Goal: Task Accomplishment & Management: Manage account settings

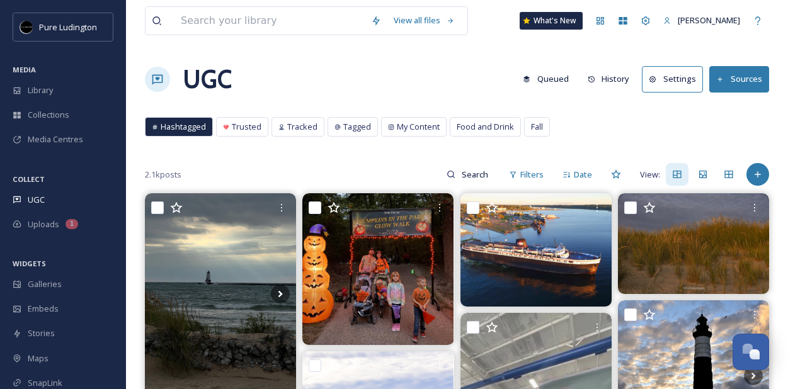
scroll to position [13779, 0]
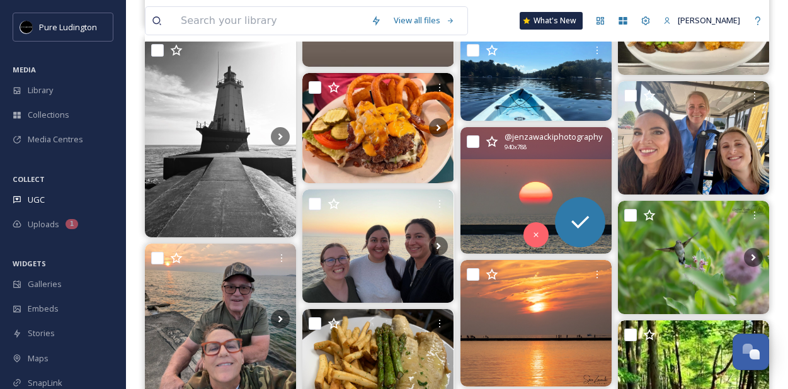
click at [502, 207] on img at bounding box center [536, 190] width 151 height 127
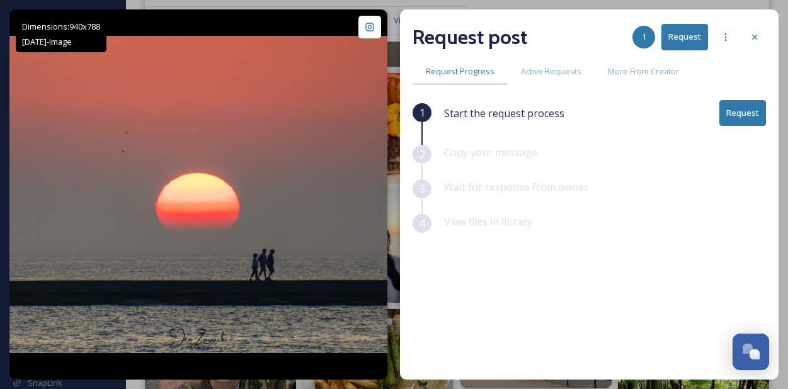
click at [692, 28] on button "Request" at bounding box center [685, 37] width 47 height 26
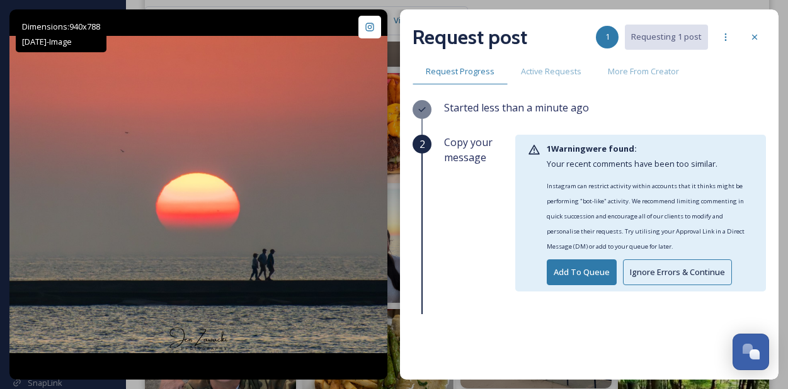
click at [644, 265] on button "Ignore Errors & Continue" at bounding box center [677, 273] width 109 height 26
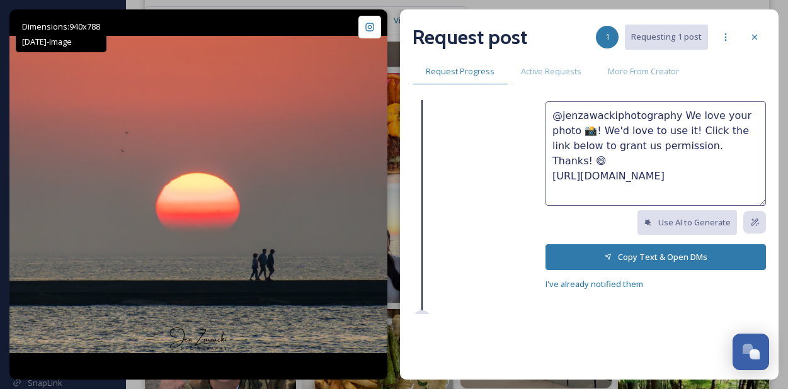
scroll to position [166, 0]
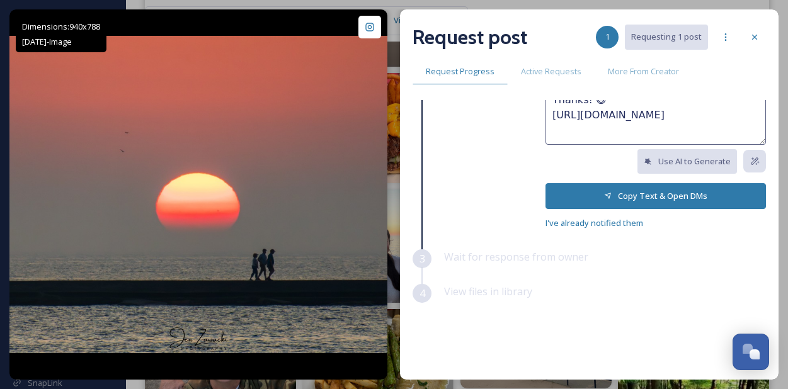
click at [602, 189] on button "Copy Text & Open DMs" at bounding box center [656, 196] width 221 height 26
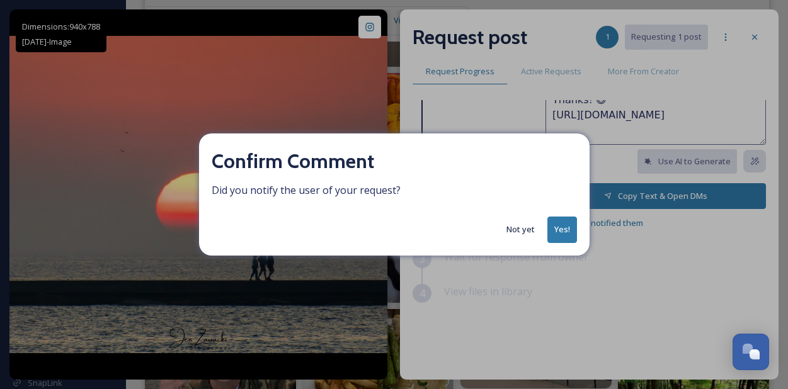
click at [561, 229] on button "Yes!" at bounding box center [563, 230] width 30 height 26
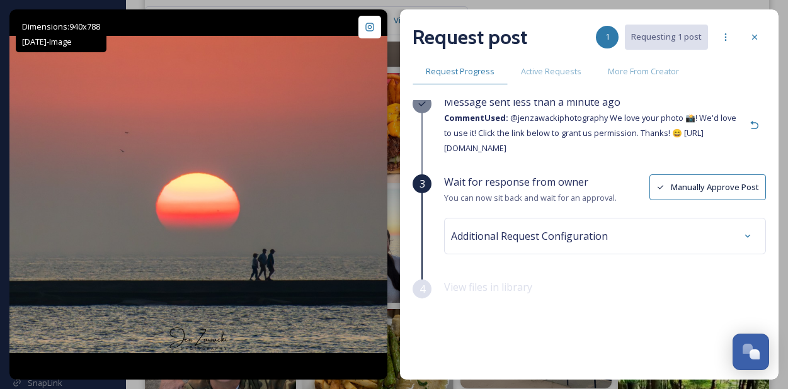
scroll to position [38, 0]
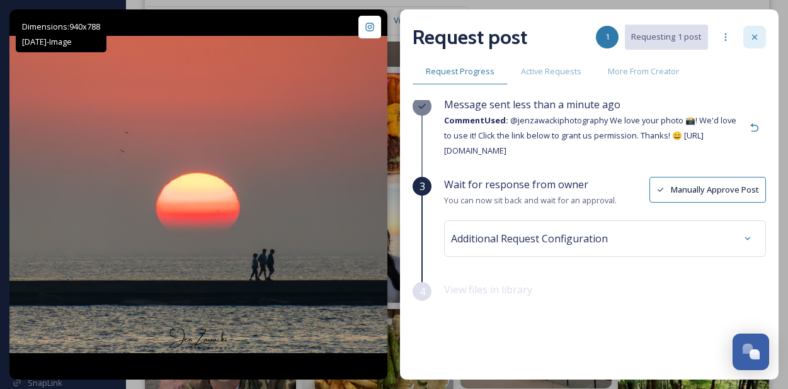
click at [753, 38] on icon at bounding box center [754, 37] width 5 height 5
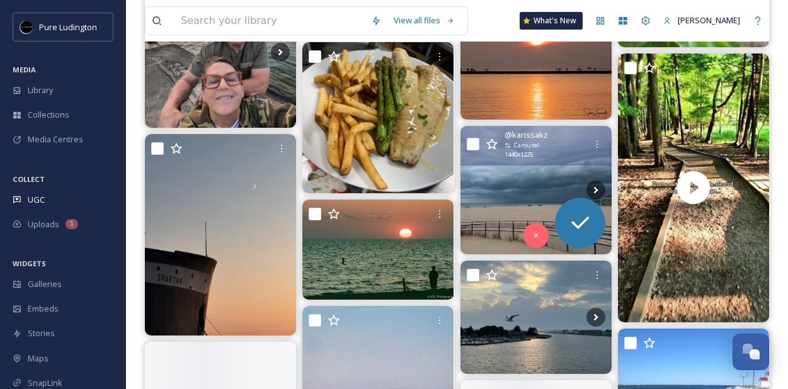
scroll to position [14062, 0]
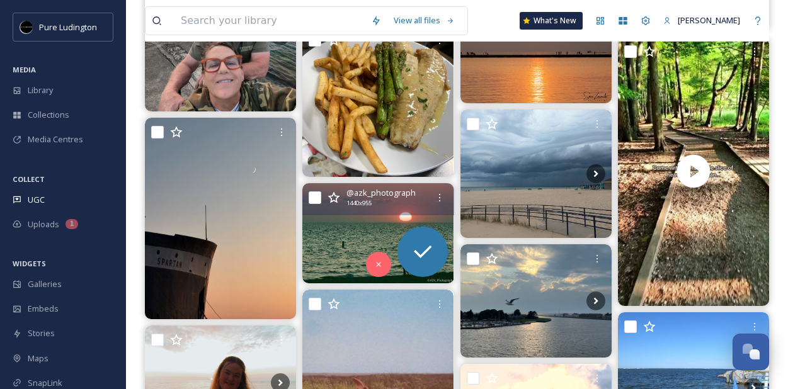
click at [416, 217] on img at bounding box center [377, 233] width 151 height 100
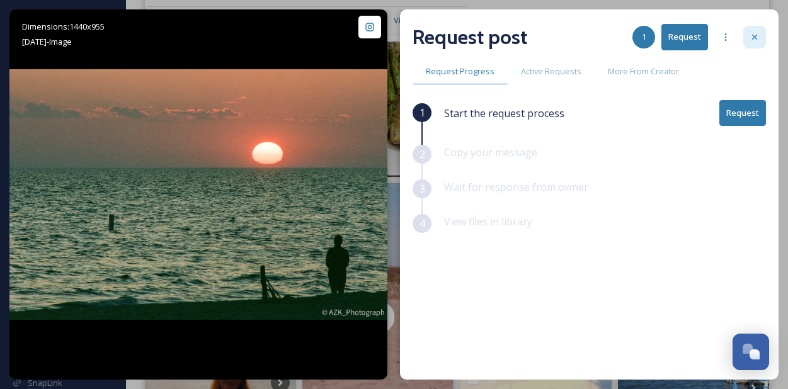
click at [754, 36] on icon at bounding box center [754, 37] width 5 height 5
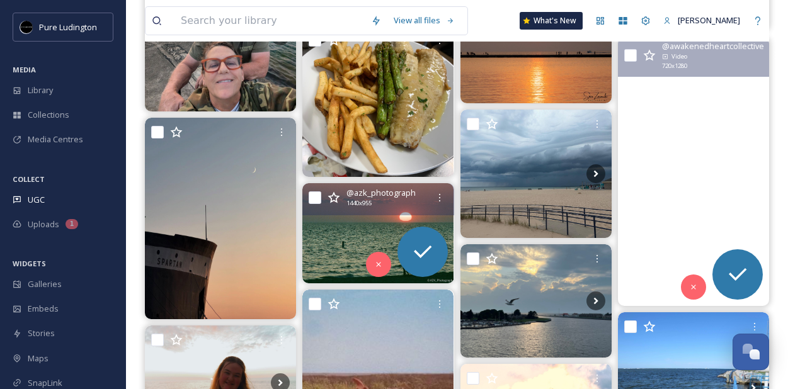
click at [704, 204] on video "My little slice of paradise. Ludington State Park. Been all over the world and …" at bounding box center [693, 171] width 151 height 269
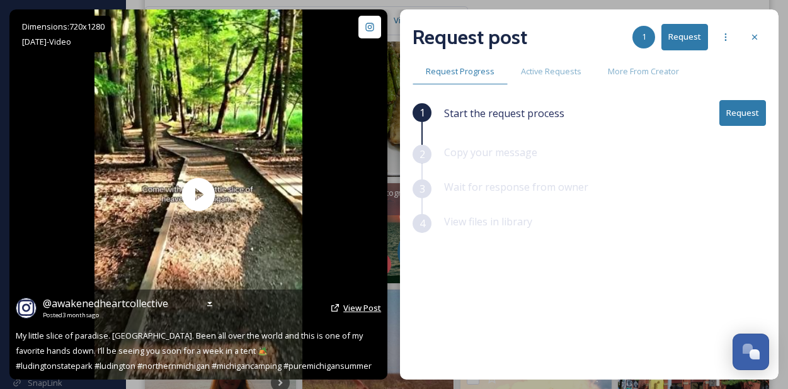
click at [357, 307] on span "View Post" at bounding box center [362, 307] width 38 height 11
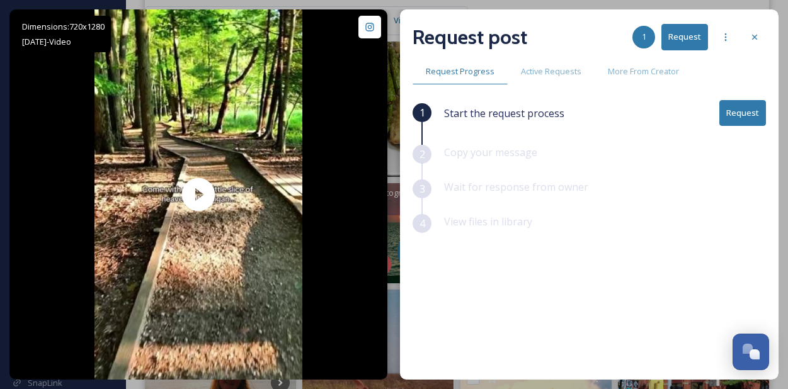
click at [747, 116] on button "Request" at bounding box center [743, 113] width 47 height 26
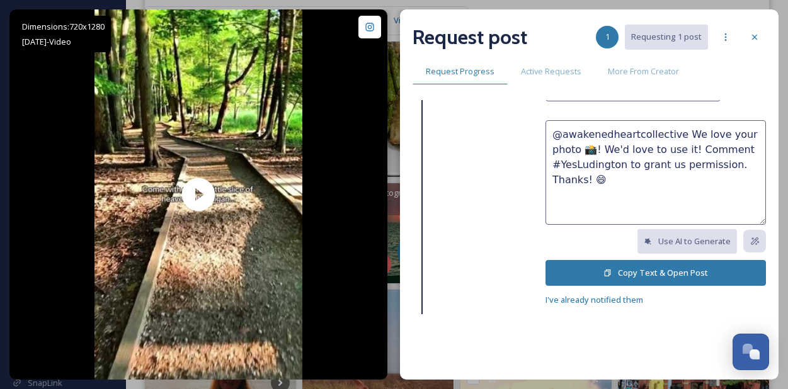
scroll to position [90, 0]
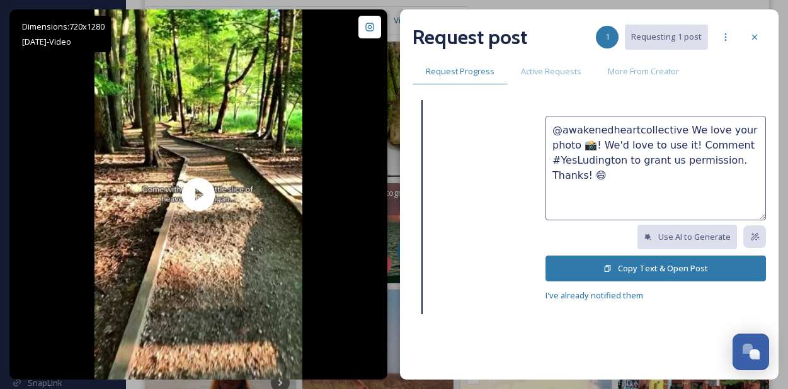
click at [587, 277] on button "Copy Text & Open Post" at bounding box center [656, 269] width 221 height 26
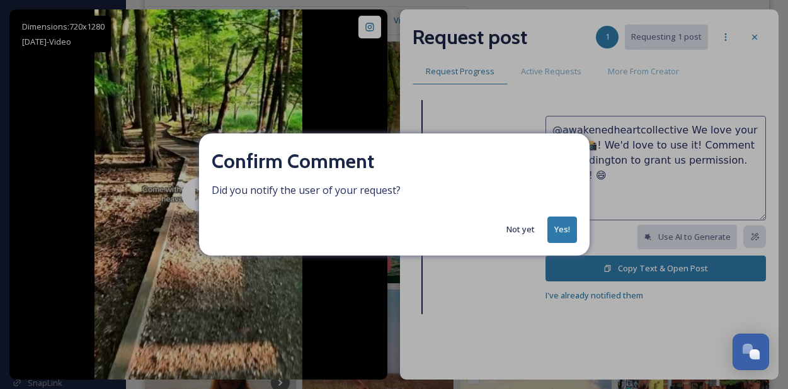
click at [566, 218] on button "Yes!" at bounding box center [563, 230] width 30 height 26
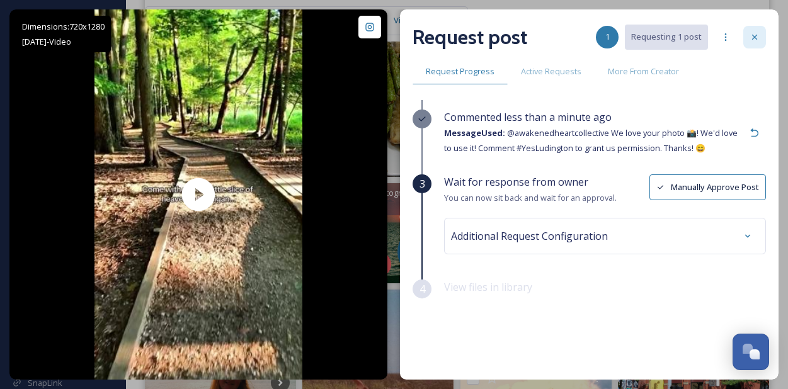
scroll to position [23, 0]
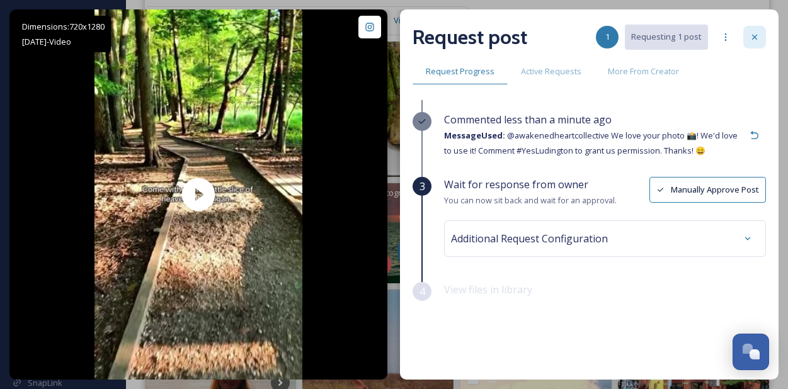
click at [753, 35] on icon at bounding box center [754, 37] width 5 height 5
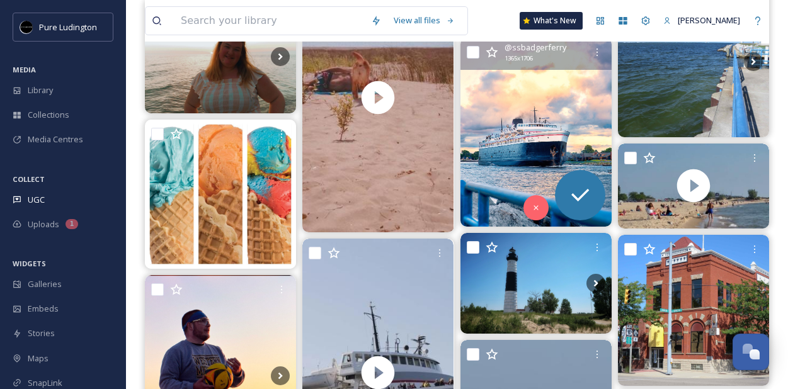
scroll to position [14392, 0]
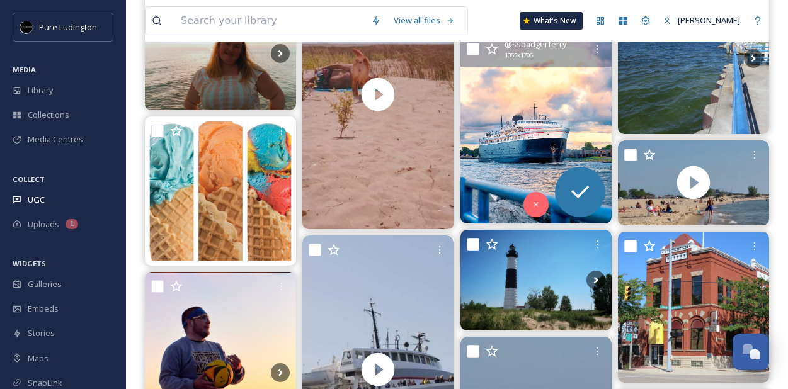
click at [498, 176] on img at bounding box center [536, 129] width 151 height 189
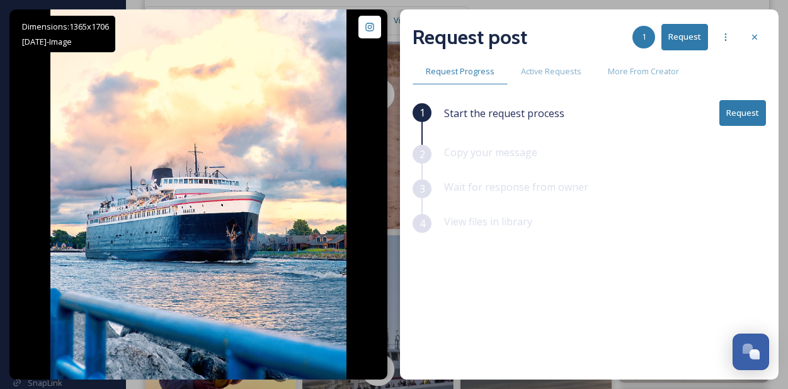
click at [752, 38] on icon at bounding box center [755, 37] width 10 height 10
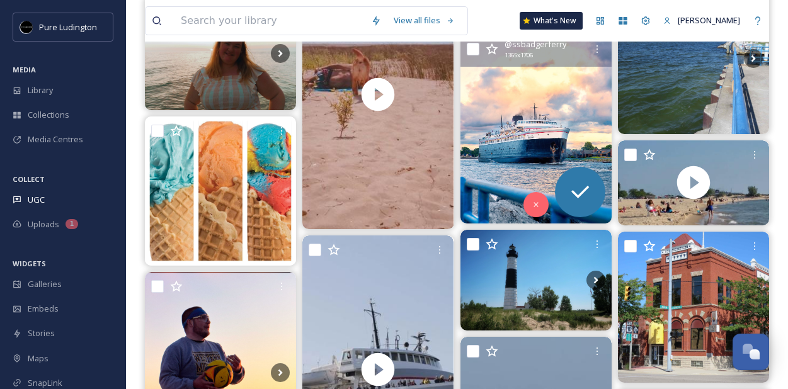
click at [539, 107] on img at bounding box center [536, 129] width 151 height 189
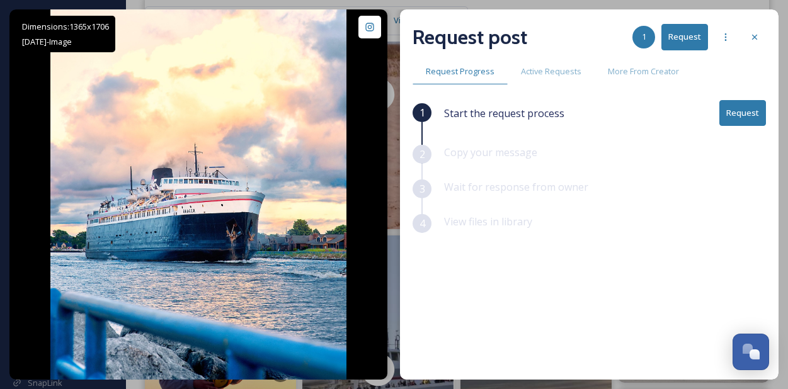
click at [737, 115] on button "Request" at bounding box center [743, 113] width 47 height 26
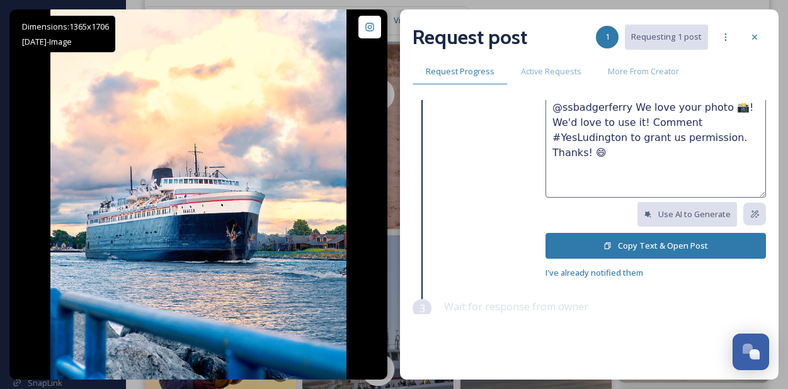
scroll to position [161, 0]
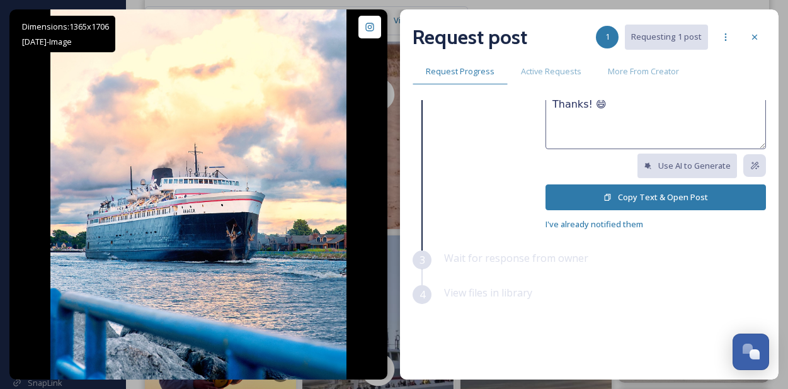
click at [592, 192] on button "Copy Text & Open Post" at bounding box center [656, 198] width 221 height 26
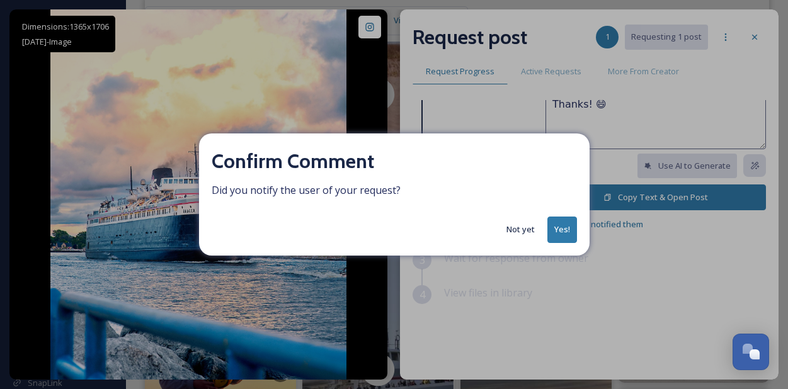
click at [562, 226] on button "Yes!" at bounding box center [563, 230] width 30 height 26
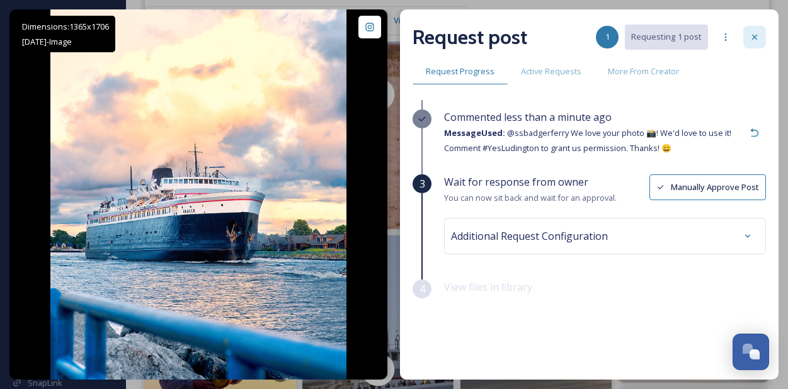
scroll to position [23, 0]
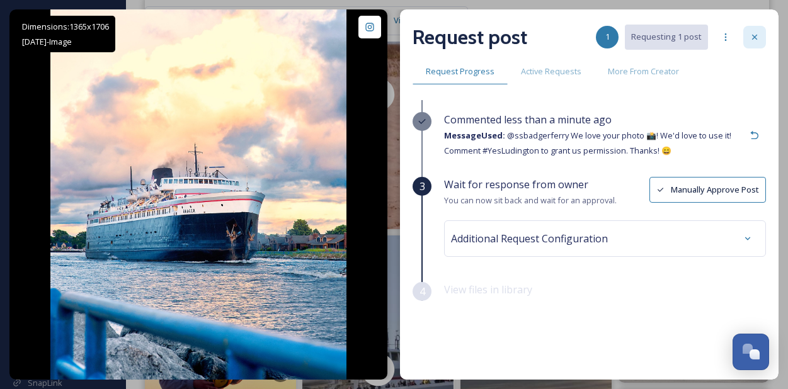
click at [753, 41] on icon at bounding box center [755, 37] width 10 height 10
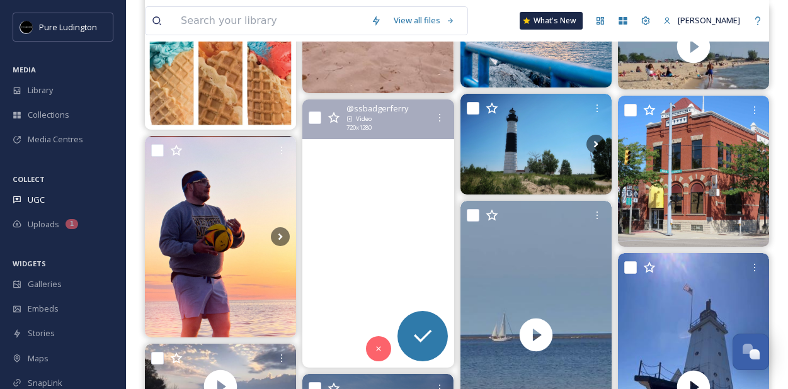
scroll to position [14541, 0]
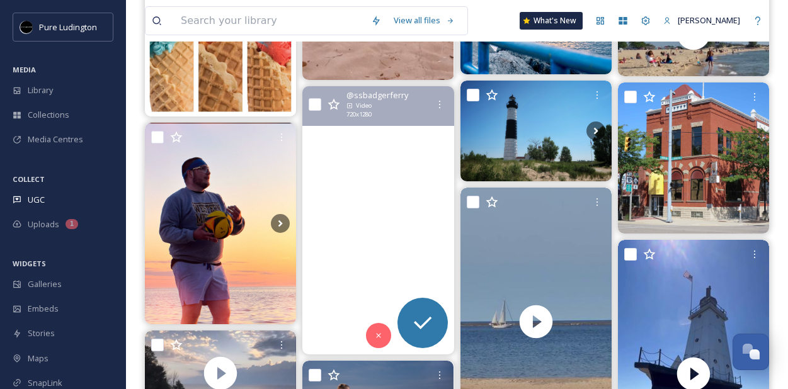
click at [383, 232] on video "One sound. Generations of memories.\a\aThe iconic horn of the S.S. Badger has e…" at bounding box center [377, 220] width 151 height 269
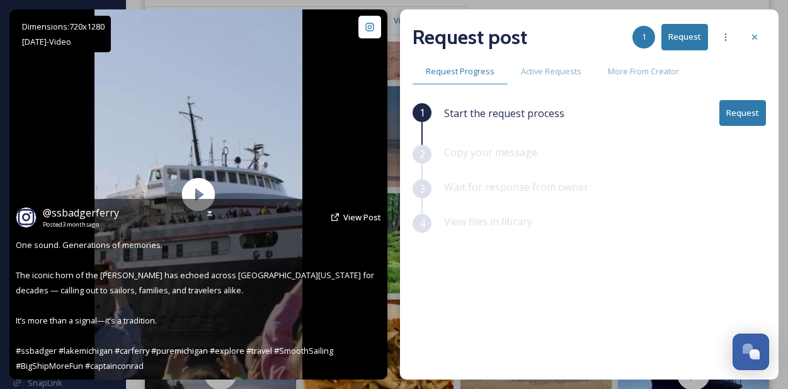
scroll to position [14542, 0]
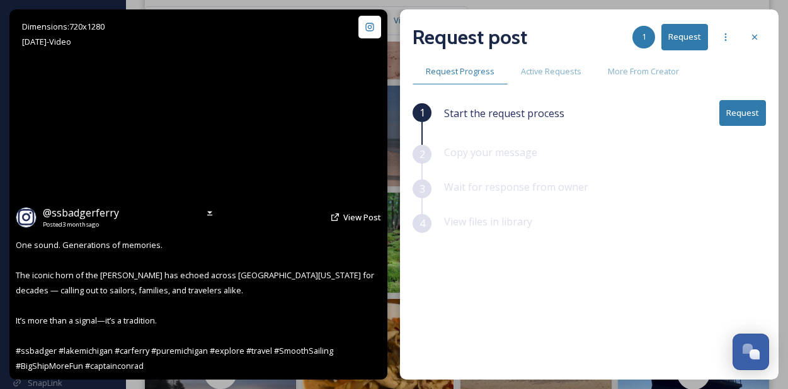
click at [192, 193] on video "One sound. Generations of memories.\a\aThe iconic horn of the S.S. Badger has e…" at bounding box center [199, 194] width 209 height 370
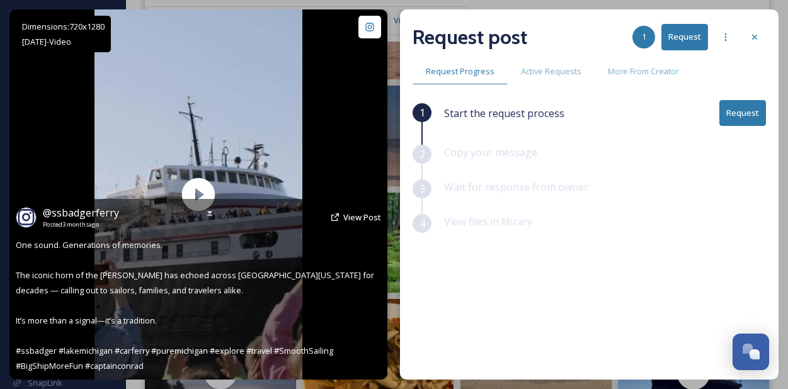
click at [344, 224] on div "@ ssbadgerferry Posted [DATE] View Post" at bounding box center [198, 217] width 365 height 24
click at [350, 219] on span "View Post" at bounding box center [362, 217] width 38 height 11
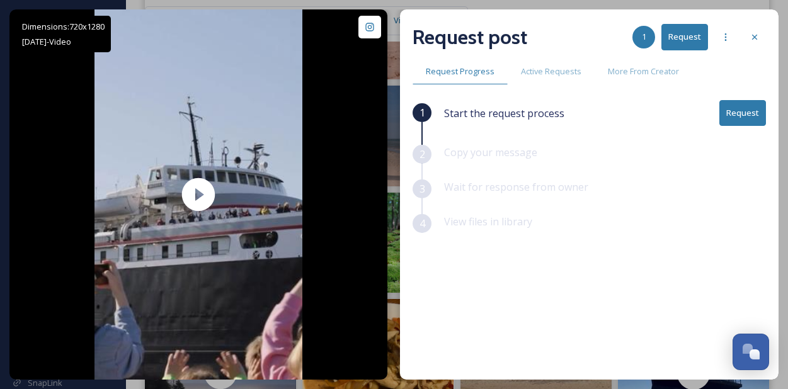
click at [742, 116] on button "Request" at bounding box center [743, 113] width 47 height 26
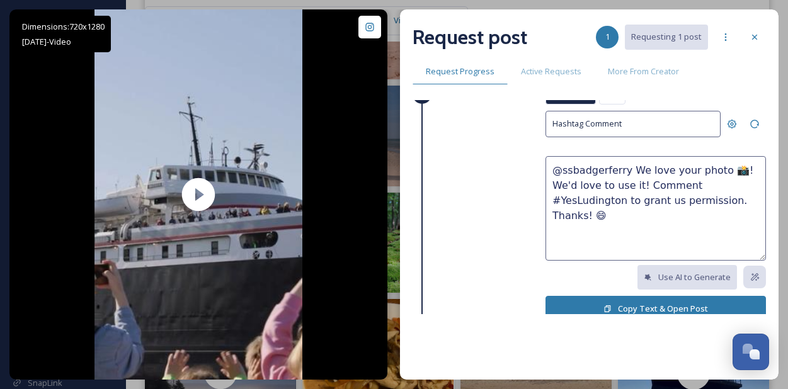
scroll to position [88, 0]
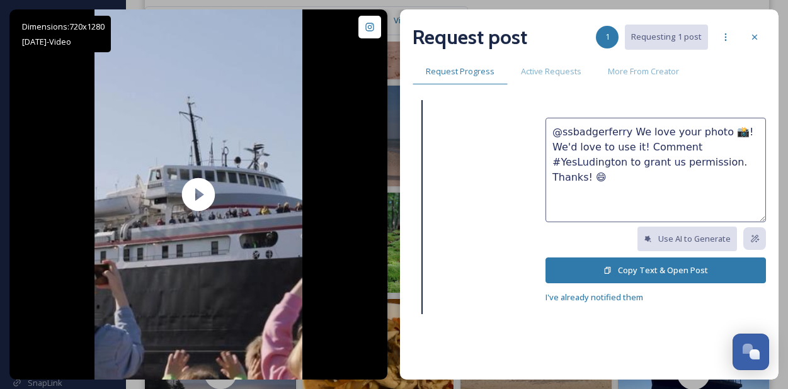
click at [607, 258] on button "Copy Text & Open Post" at bounding box center [656, 271] width 221 height 26
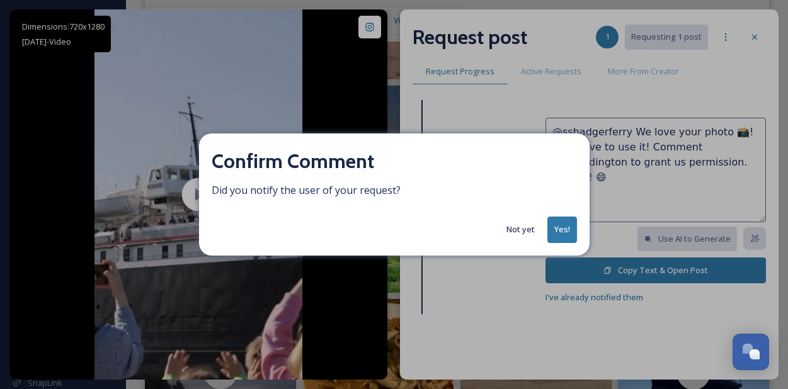
click at [557, 221] on button "Yes!" at bounding box center [563, 230] width 30 height 26
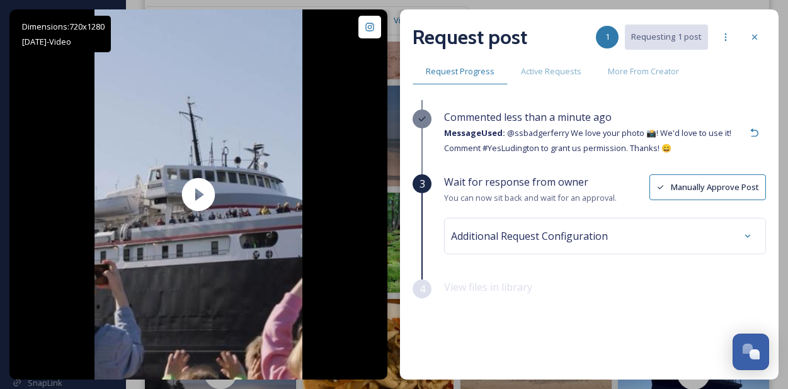
scroll to position [23, 0]
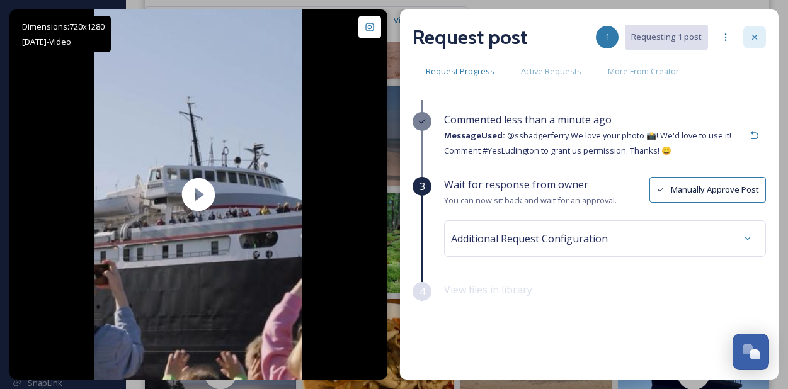
click at [750, 43] on div at bounding box center [754, 37] width 23 height 23
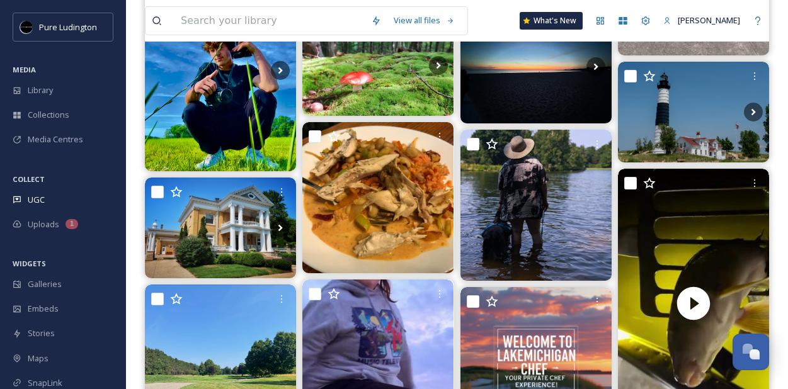
scroll to position [15023, 0]
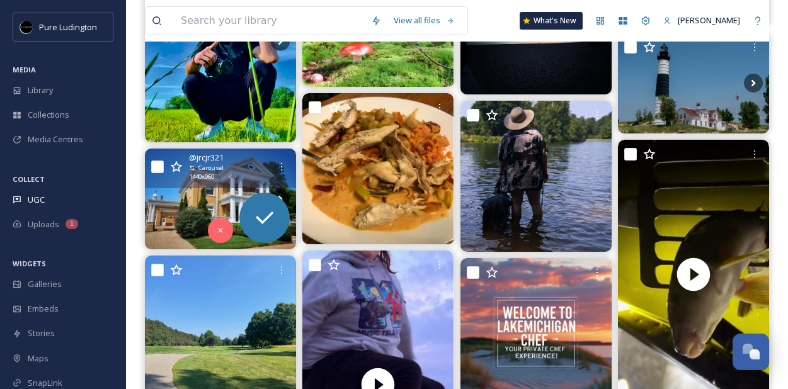
click at [232, 180] on div "@ jrcjr321 Carousel 1440 x 960" at bounding box center [229, 167] width 81 height 30
click at [232, 175] on div "@ jrcjr321 Carousel 1440 x 960" at bounding box center [229, 167] width 81 height 30
click at [231, 193] on img at bounding box center [220, 199] width 151 height 101
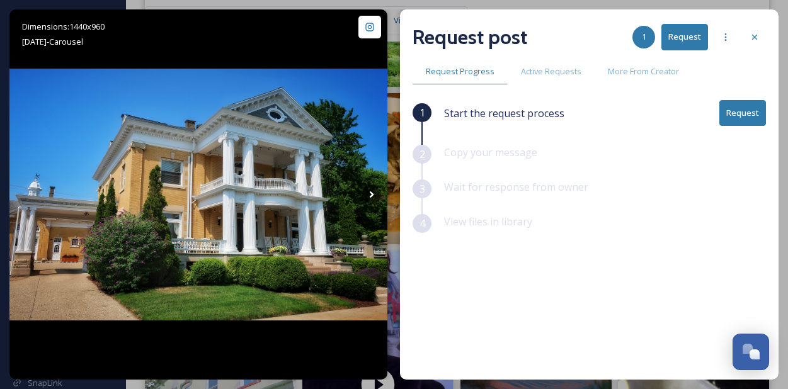
click at [745, 112] on button "Request" at bounding box center [743, 113] width 47 height 26
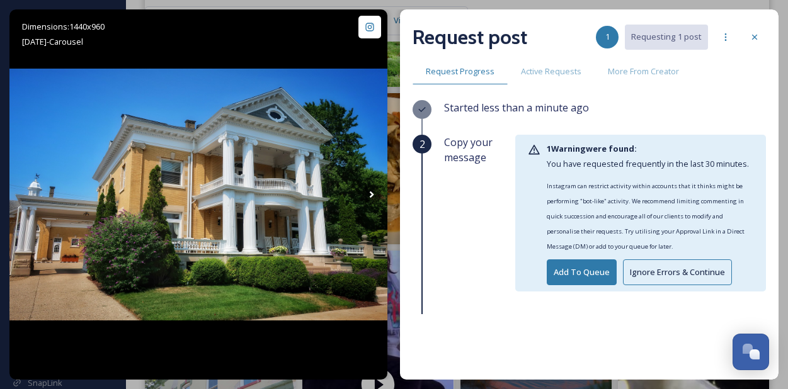
click at [628, 269] on button "Ignore Errors & Continue" at bounding box center [677, 273] width 109 height 26
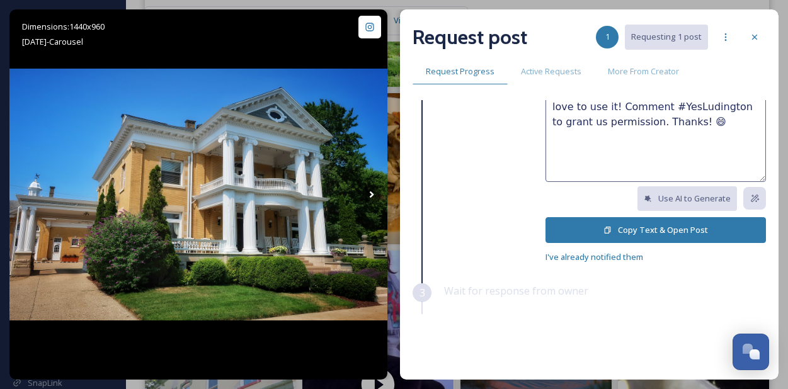
scroll to position [163, 0]
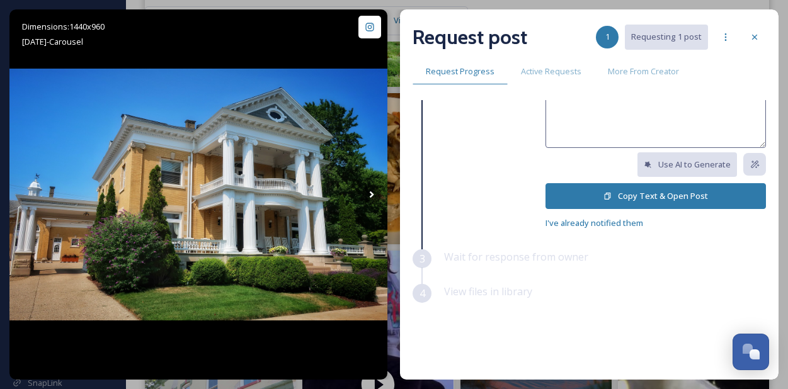
click at [646, 196] on button "Copy Text & Open Post" at bounding box center [656, 196] width 221 height 26
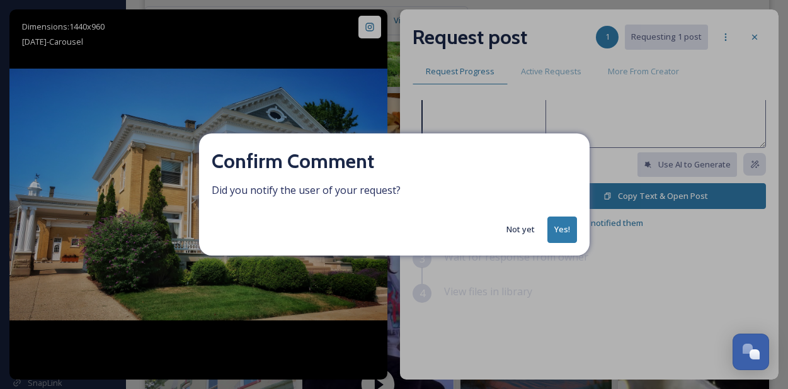
click at [566, 224] on button "Yes!" at bounding box center [563, 230] width 30 height 26
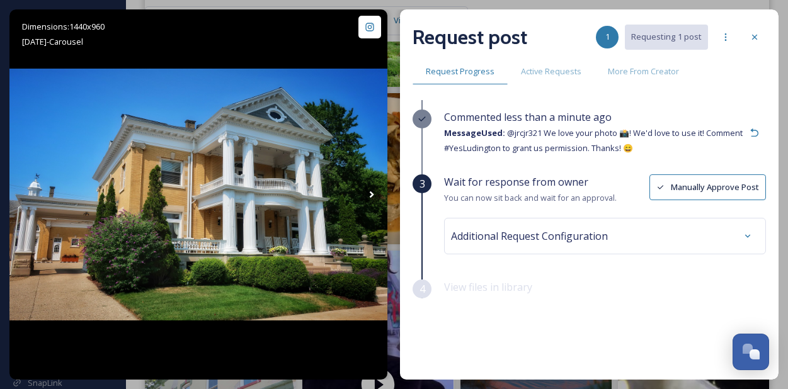
scroll to position [23, 0]
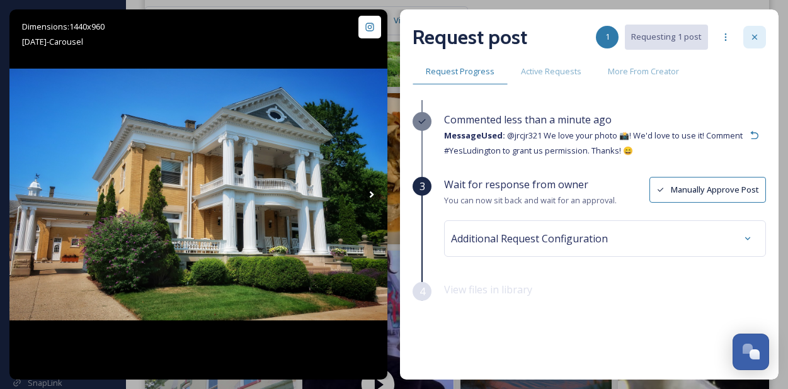
click at [749, 37] on div at bounding box center [754, 37] width 23 height 23
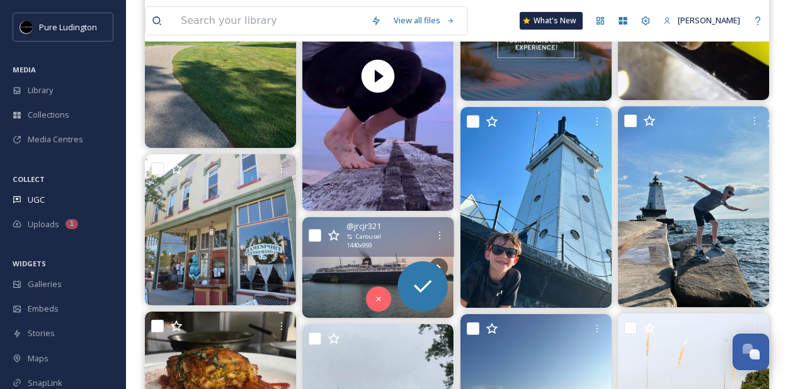
scroll to position [15351, 0]
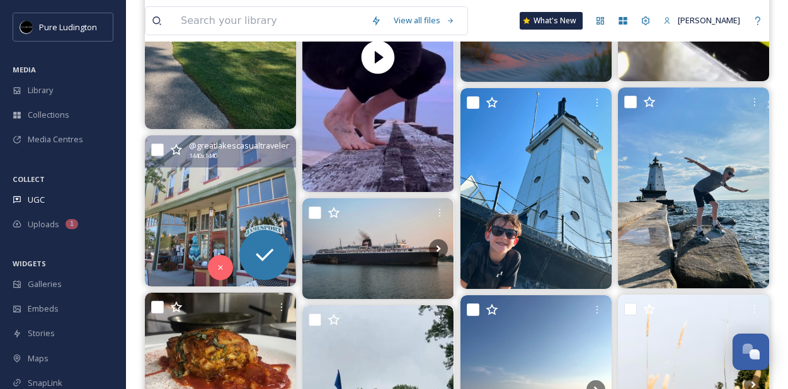
click at [175, 214] on img at bounding box center [220, 210] width 151 height 151
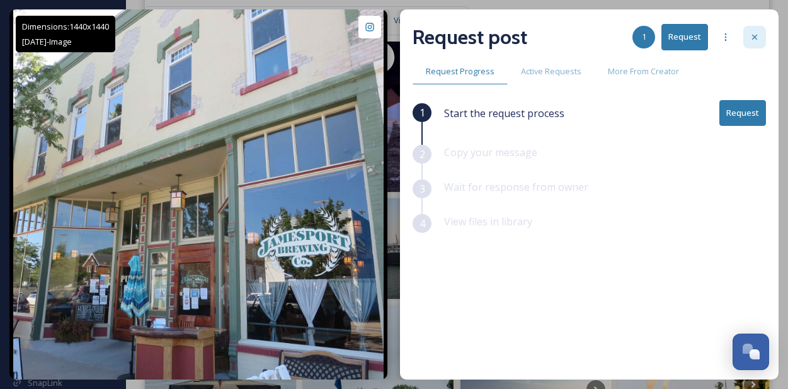
click at [749, 42] on div at bounding box center [754, 37] width 23 height 23
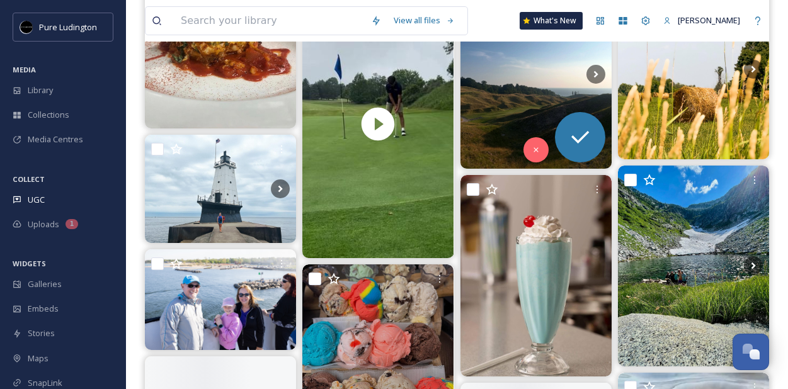
scroll to position [15746, 0]
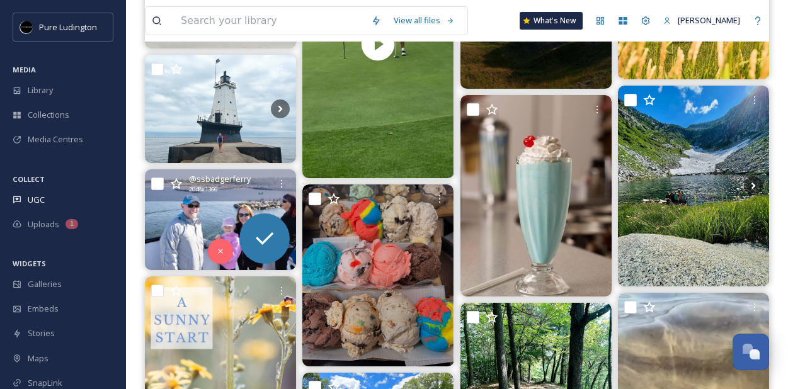
click at [198, 231] on img at bounding box center [220, 219] width 151 height 101
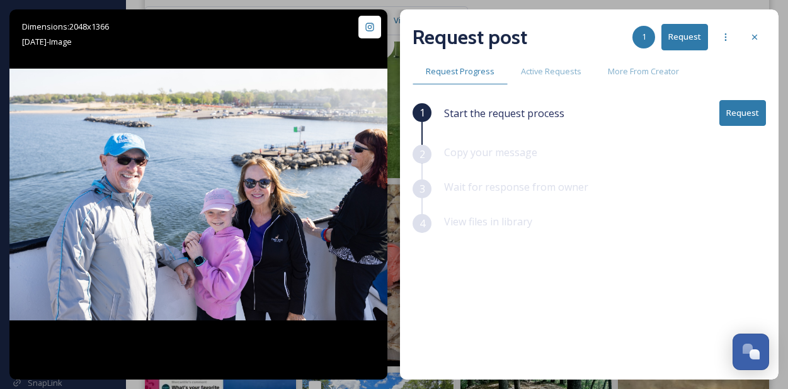
click at [744, 114] on button "Request" at bounding box center [743, 113] width 47 height 26
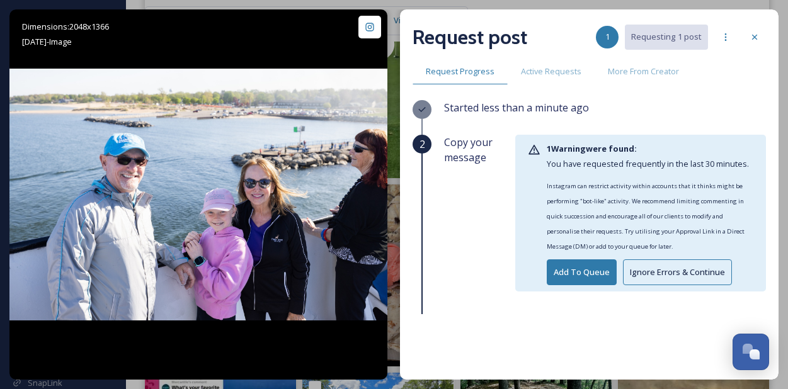
click at [634, 267] on button "Ignore Errors & Continue" at bounding box center [677, 273] width 109 height 26
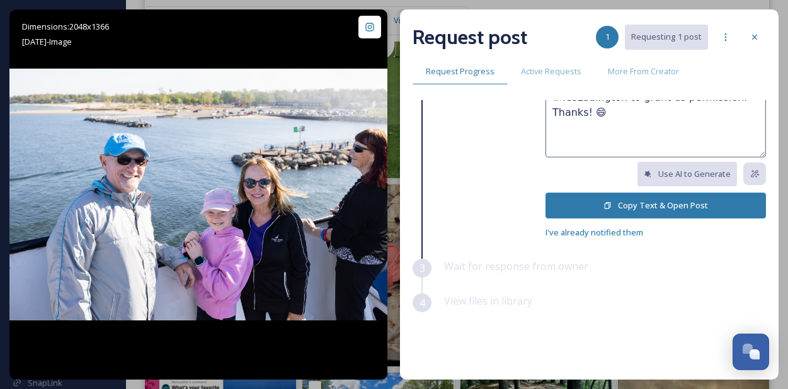
scroll to position [163, 0]
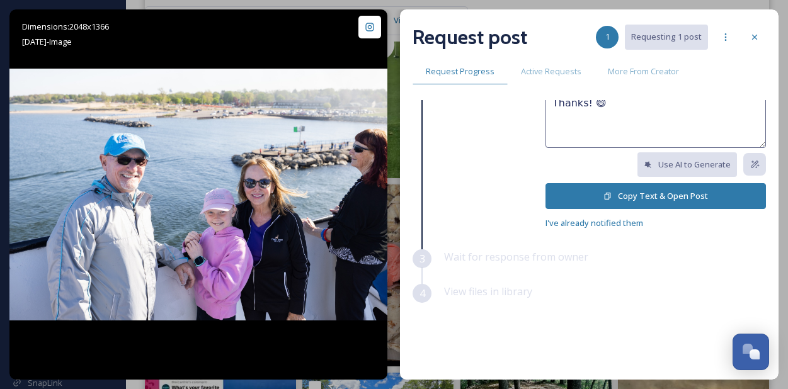
click at [621, 194] on button "Copy Text & Open Post" at bounding box center [656, 196] width 221 height 26
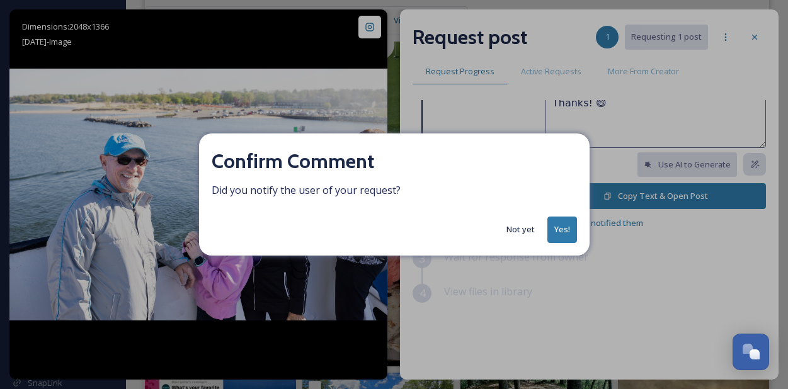
click at [556, 231] on button "Yes!" at bounding box center [563, 230] width 30 height 26
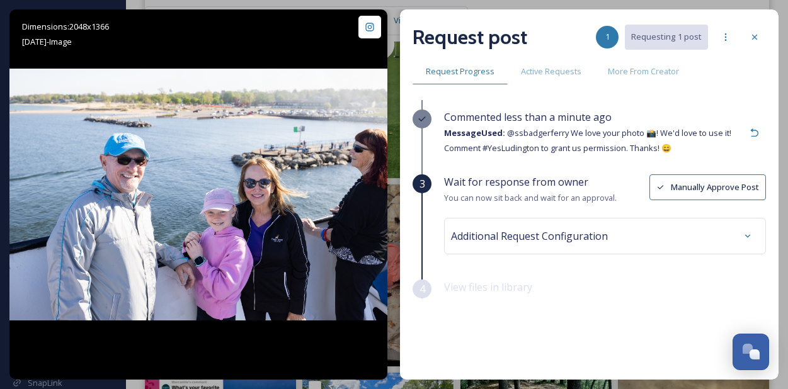
scroll to position [23, 0]
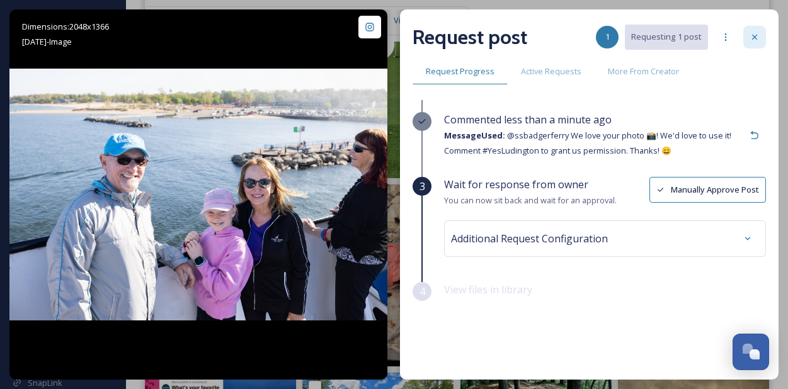
click at [749, 45] on div at bounding box center [754, 37] width 23 height 23
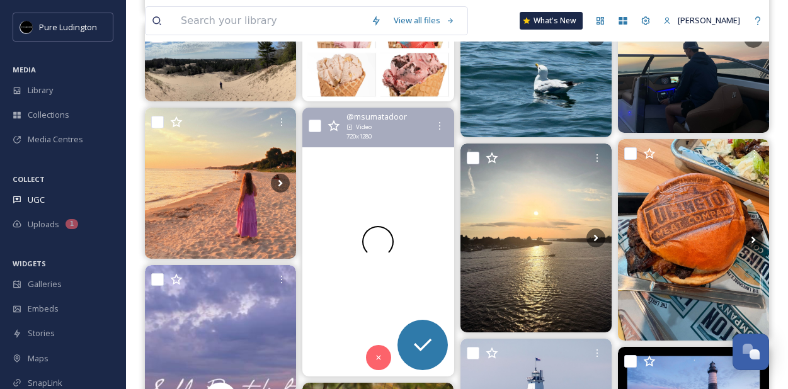
scroll to position [17688, 0]
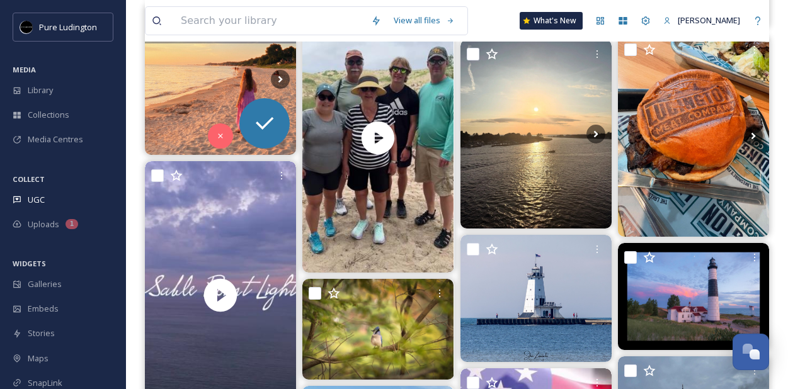
click at [207, 85] on img at bounding box center [220, 79] width 151 height 151
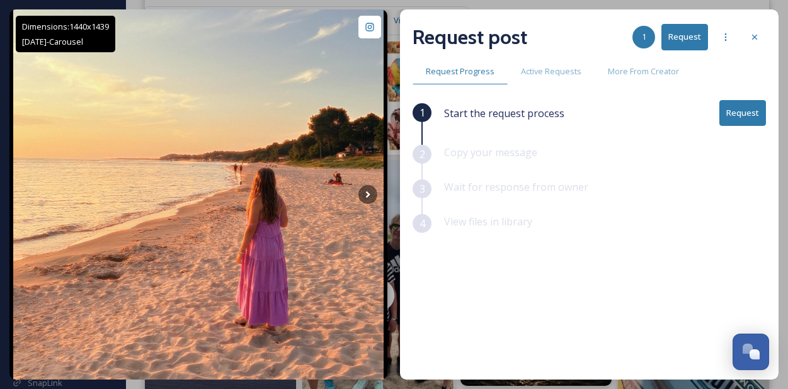
click at [728, 113] on button "Request" at bounding box center [743, 113] width 47 height 26
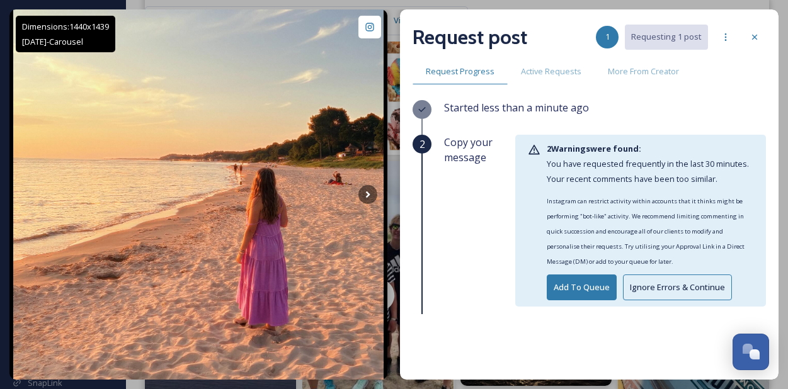
click at [648, 283] on button "Ignore Errors & Continue" at bounding box center [677, 288] width 109 height 26
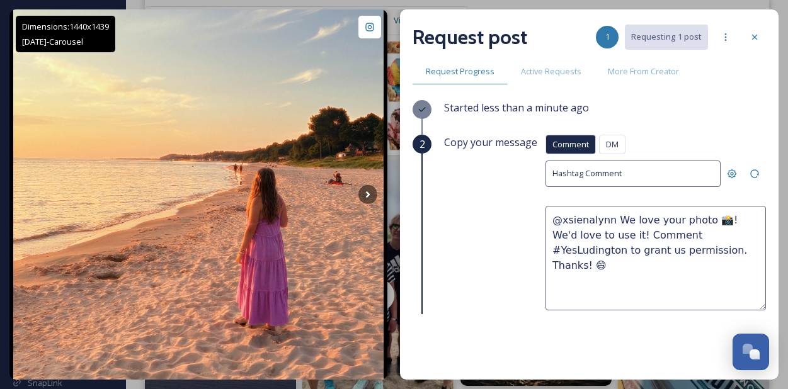
scroll to position [163, 0]
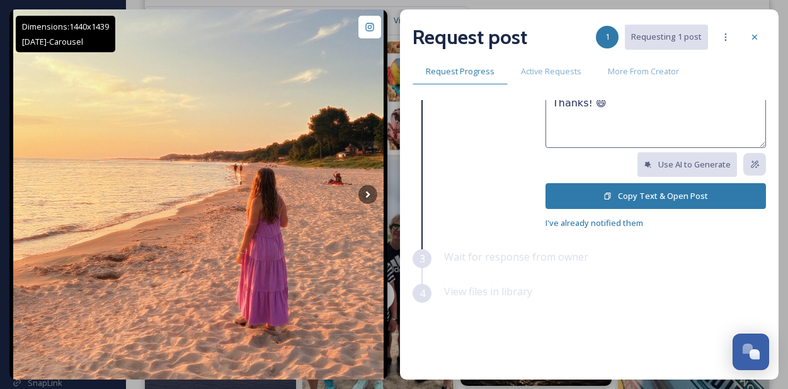
click at [628, 188] on button "Copy Text & Open Post" at bounding box center [656, 196] width 221 height 26
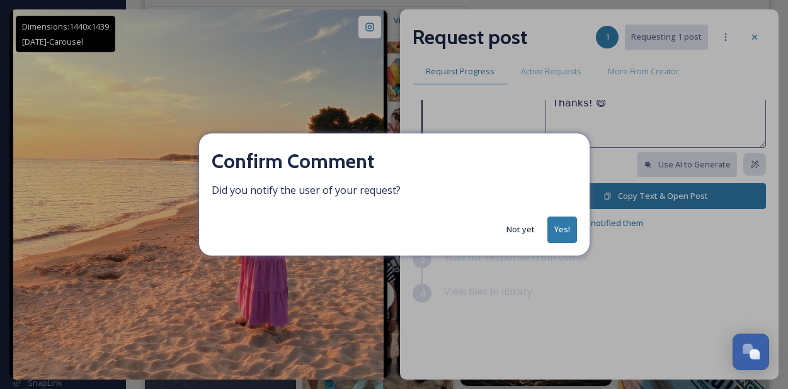
click at [560, 226] on button "Yes!" at bounding box center [563, 230] width 30 height 26
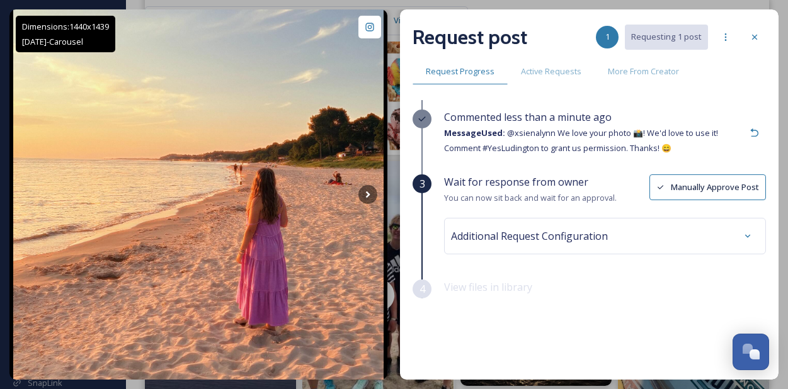
scroll to position [23, 0]
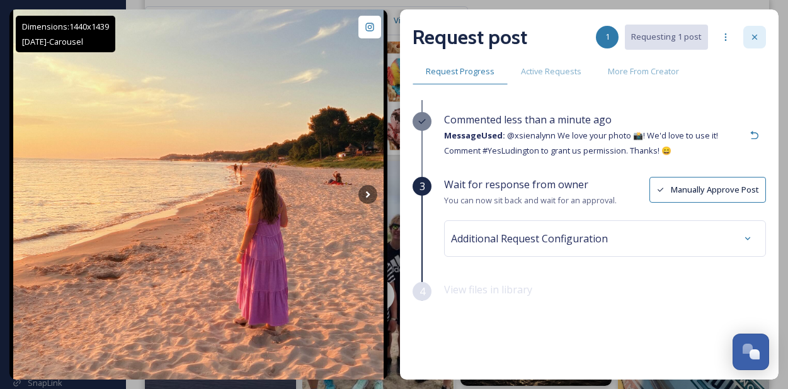
click at [756, 40] on icon at bounding box center [755, 37] width 10 height 10
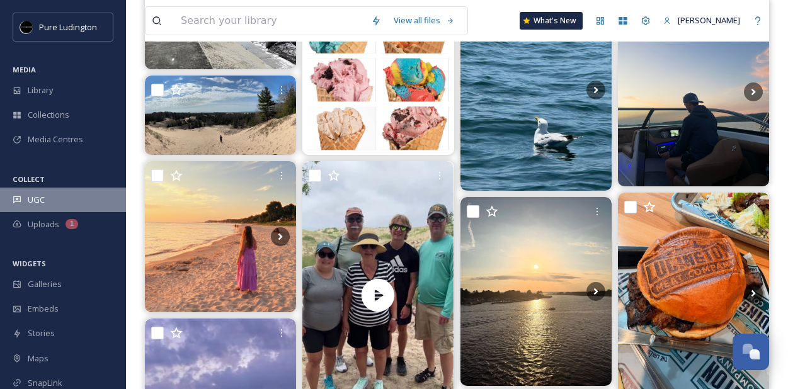
click at [71, 193] on div "UGC" at bounding box center [63, 200] width 126 height 25
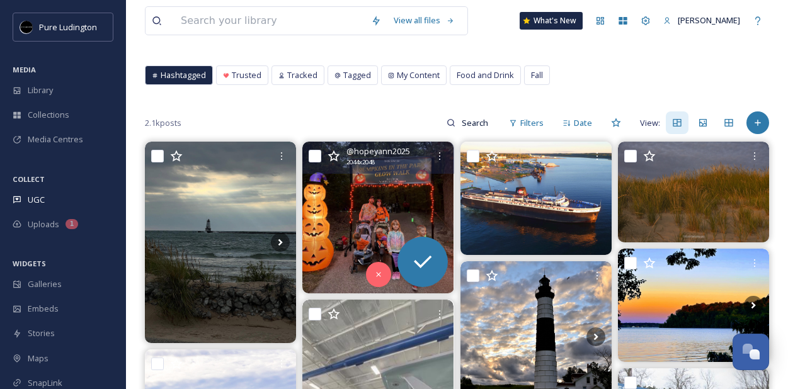
scroll to position [54, 0]
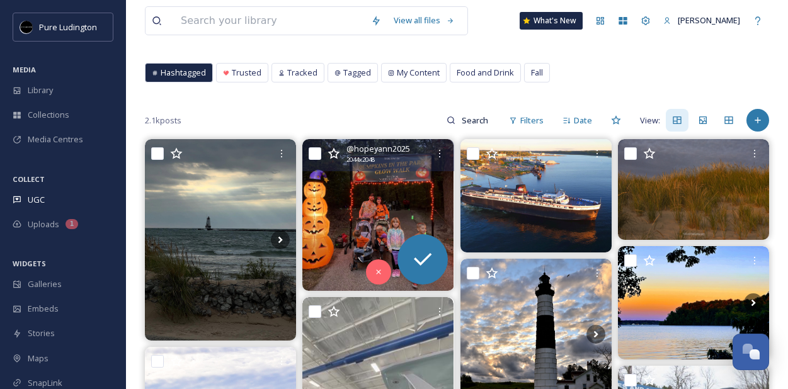
click at [344, 193] on img at bounding box center [377, 214] width 151 height 151
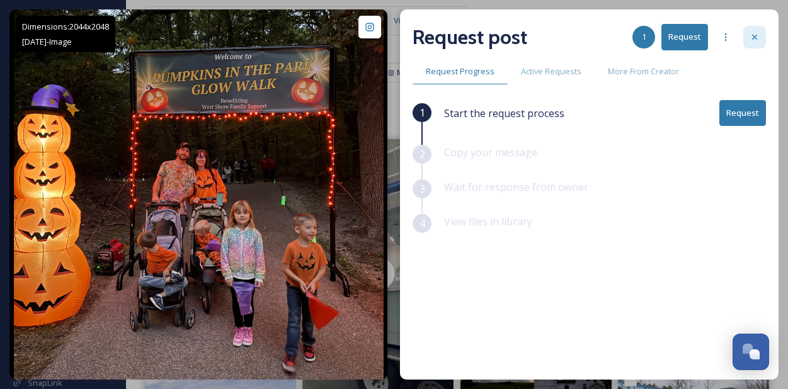
click at [753, 37] on icon at bounding box center [755, 37] width 10 height 10
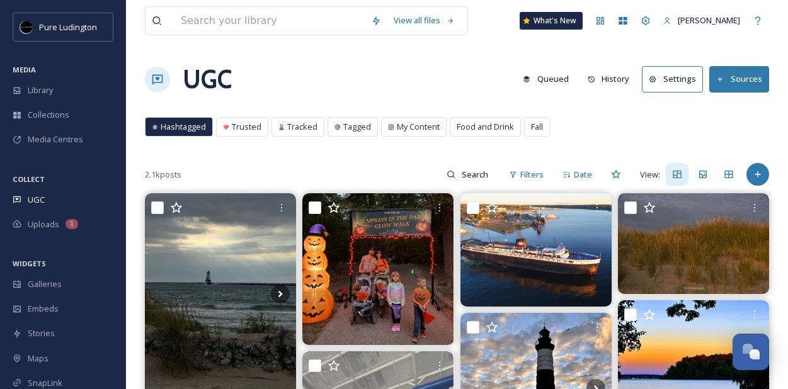
click at [639, 118] on div "Hashtagged Trusted Tracked Tagged My Content Food and Drink Fall Hashtagged Tru…" at bounding box center [457, 130] width 624 height 26
click at [531, 175] on span "Filters" at bounding box center [531, 175] width 23 height 12
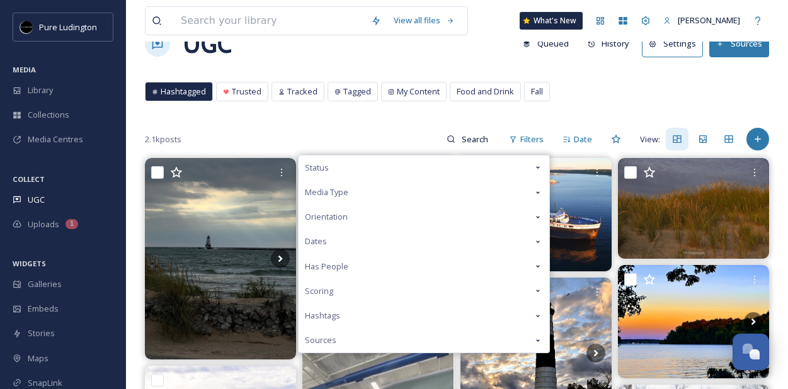
scroll to position [40, 0]
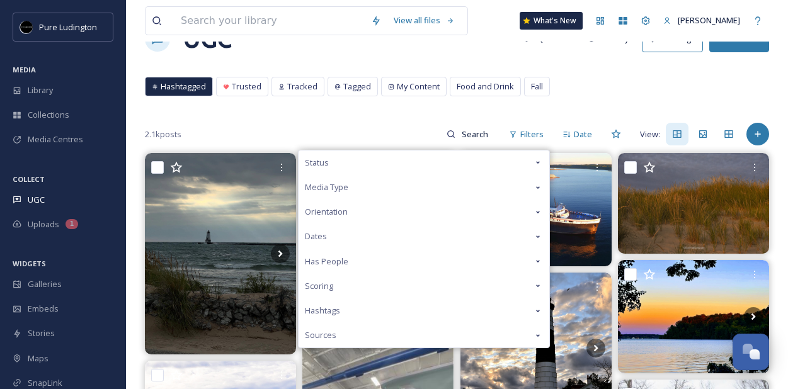
click at [391, 164] on div "Status" at bounding box center [424, 163] width 251 height 25
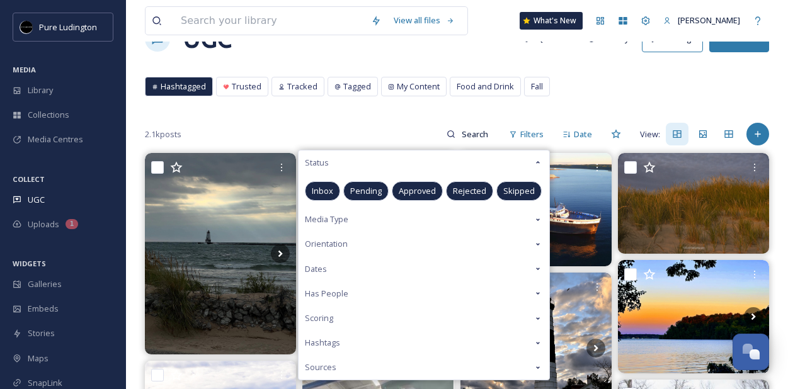
click at [406, 187] on span "Approved" at bounding box center [417, 191] width 37 height 12
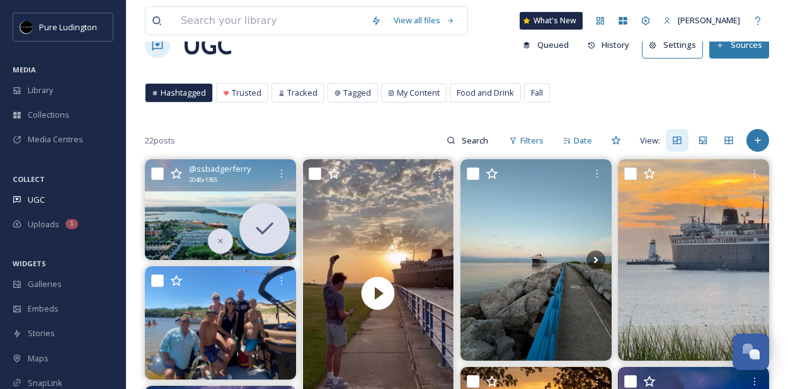
scroll to position [70, 0]
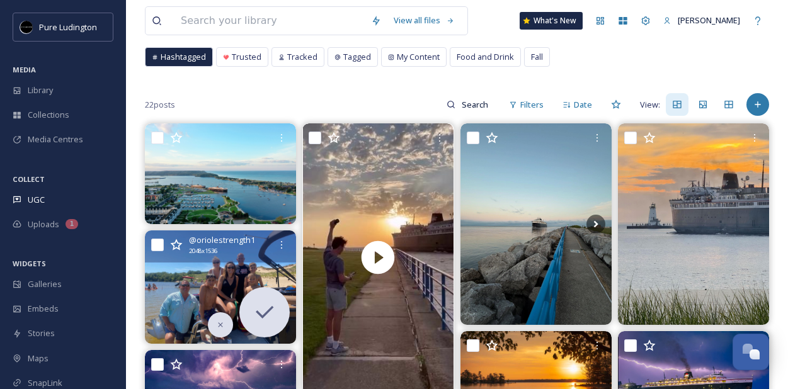
click at [181, 281] on img at bounding box center [220, 287] width 151 height 113
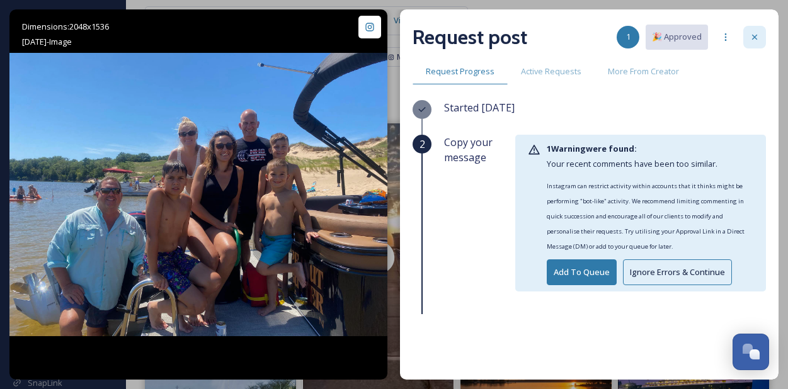
click at [751, 39] on icon at bounding box center [755, 37] width 10 height 10
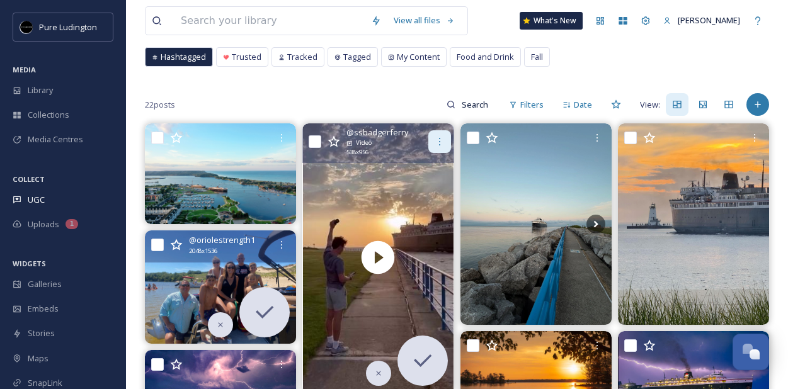
click at [438, 144] on icon at bounding box center [440, 142] width 10 height 10
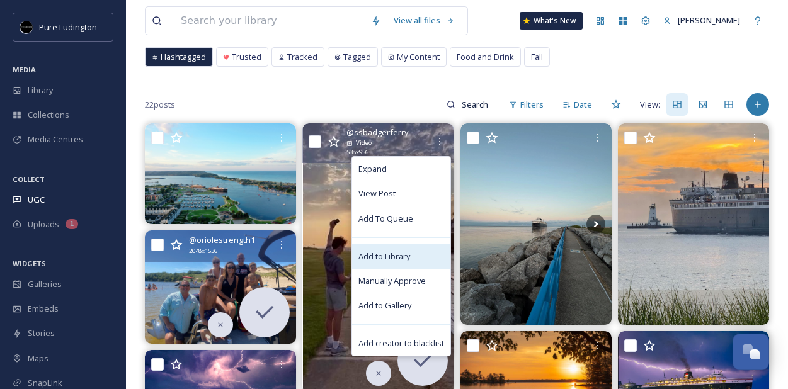
click at [392, 258] on span "Add to Library" at bounding box center [385, 257] width 52 height 12
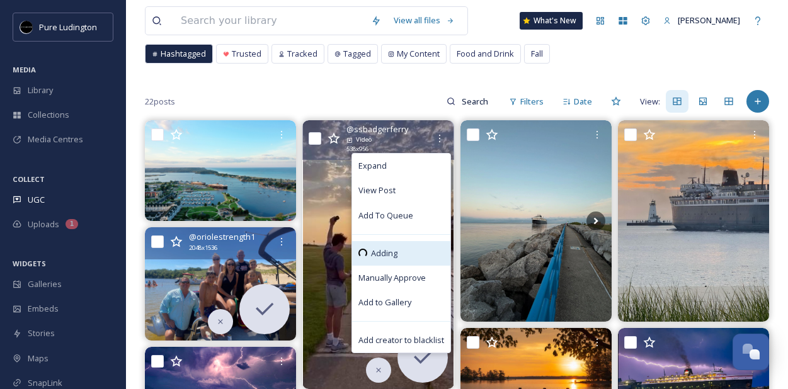
scroll to position [74, 0]
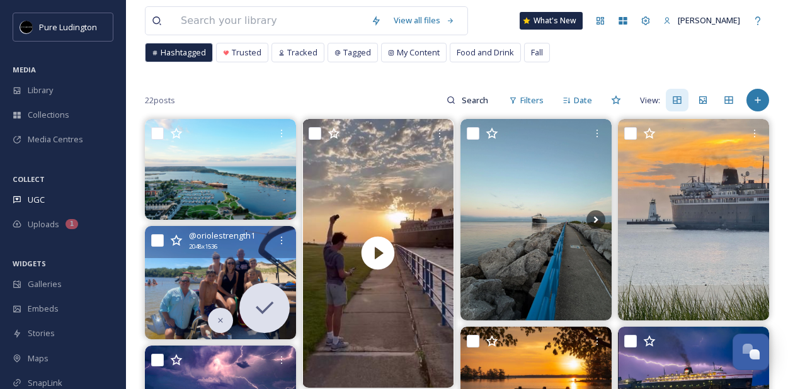
click at [580, 61] on div "Hashtagged Trusted Tracked Tagged My Content Food and Drink Fall Hashtagged Tru…" at bounding box center [457, 56] width 624 height 26
click at [65, 91] on div "Library" at bounding box center [63, 90] width 126 height 25
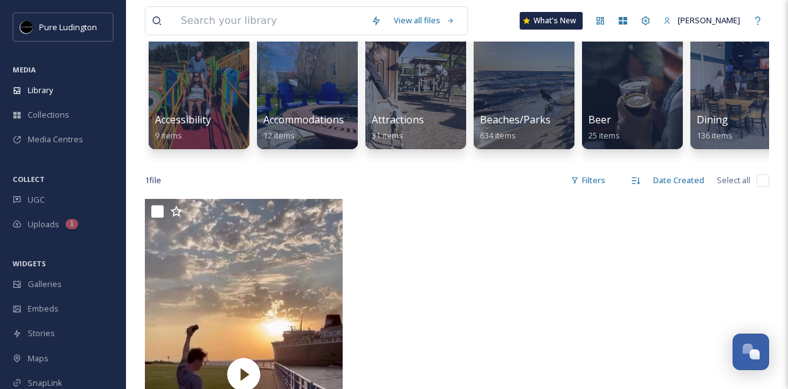
scroll to position [221, 0]
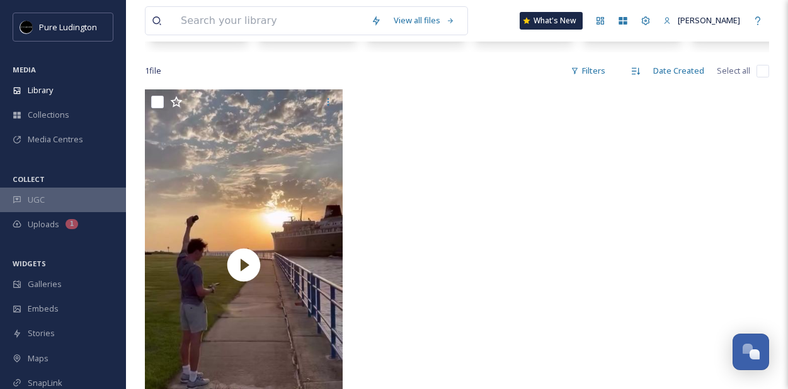
click at [57, 190] on div "UGC" at bounding box center [63, 200] width 126 height 25
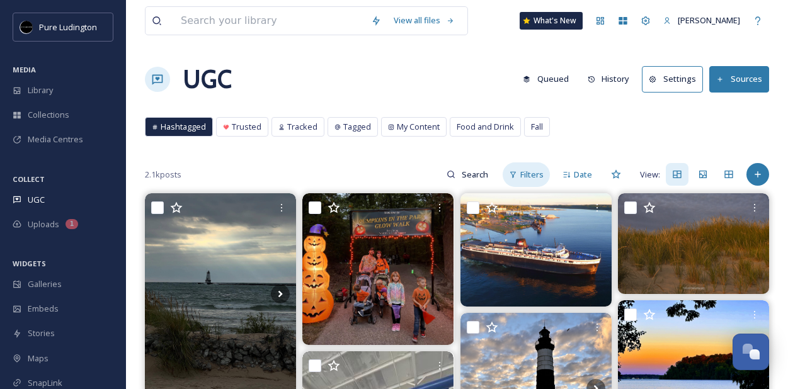
click at [523, 169] on span "Filters" at bounding box center [531, 175] width 23 height 12
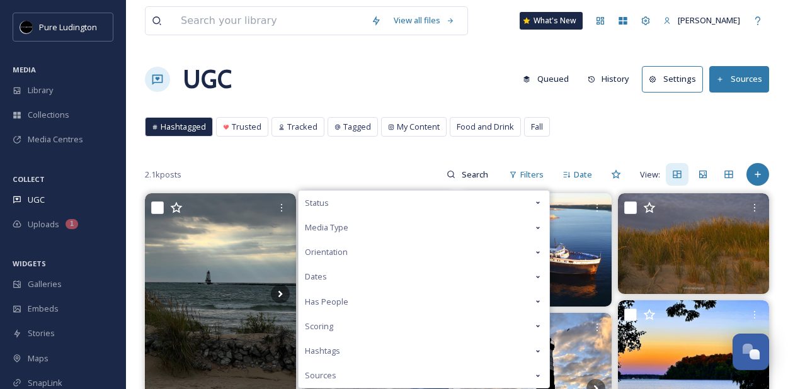
click at [466, 196] on div "Status" at bounding box center [424, 203] width 251 height 25
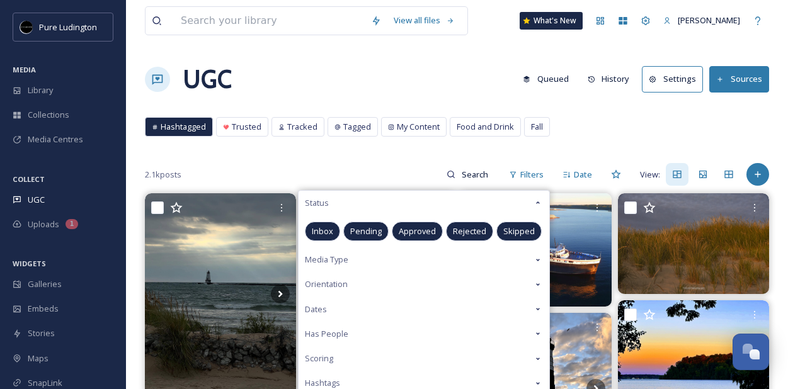
click at [411, 236] on span "Approved" at bounding box center [417, 232] width 37 height 12
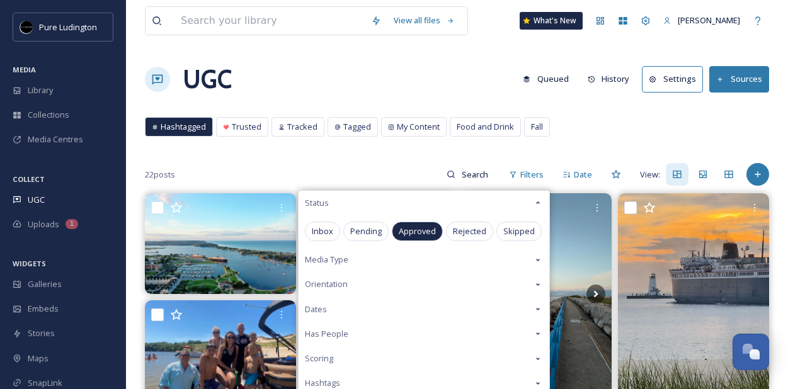
click at [404, 175] on div "22 posts Filters Status Inbox Pending Approved Rejected Skipped Media Type Orie…" at bounding box center [457, 174] width 624 height 25
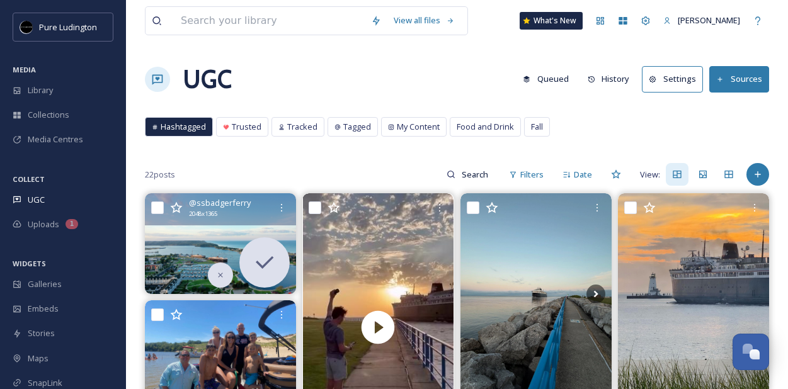
click at [153, 207] on input "checkbox" at bounding box center [157, 208] width 13 height 13
checkbox input "true"
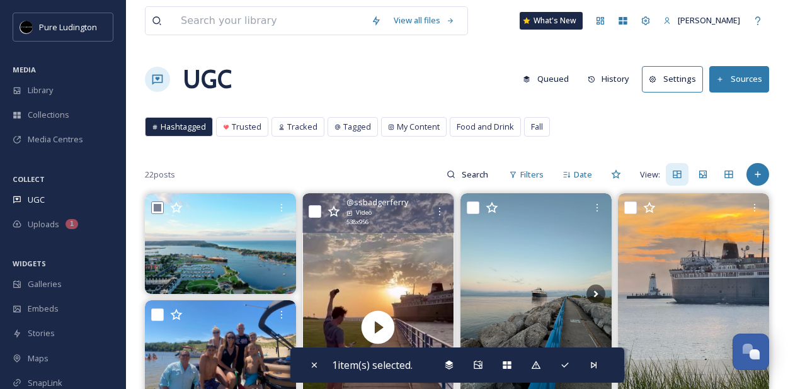
click at [317, 208] on input "checkbox" at bounding box center [315, 211] width 13 height 13
checkbox input "false"
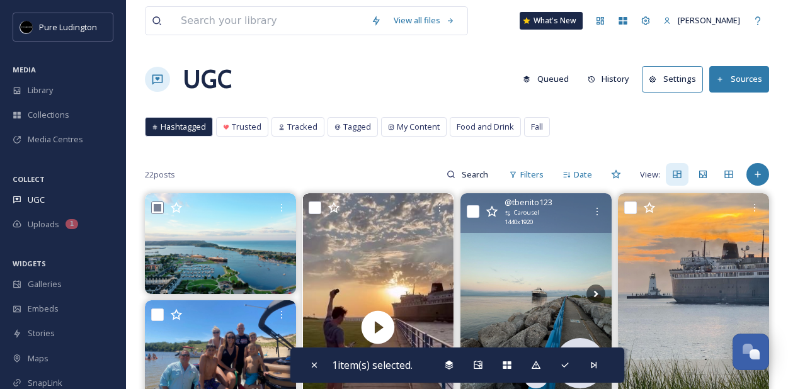
click at [472, 204] on div "@ tbenito123 Carousel 1440 x 1920" at bounding box center [536, 213] width 151 height 40
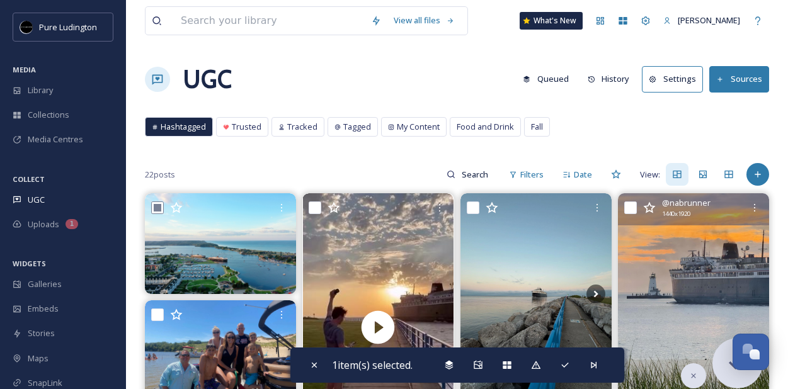
click at [631, 207] on input "checkbox" at bounding box center [630, 208] width 13 height 13
checkbox input "true"
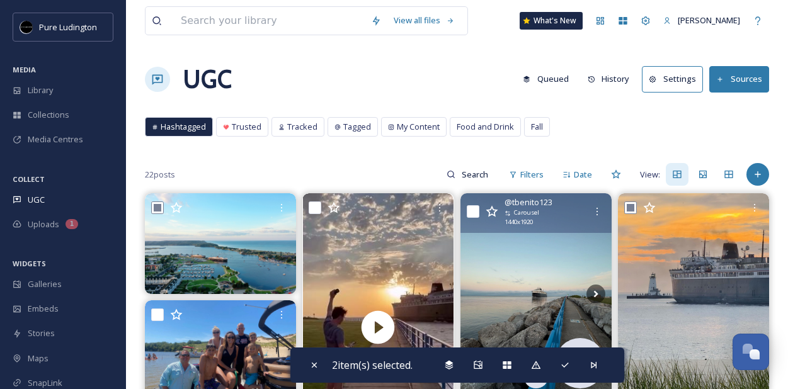
click at [474, 207] on input "checkbox" at bounding box center [473, 211] width 13 height 13
checkbox input "true"
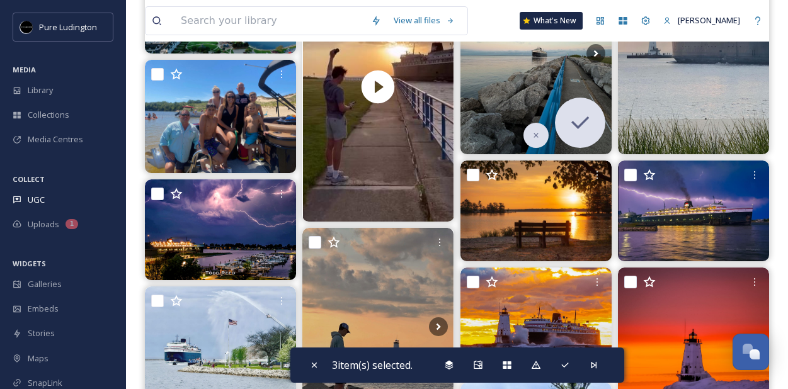
scroll to position [247, 0]
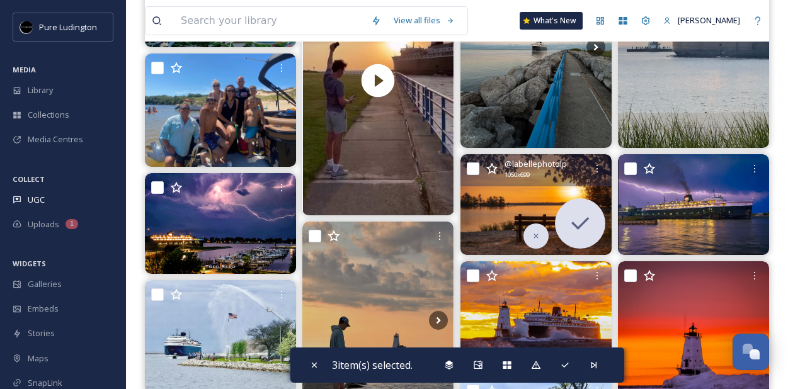
click at [472, 169] on input "checkbox" at bounding box center [473, 169] width 13 height 13
checkbox input "true"
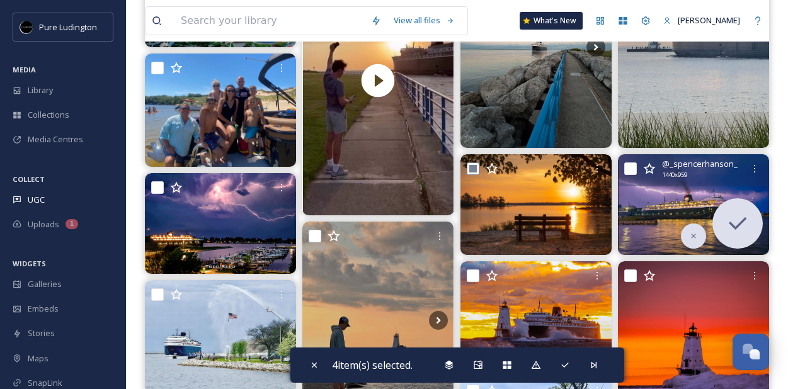
click at [630, 166] on input "checkbox" at bounding box center [630, 169] width 13 height 13
checkbox input "true"
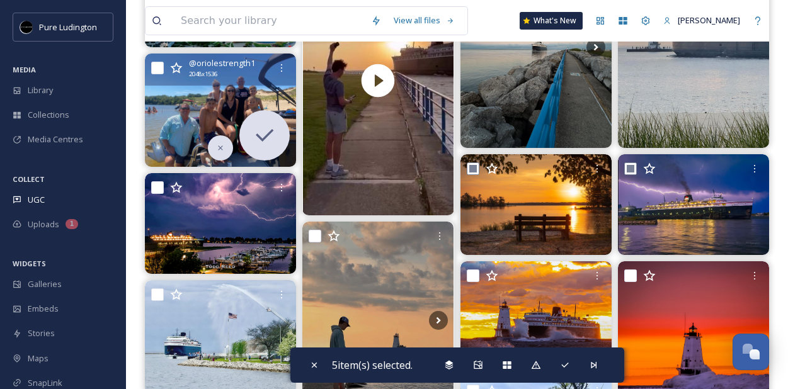
click at [154, 66] on input "checkbox" at bounding box center [157, 68] width 13 height 13
checkbox input "true"
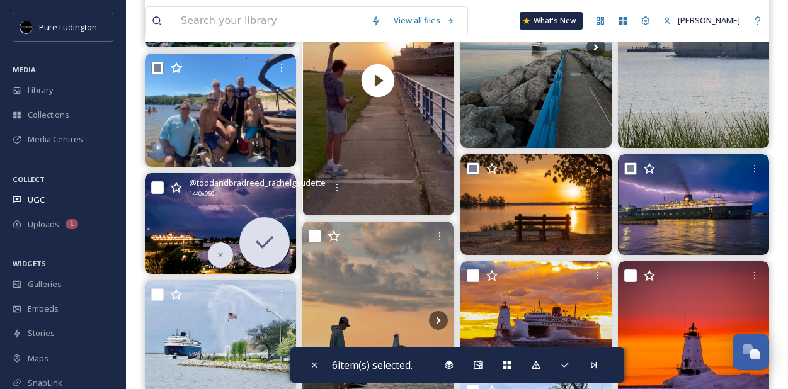
click at [158, 185] on input "checkbox" at bounding box center [157, 187] width 13 height 13
checkbox input "true"
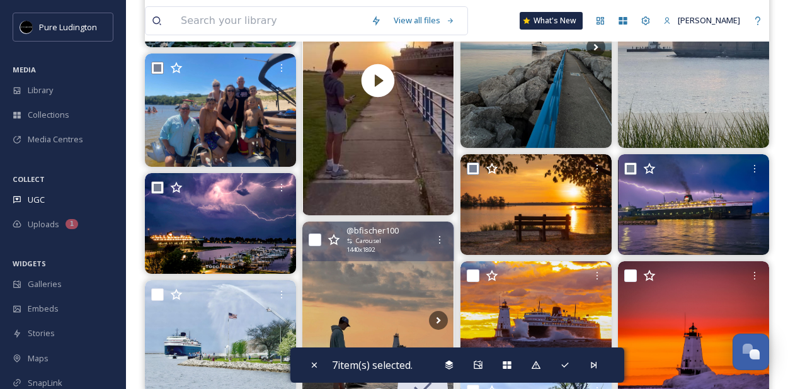
click at [316, 238] on input "checkbox" at bounding box center [315, 240] width 13 height 13
checkbox input "true"
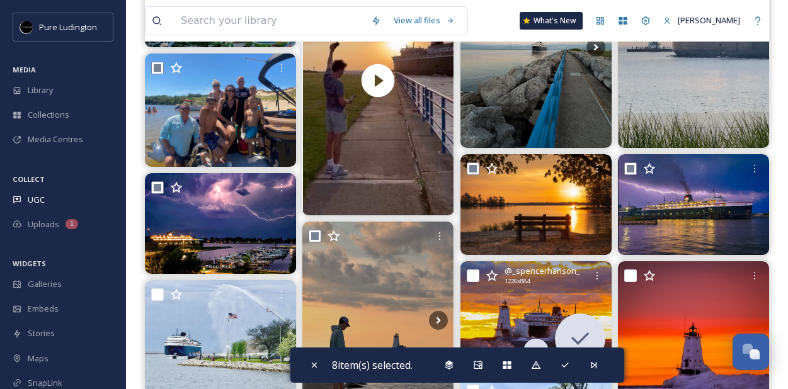
click at [473, 272] on input "checkbox" at bounding box center [473, 276] width 13 height 13
checkbox input "true"
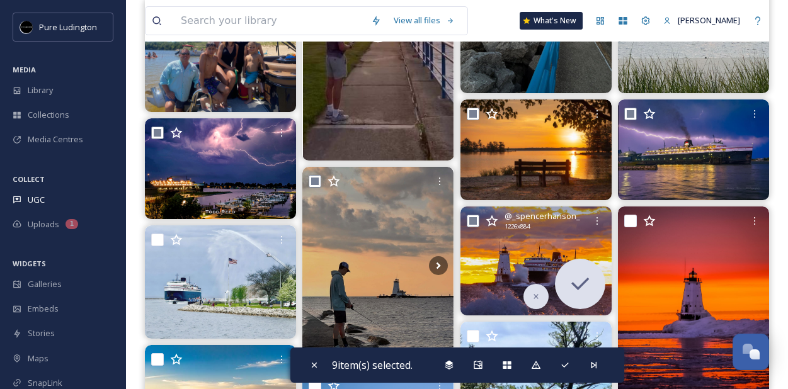
scroll to position [325, 0]
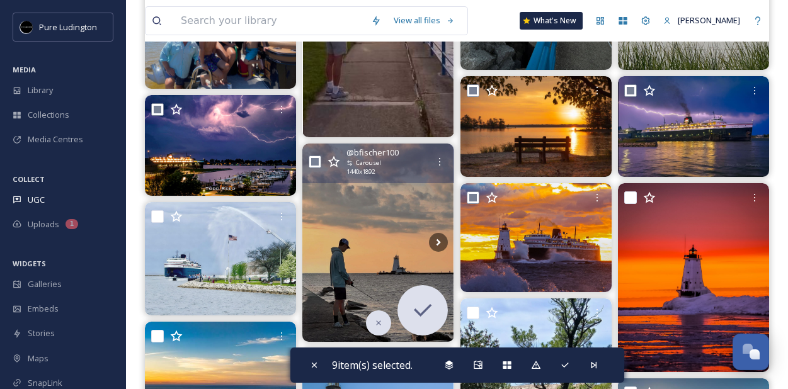
click at [316, 161] on input "checkbox" at bounding box center [315, 162] width 13 height 13
checkbox input "false"
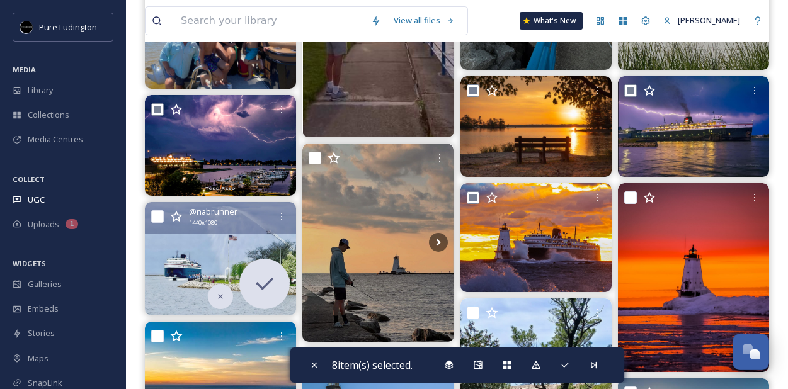
click at [152, 214] on input "checkbox" at bounding box center [157, 216] width 13 height 13
checkbox input "true"
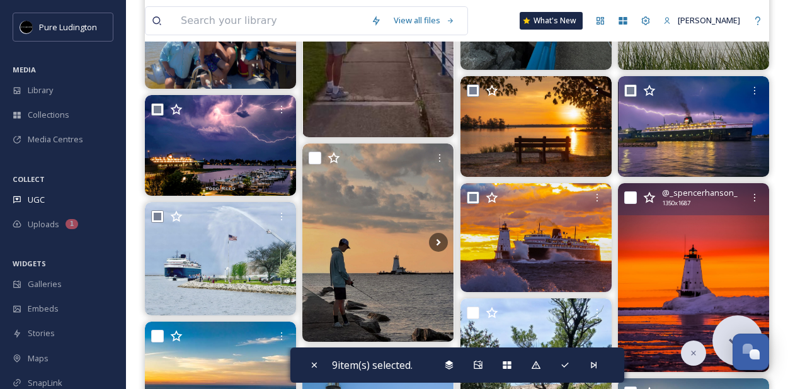
click at [638, 196] on div "@ _spencerhanson_ 1350 x 1687" at bounding box center [693, 199] width 151 height 32
click at [630, 198] on input "checkbox" at bounding box center [630, 198] width 13 height 13
checkbox input "true"
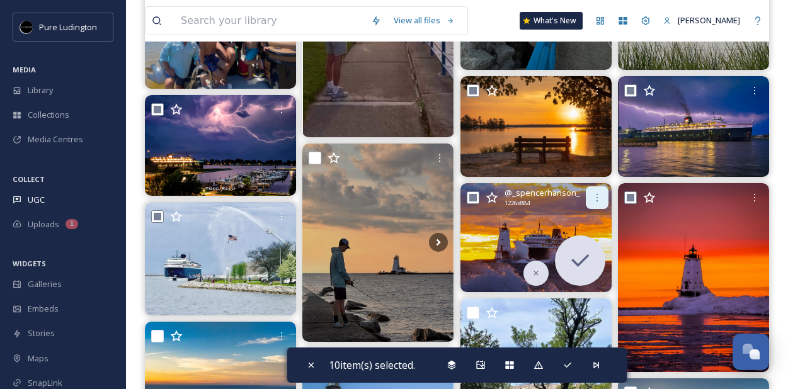
scroll to position [476, 0]
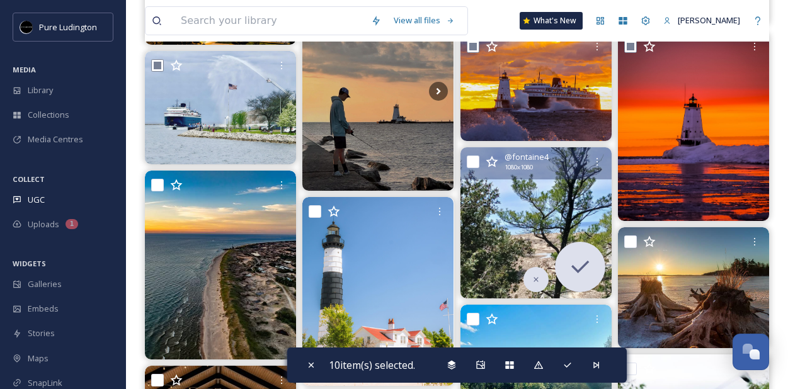
click at [473, 159] on input "checkbox" at bounding box center [473, 162] width 13 height 13
checkbox input "true"
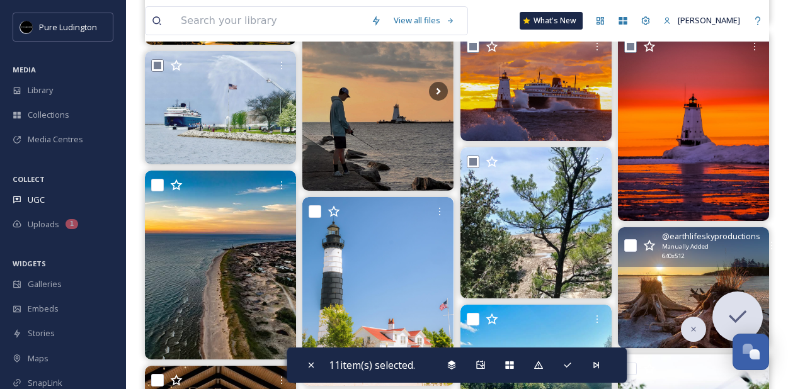
click at [626, 246] on input "checkbox" at bounding box center [630, 245] width 13 height 13
checkbox input "true"
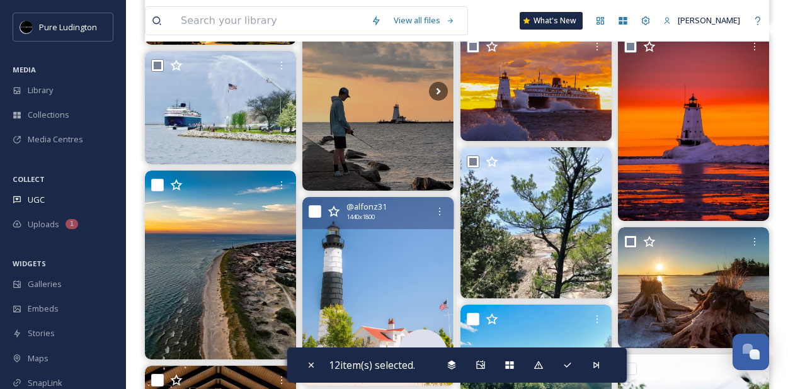
click at [313, 209] on input "checkbox" at bounding box center [315, 211] width 13 height 13
checkbox input "true"
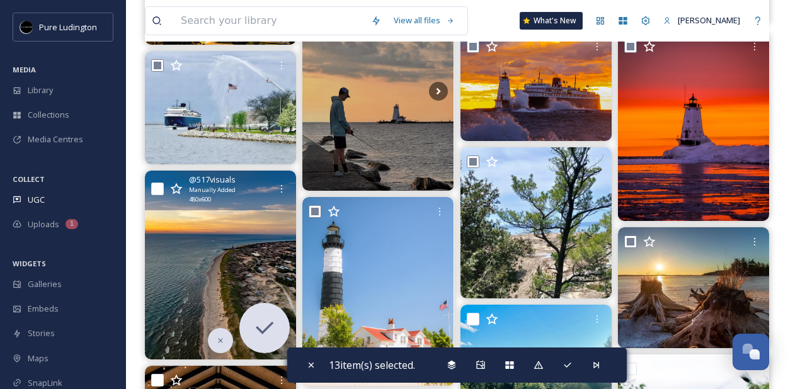
click at [163, 181] on div "@ 517visuals Manually Added 480 x 600" at bounding box center [220, 191] width 151 height 40
click at [162, 183] on input "checkbox" at bounding box center [157, 189] width 13 height 13
checkbox input "true"
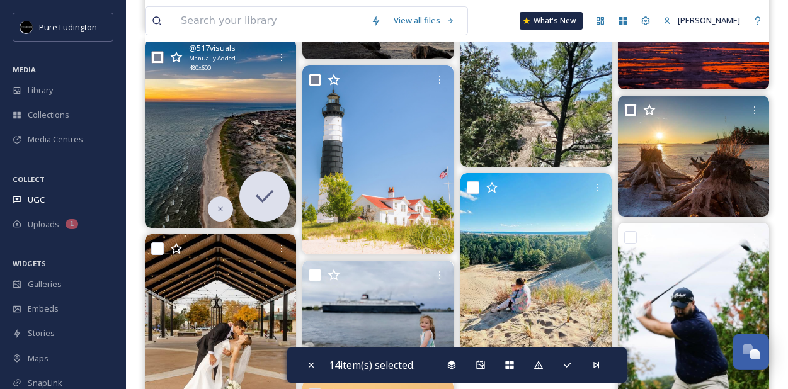
scroll to position [618, 0]
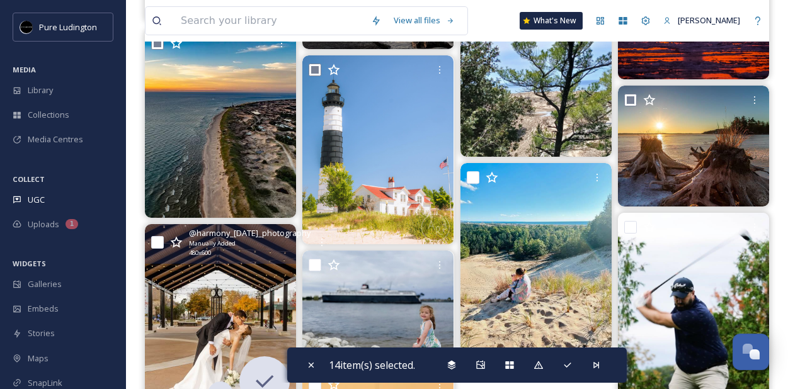
click at [161, 238] on input "checkbox" at bounding box center [157, 242] width 13 height 13
checkbox input "true"
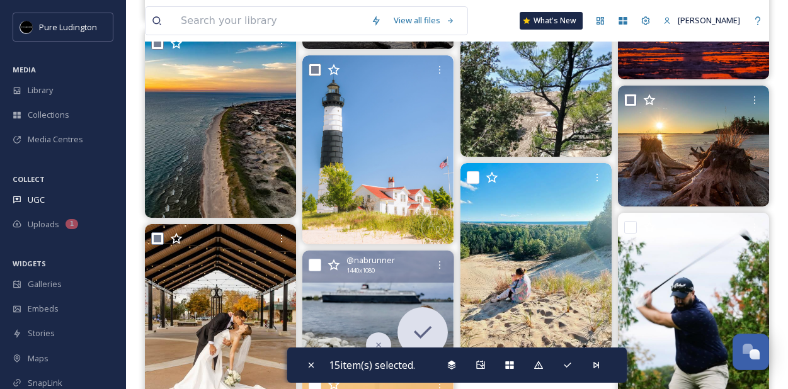
click at [318, 260] on input "checkbox" at bounding box center [315, 265] width 13 height 13
checkbox input "true"
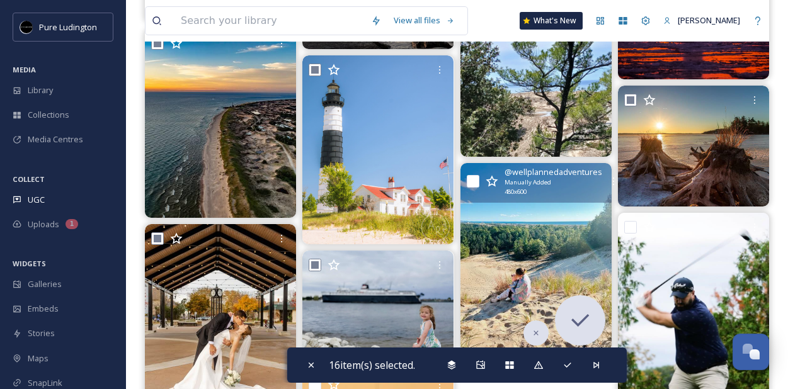
click at [473, 178] on input "checkbox" at bounding box center [473, 181] width 13 height 13
checkbox input "true"
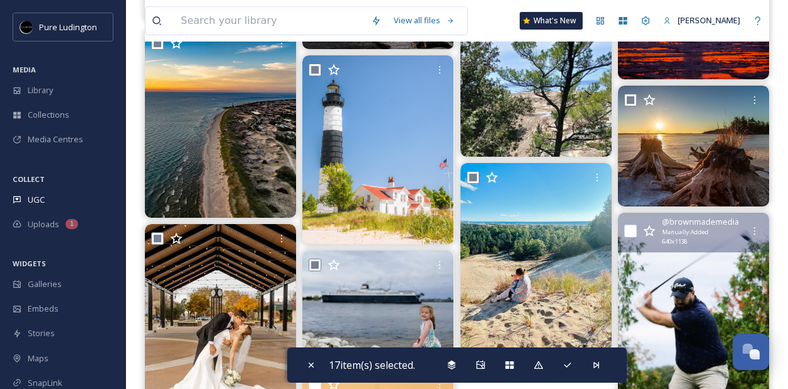
click at [628, 231] on input "checkbox" at bounding box center [630, 231] width 13 height 13
checkbox input "true"
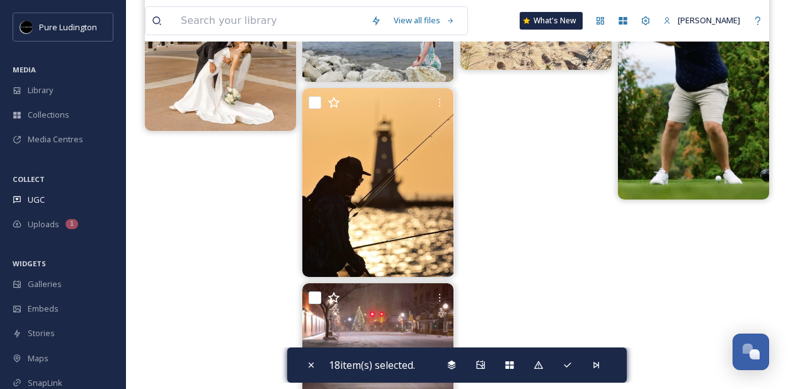
scroll to position [898, 0]
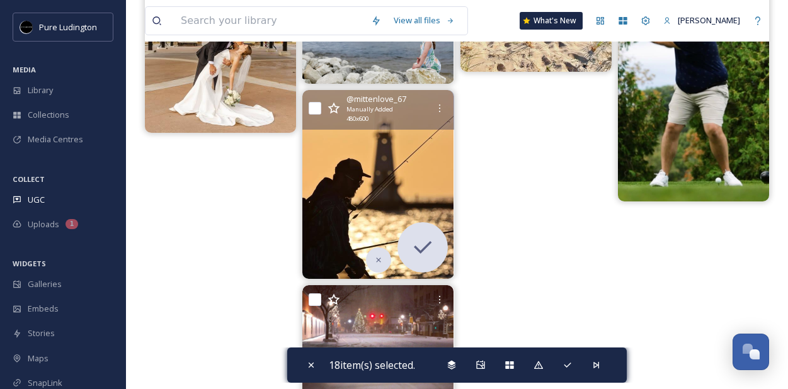
click at [315, 106] on input "checkbox" at bounding box center [315, 108] width 13 height 13
checkbox input "true"
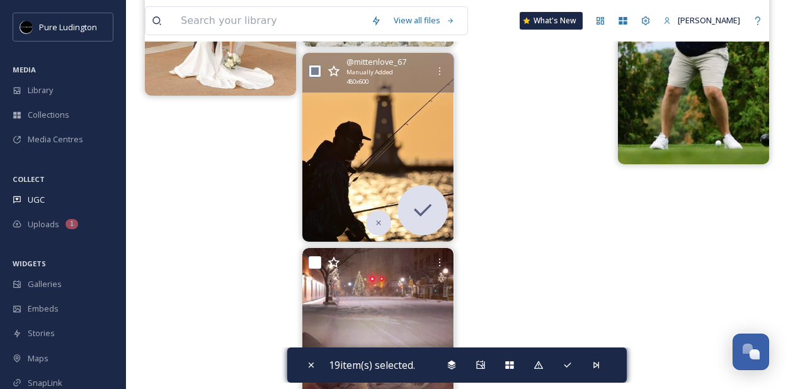
scroll to position [961, 0]
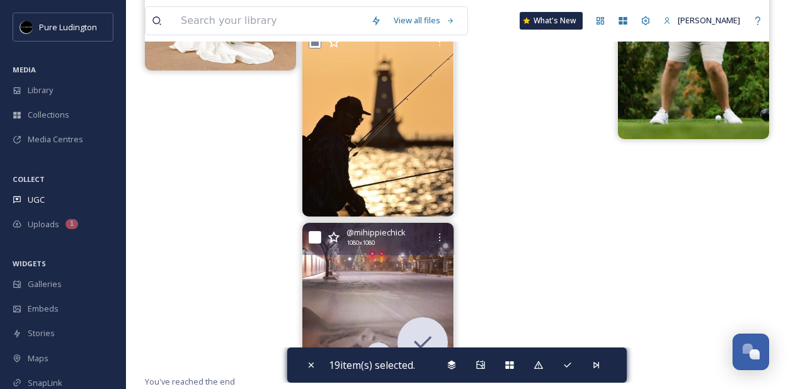
click at [311, 239] on input "checkbox" at bounding box center [315, 237] width 13 height 13
checkbox input "true"
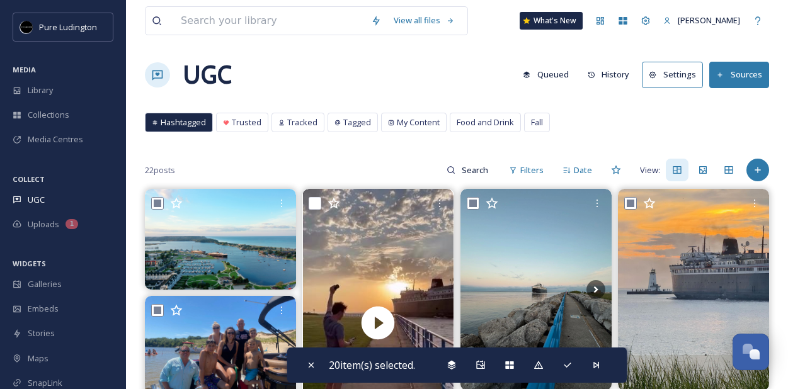
scroll to position [0, 0]
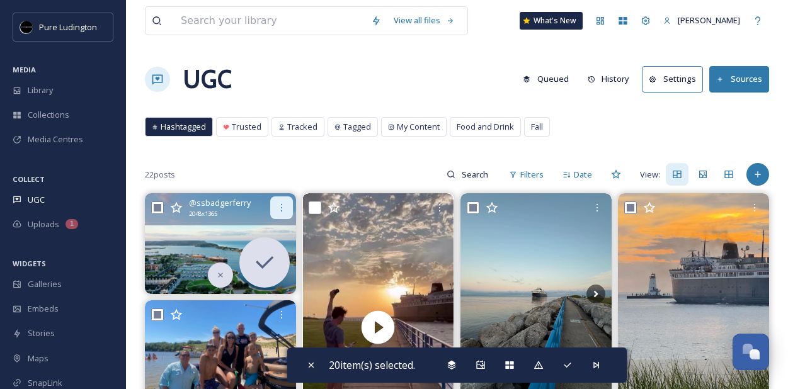
click at [278, 210] on icon at bounding box center [282, 208] width 10 height 10
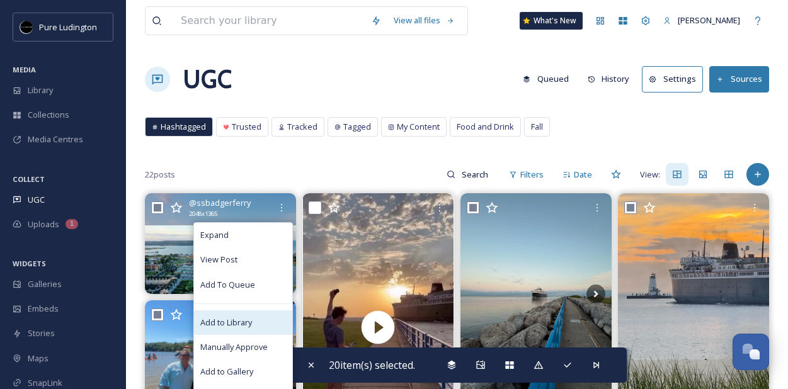
click at [232, 321] on span "Add to Library" at bounding box center [226, 323] width 52 height 12
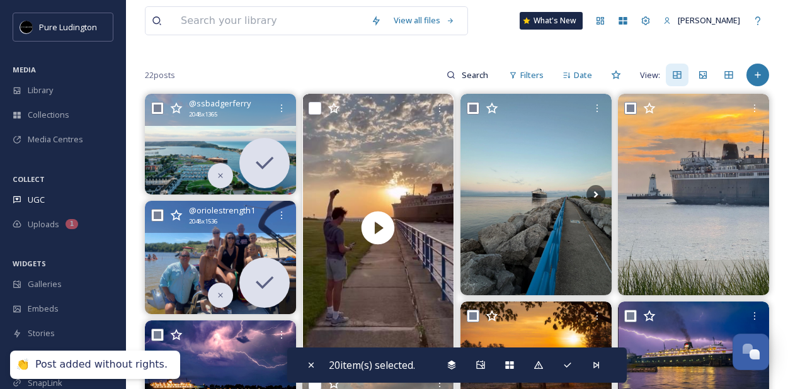
scroll to position [106, 0]
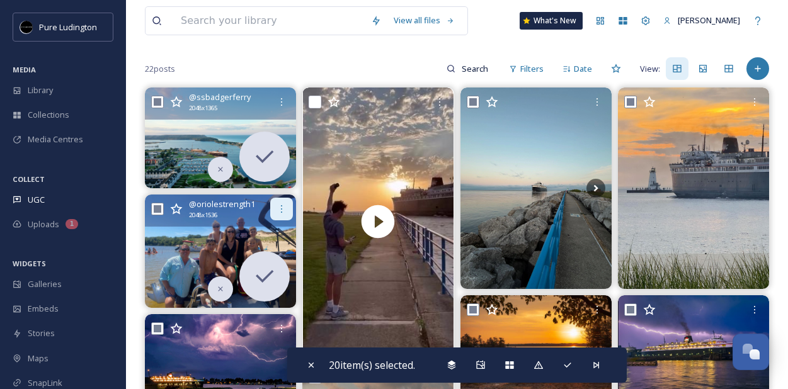
click at [276, 212] on div at bounding box center [281, 209] width 23 height 23
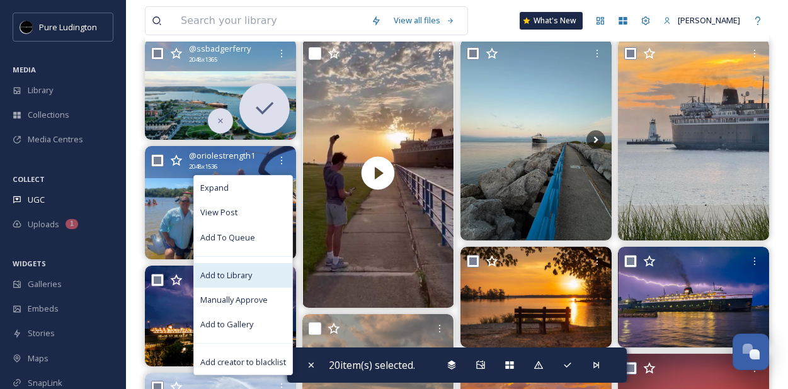
scroll to position [163, 0]
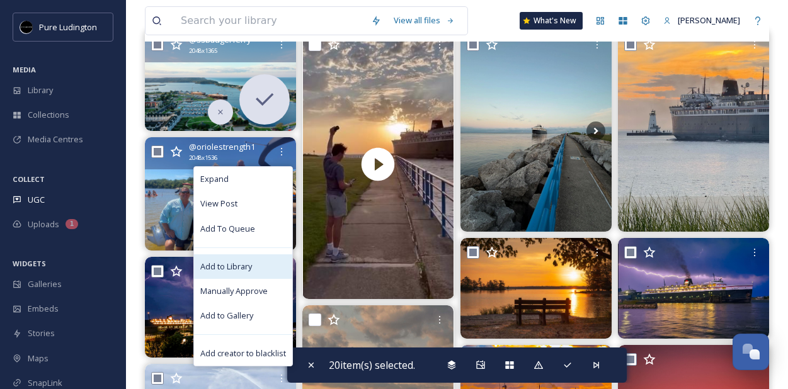
click at [243, 260] on div "Add to Library" at bounding box center [243, 267] width 98 height 25
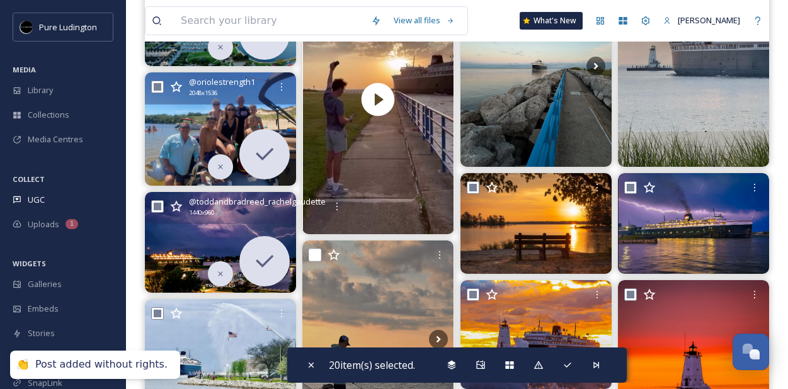
scroll to position [239, 0]
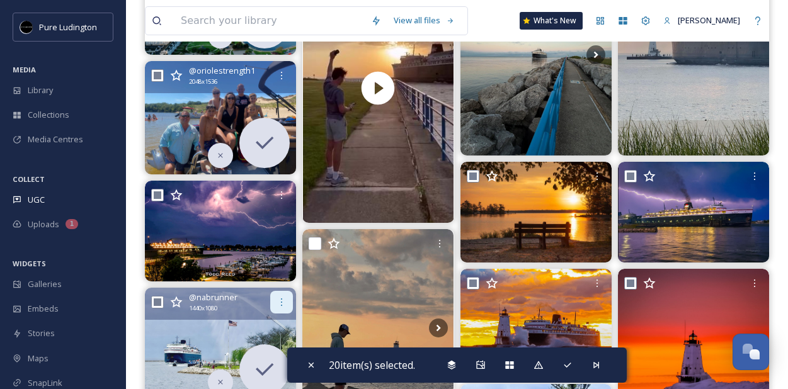
click at [281, 300] on icon at bounding box center [282, 302] width 10 height 10
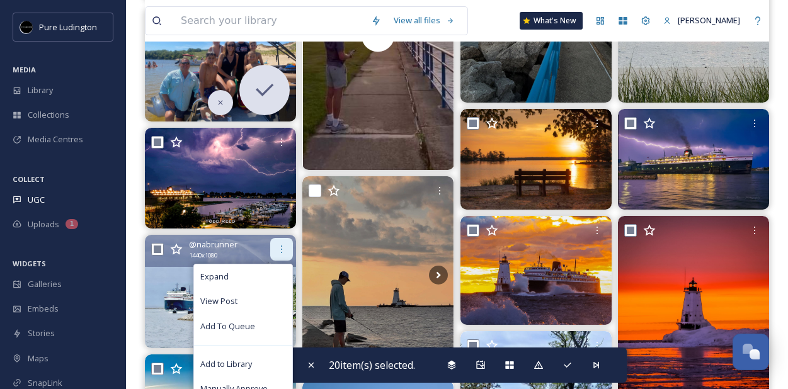
scroll to position [313, 0]
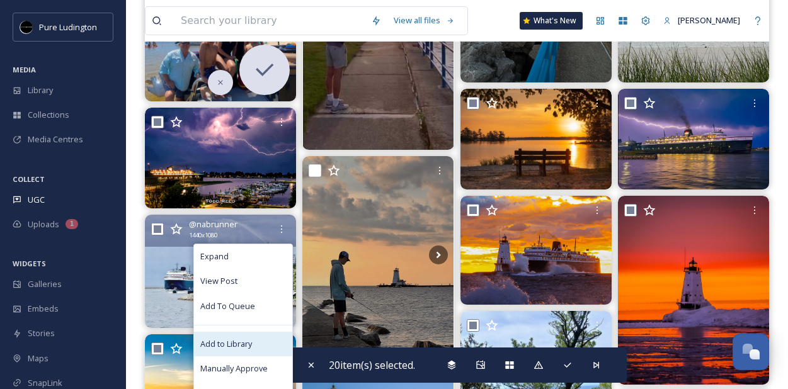
click at [258, 337] on div "Add to Library" at bounding box center [243, 344] width 98 height 25
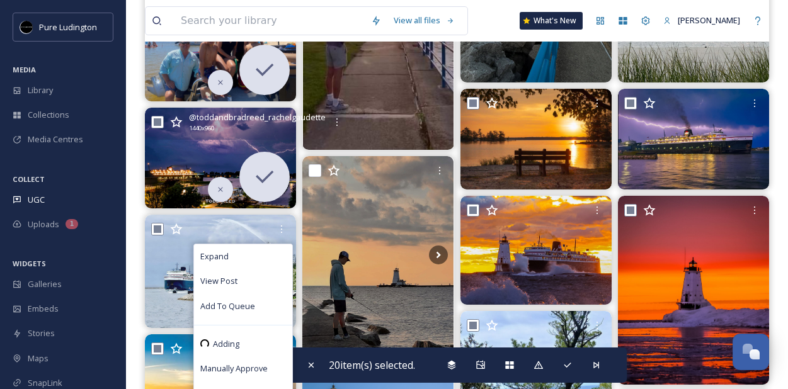
click at [286, 121] on span "@ toddandbradreed_rachelgaudette" at bounding box center [257, 118] width 137 height 12
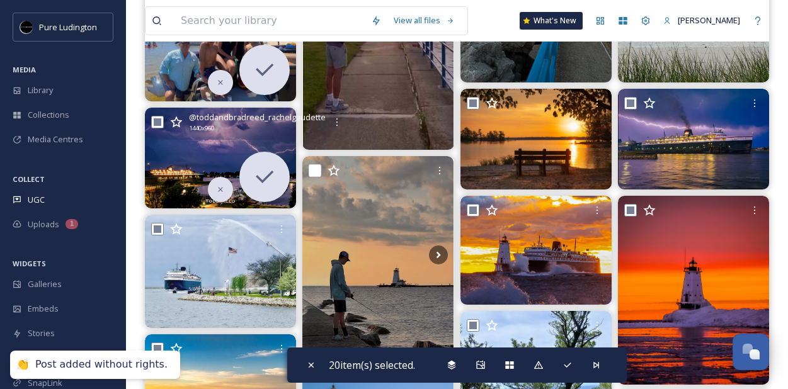
click at [283, 122] on span "@ toddandbradreed_rachelgaudette" at bounding box center [257, 118] width 137 height 12
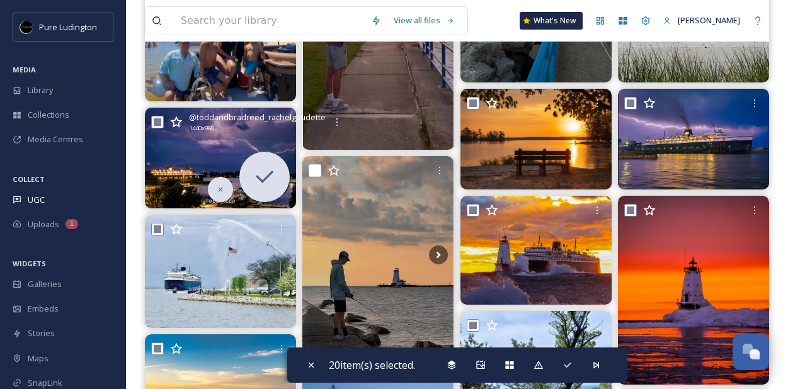
click at [284, 123] on span "@ toddandbradreed_rachelgaudette" at bounding box center [257, 118] width 137 height 12
click at [272, 134] on div "@ toddandbradreed_rachelgaudette 1440 x 960" at bounding box center [220, 124] width 151 height 32
click at [222, 146] on img at bounding box center [220, 158] width 151 height 101
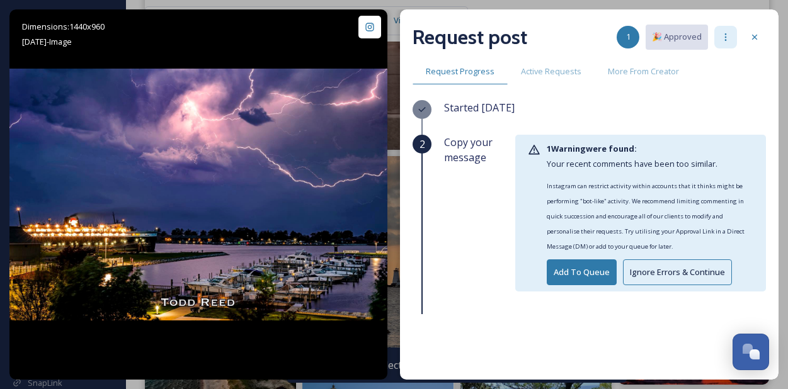
click at [726, 43] on div at bounding box center [725, 37] width 23 height 23
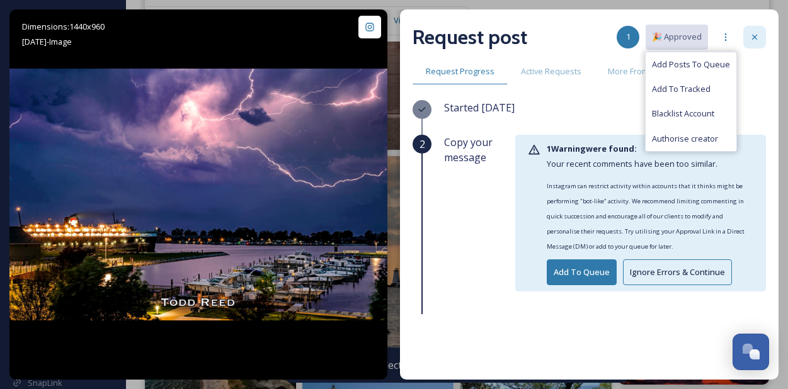
click at [750, 37] on icon at bounding box center [755, 37] width 10 height 10
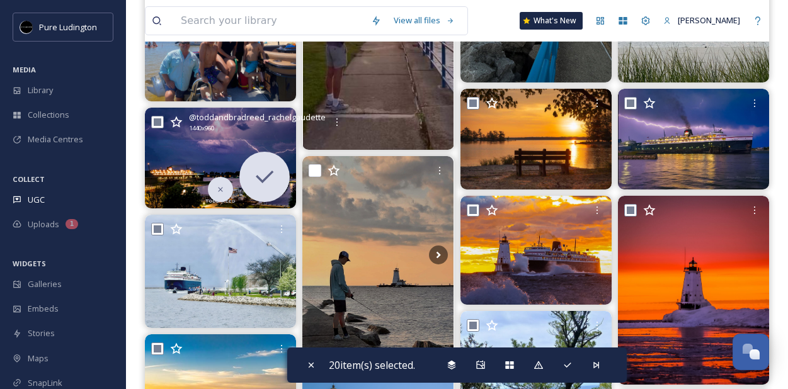
click at [242, 146] on img at bounding box center [220, 158] width 151 height 101
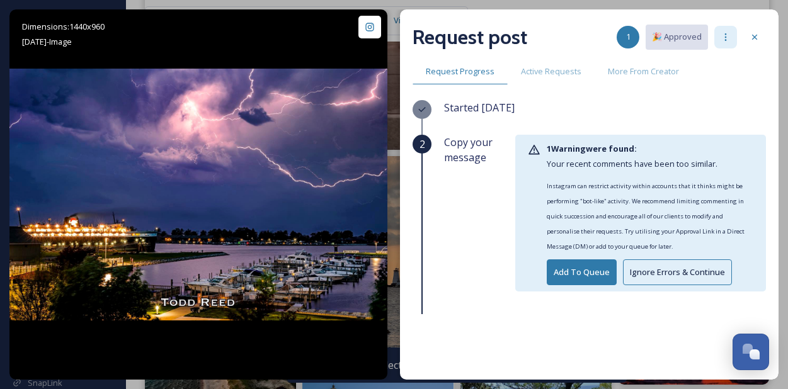
click at [723, 38] on icon at bounding box center [726, 37] width 10 height 10
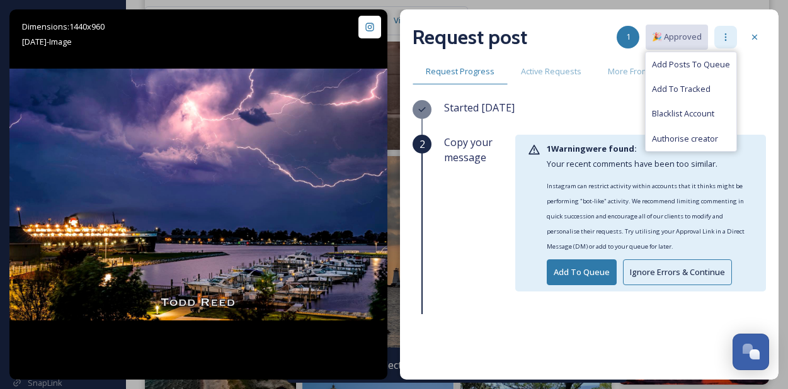
click at [723, 38] on icon at bounding box center [726, 37] width 10 height 10
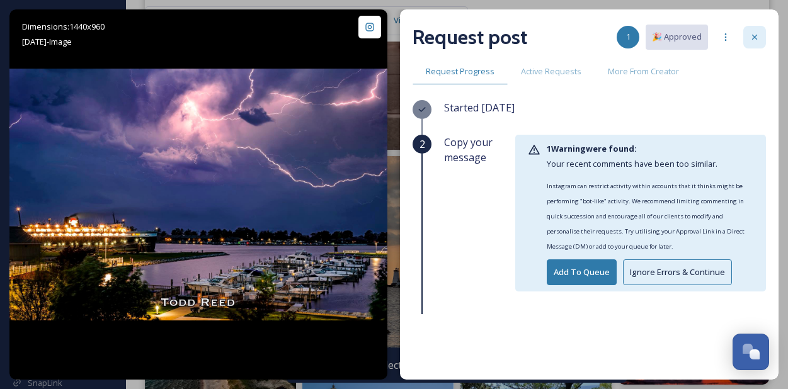
click at [752, 38] on icon at bounding box center [755, 37] width 10 height 10
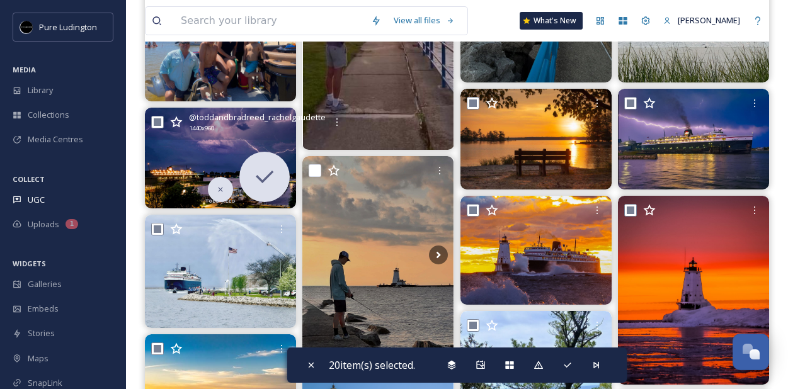
click at [284, 122] on span "@ toddandbradreed_rachelgaudette" at bounding box center [257, 118] width 137 height 12
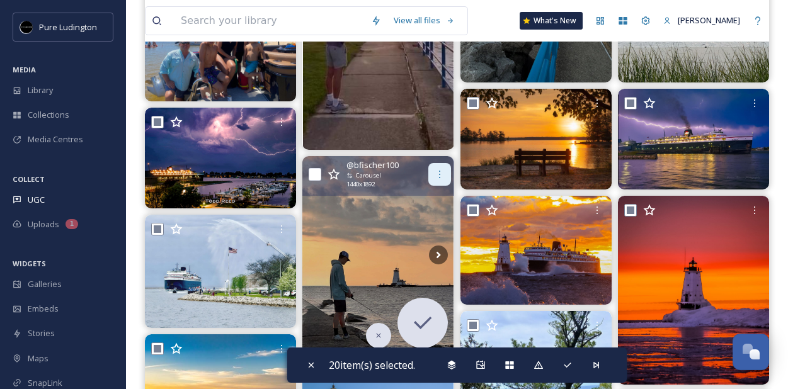
click at [436, 185] on div at bounding box center [439, 174] width 23 height 23
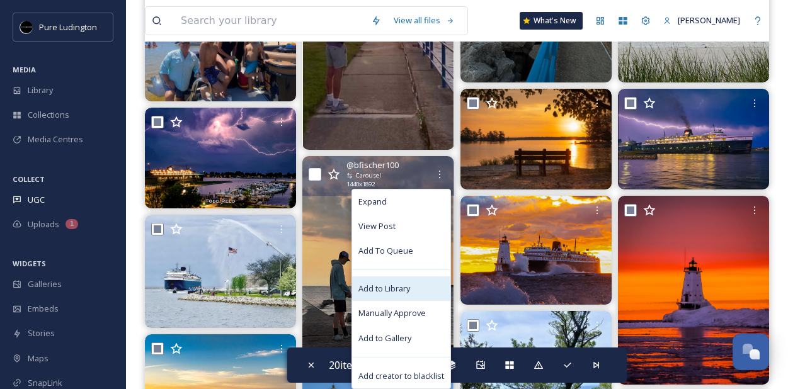
click at [385, 292] on span "Add to Library" at bounding box center [385, 289] width 52 height 12
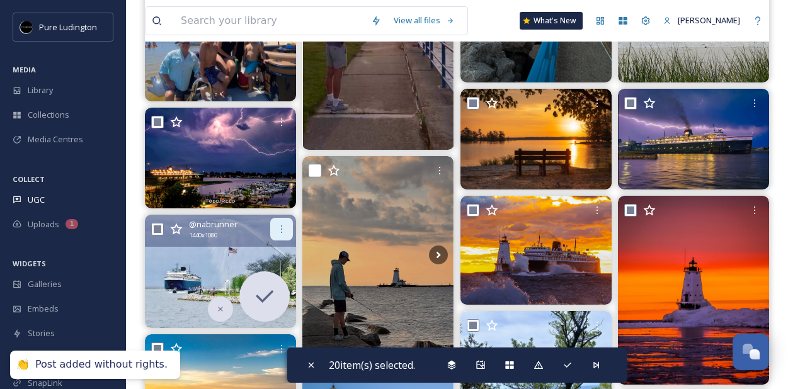
click at [275, 229] on div at bounding box center [281, 229] width 23 height 23
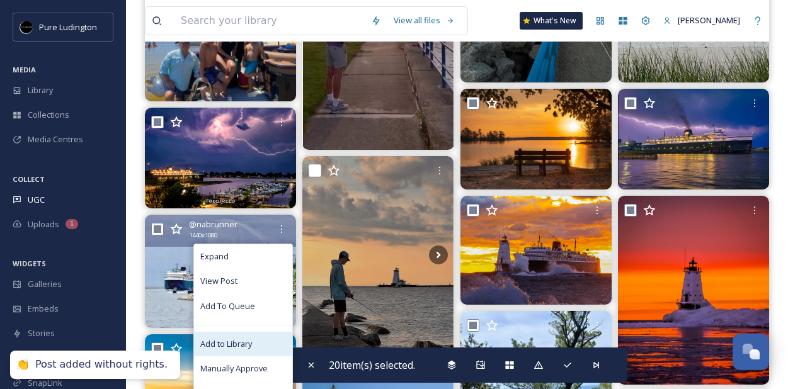
click at [245, 341] on span "Add to Library" at bounding box center [226, 344] width 52 height 12
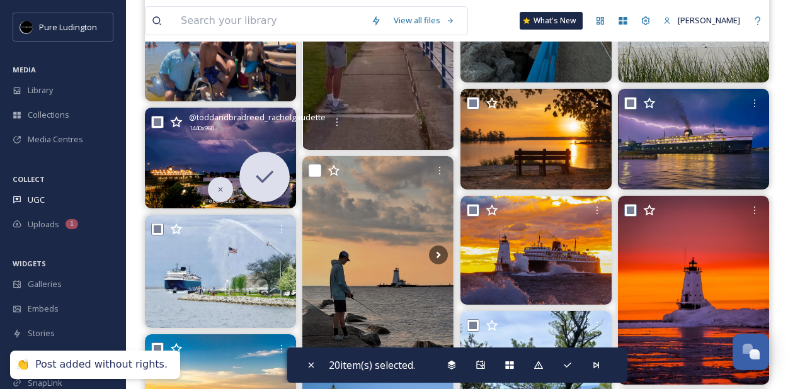
click at [282, 126] on div "@ toddandbradreed_rachelgaudette 1440 x 960" at bounding box center [257, 122] width 137 height 21
click at [282, 122] on span "@ toddandbradreed_rachelgaudette" at bounding box center [257, 118] width 137 height 12
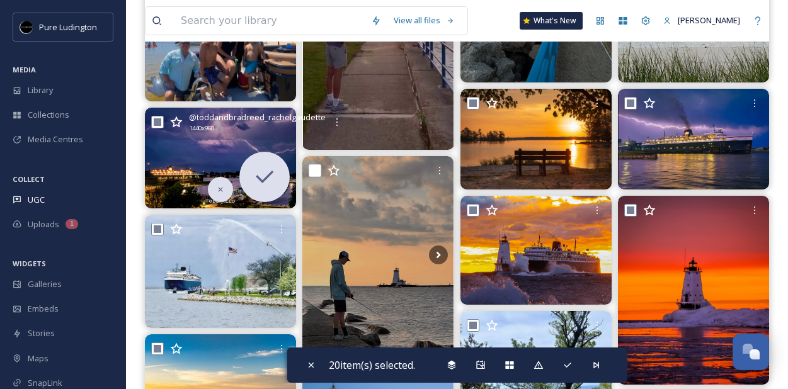
click at [282, 117] on span "@ toddandbradreed_rachelgaudette" at bounding box center [257, 118] width 137 height 12
click at [280, 124] on div "@ toddandbradreed_rachelgaudette 1440 x 960" at bounding box center [257, 122] width 137 height 21
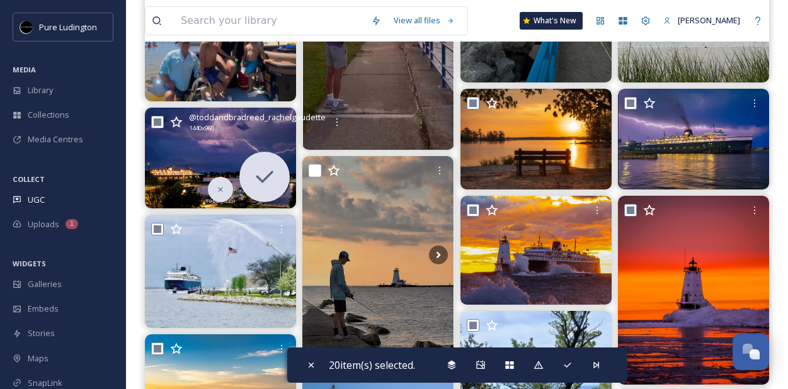
click at [281, 121] on span "@ toddandbradreed_rachelgaudette" at bounding box center [257, 118] width 137 height 12
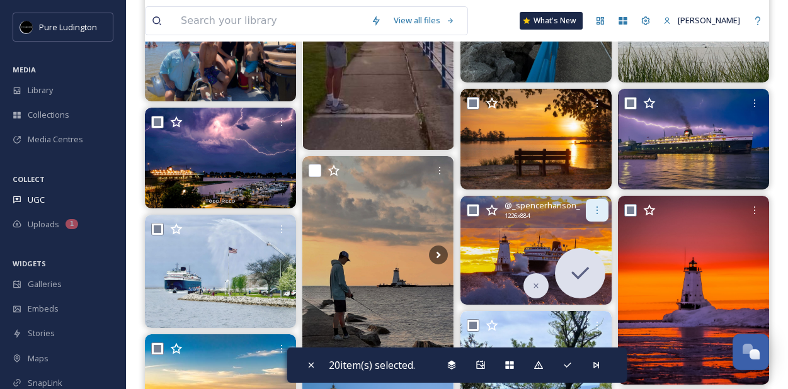
click at [596, 215] on icon at bounding box center [597, 210] width 10 height 10
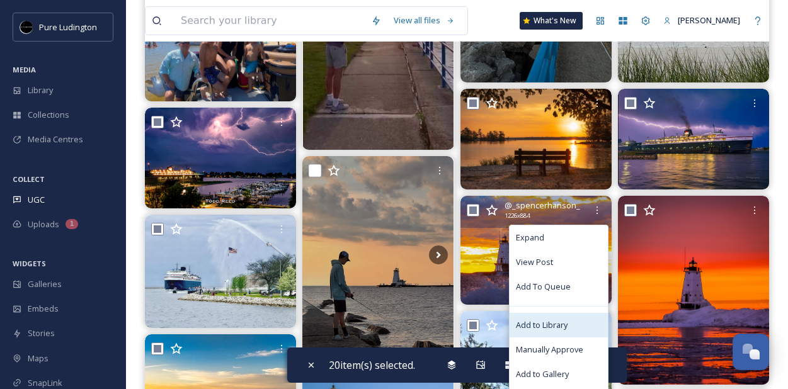
click at [558, 318] on div "Add to Library" at bounding box center [559, 325] width 98 height 25
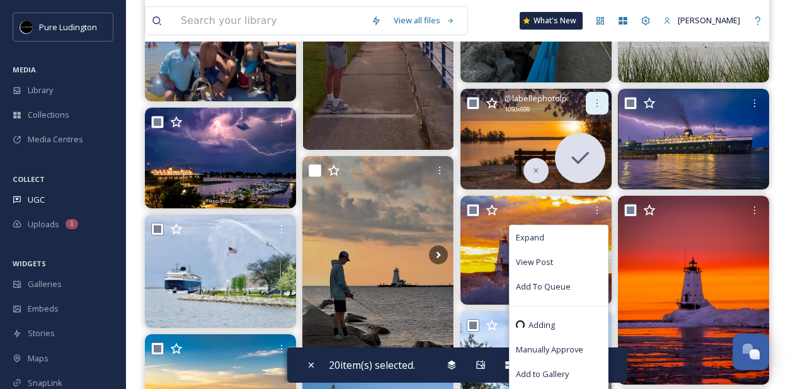
click at [597, 105] on icon at bounding box center [597, 103] width 10 height 10
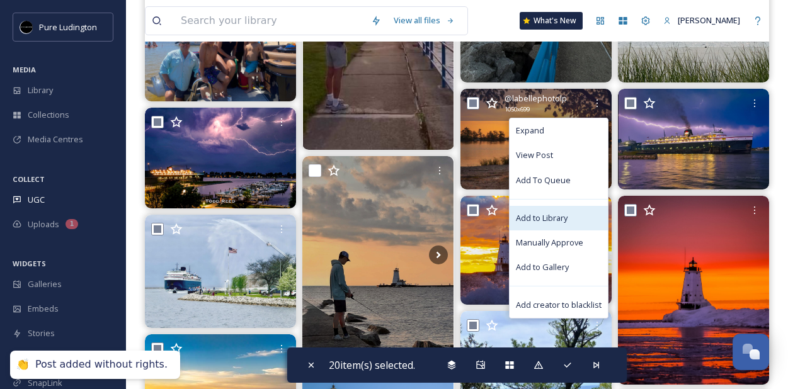
click at [562, 214] on span "Add to Library" at bounding box center [542, 218] width 52 height 12
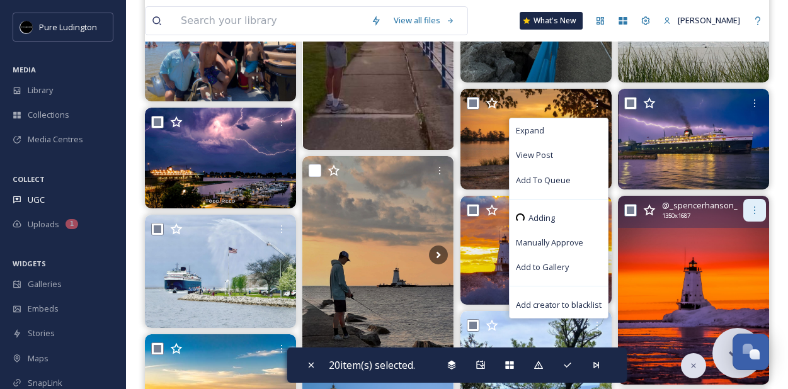
click at [757, 211] on icon at bounding box center [755, 210] width 10 height 10
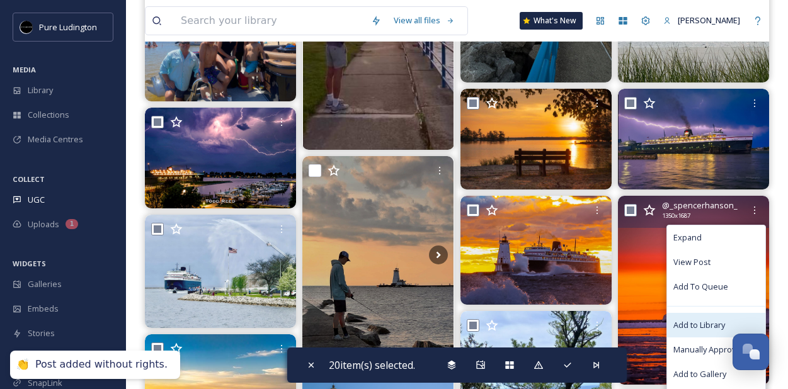
click at [712, 316] on div "Add to Library" at bounding box center [716, 325] width 98 height 25
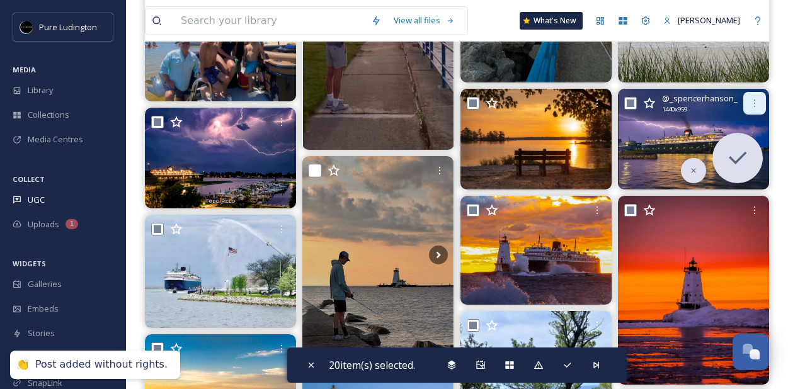
click at [754, 106] on icon at bounding box center [755, 103] width 10 height 10
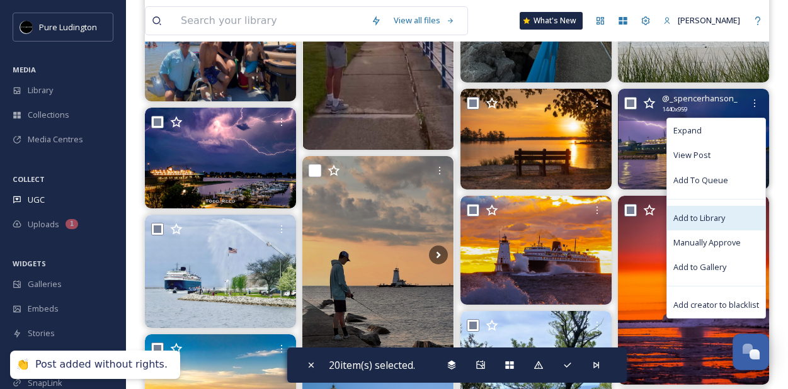
click at [702, 221] on span "Add to Library" at bounding box center [700, 218] width 52 height 12
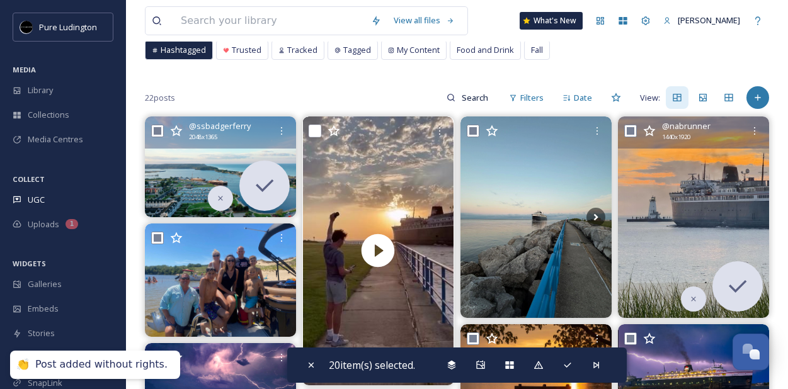
scroll to position [78, 0]
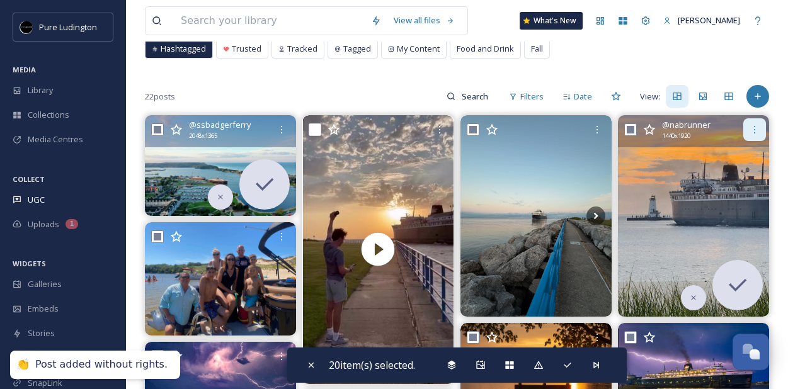
click at [757, 131] on icon at bounding box center [755, 130] width 10 height 10
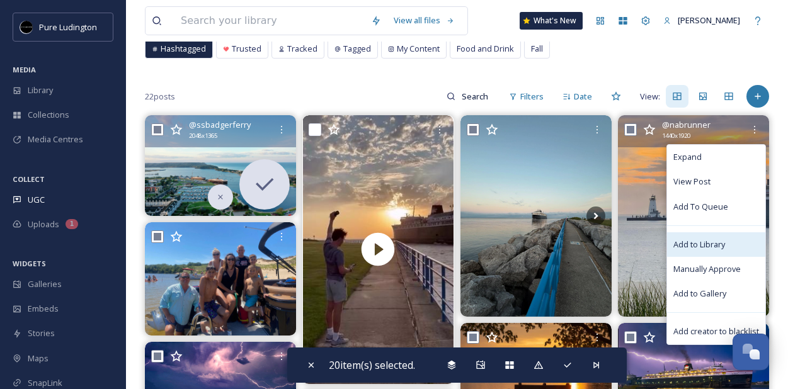
click at [716, 243] on span "Add to Library" at bounding box center [700, 245] width 52 height 12
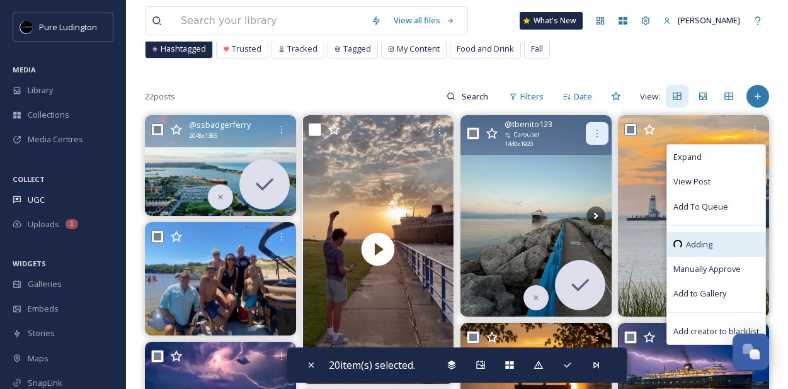
click at [594, 134] on icon at bounding box center [597, 134] width 10 height 10
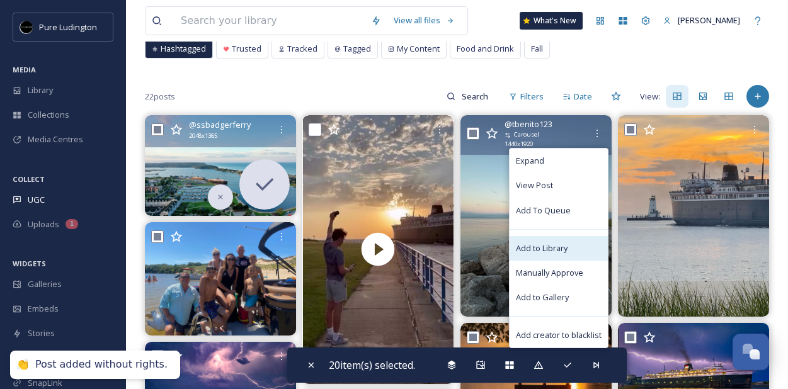
click at [565, 250] on span "Add to Library" at bounding box center [542, 249] width 52 height 12
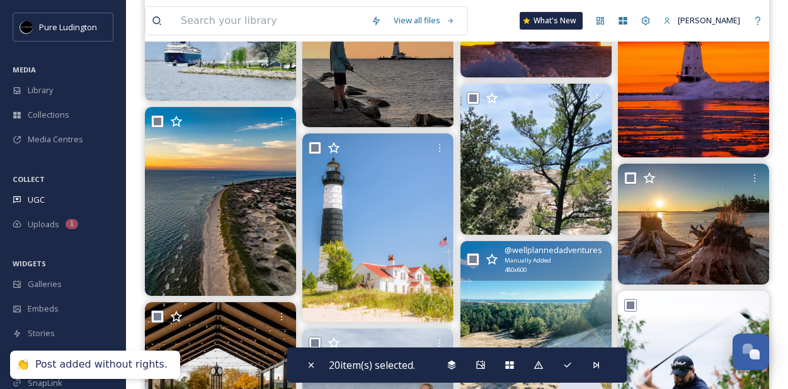
scroll to position [534, 0]
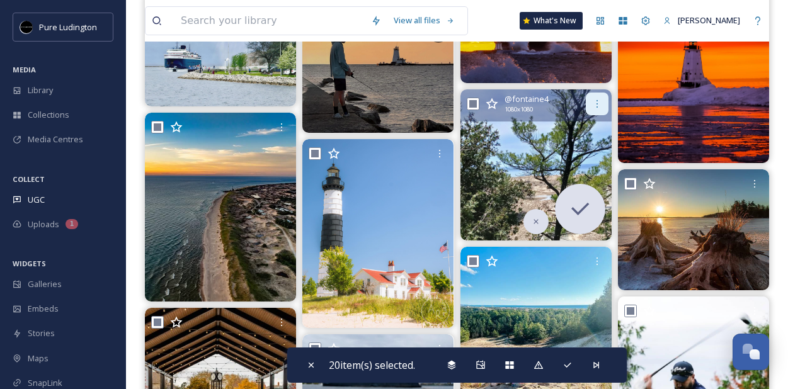
click at [588, 101] on div at bounding box center [597, 104] width 23 height 23
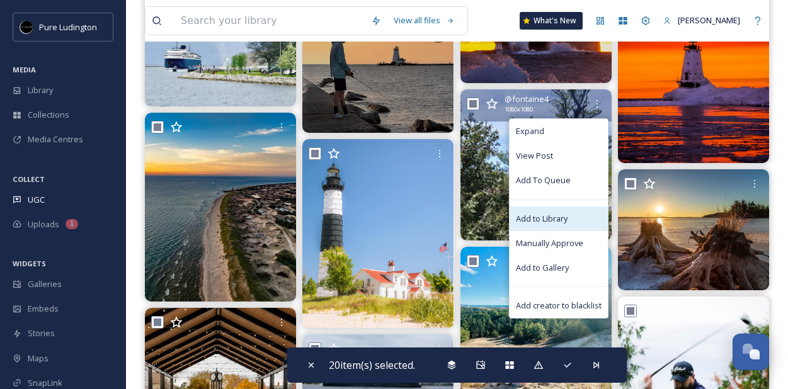
click at [561, 218] on span "Add to Library" at bounding box center [542, 219] width 52 height 12
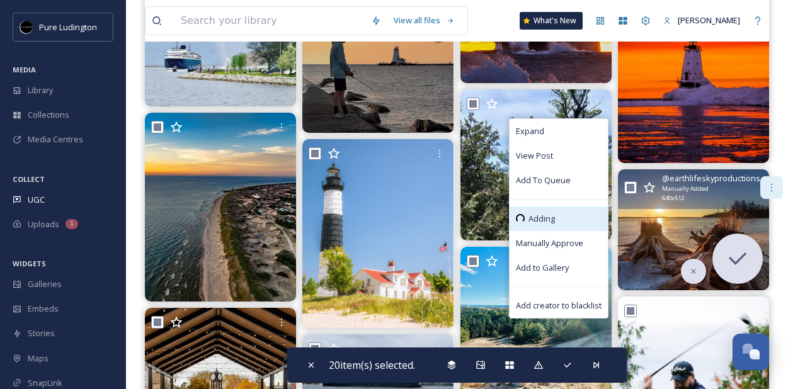
click at [760, 188] on div at bounding box center [771, 187] width 23 height 23
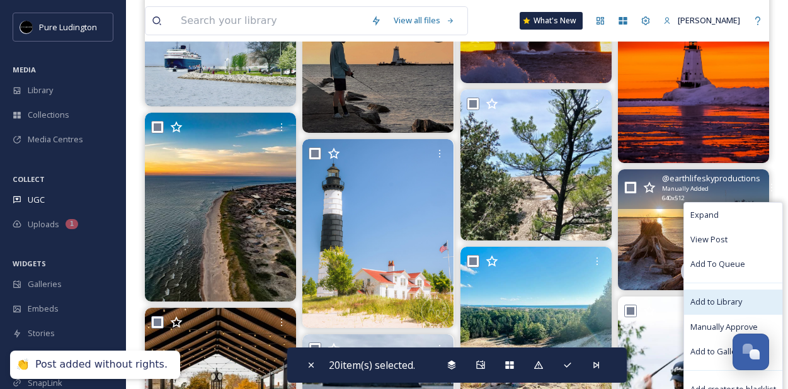
click at [715, 297] on span "Add to Library" at bounding box center [717, 302] width 52 height 12
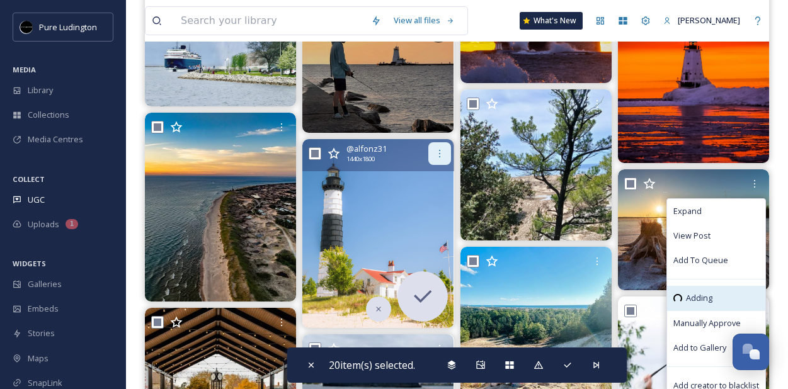
click at [443, 159] on div at bounding box center [439, 153] width 23 height 23
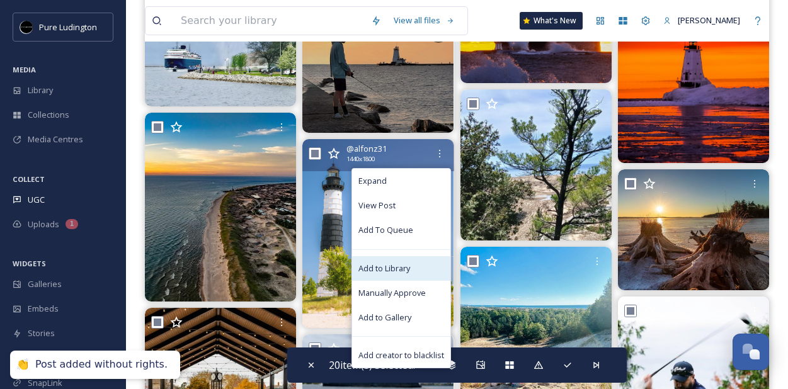
click at [415, 261] on div "Add to Library" at bounding box center [401, 268] width 98 height 25
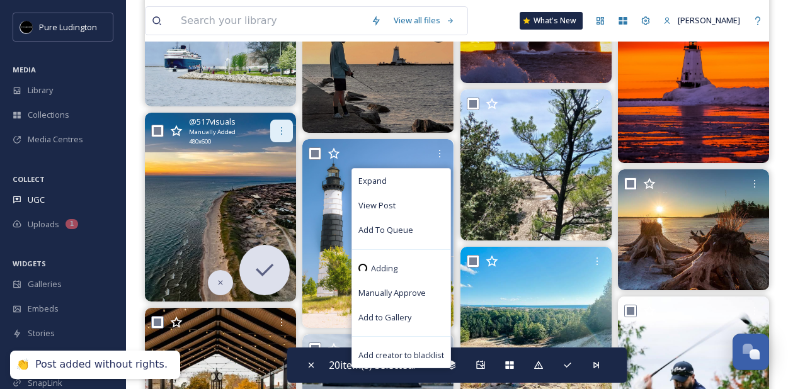
click at [280, 129] on icon at bounding box center [282, 131] width 10 height 10
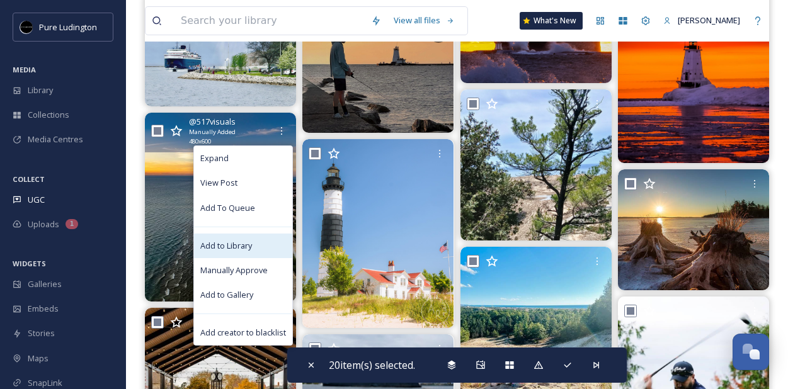
click at [243, 256] on div "Add to Library" at bounding box center [243, 246] width 98 height 25
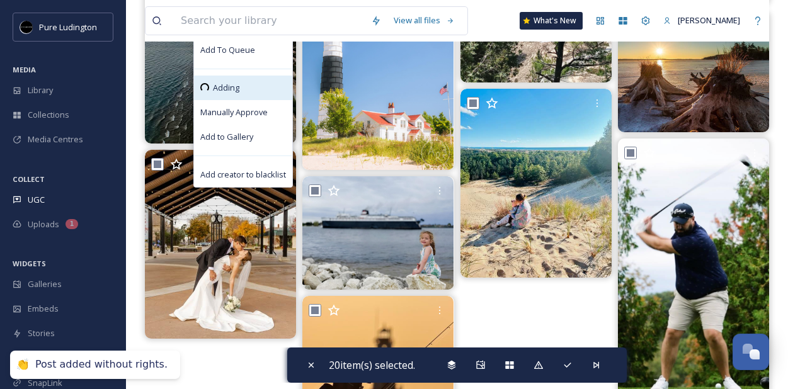
scroll to position [689, 0]
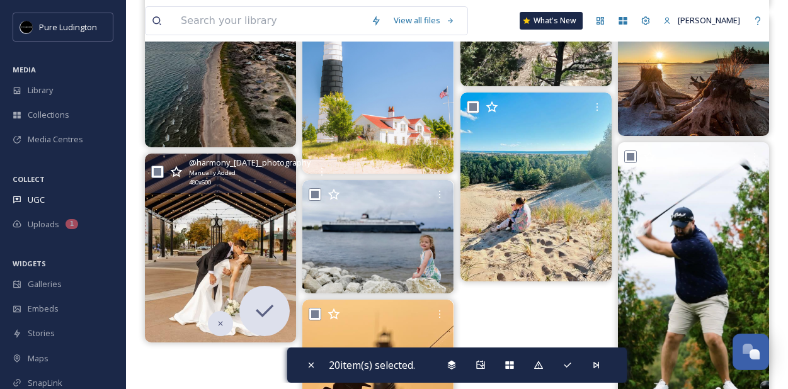
click at [284, 171] on div "@ harmony_noel_photography Manually Added 480 x 600" at bounding box center [250, 172] width 122 height 30
click at [282, 175] on div "@ harmony_noel_photography Manually Added 480 x 600" at bounding box center [250, 172] width 122 height 30
click at [278, 158] on span "@ harmony_noel_photography" at bounding box center [250, 163] width 122 height 12
click at [281, 170] on div "@ harmony_noel_photography Manually Added 480 x 600" at bounding box center [250, 172] width 122 height 30
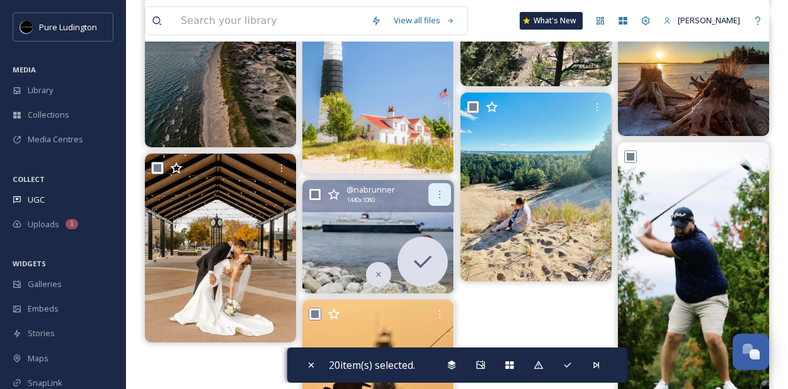
click at [436, 202] on div at bounding box center [439, 194] width 23 height 23
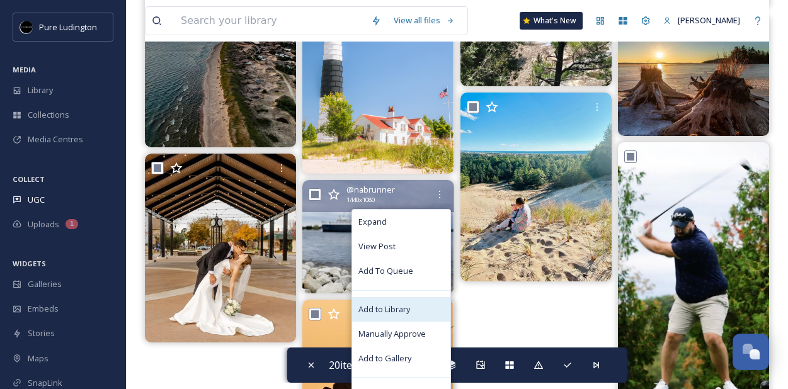
click at [395, 301] on div "Add to Library" at bounding box center [401, 309] width 98 height 25
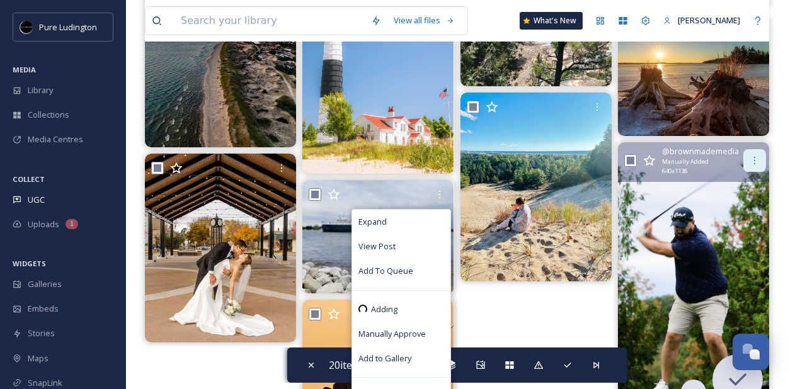
click at [757, 164] on icon at bounding box center [755, 161] width 10 height 10
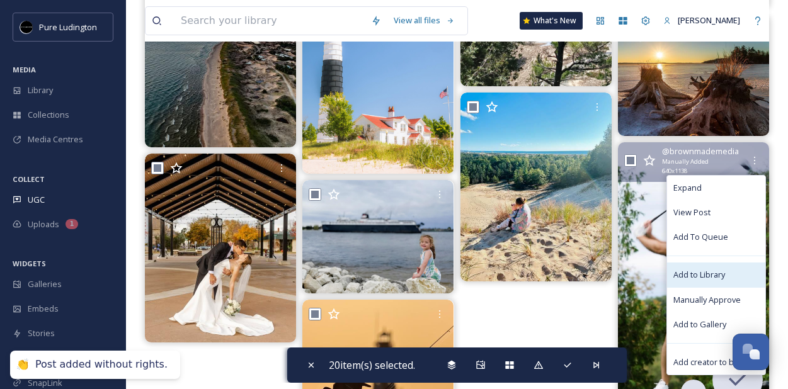
click at [718, 271] on span "Add to Library" at bounding box center [700, 275] width 52 height 12
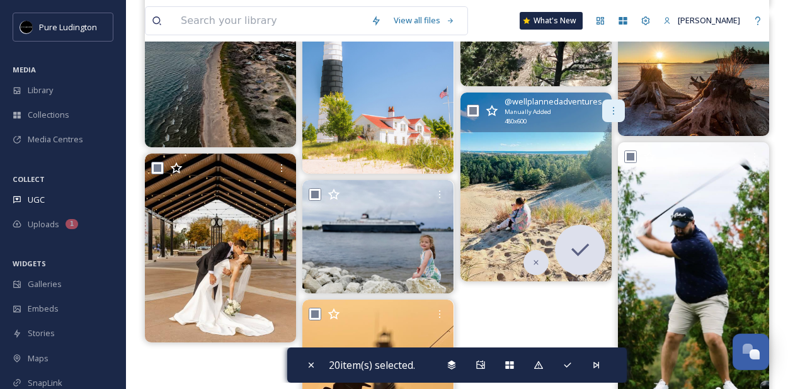
click at [605, 115] on div at bounding box center [613, 111] width 23 height 23
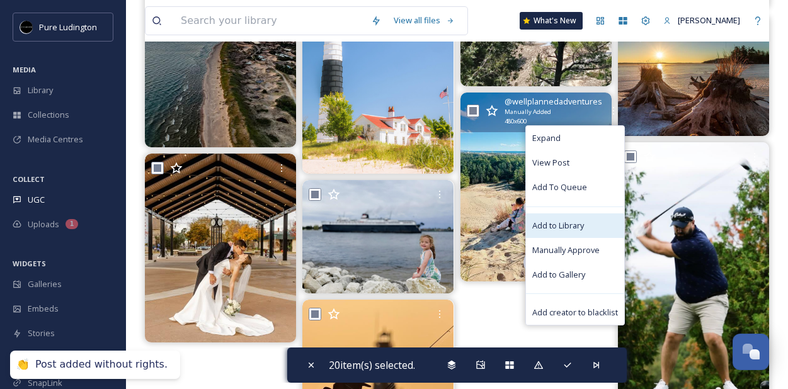
click at [576, 221] on span "Add to Library" at bounding box center [558, 226] width 52 height 12
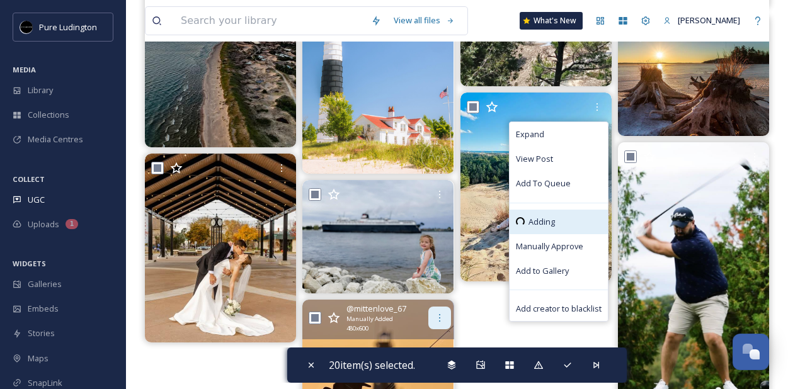
click at [441, 309] on div at bounding box center [439, 318] width 23 height 23
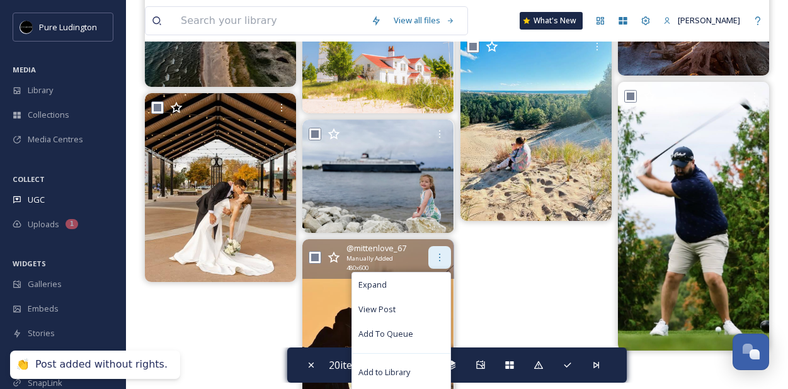
scroll to position [764, 0]
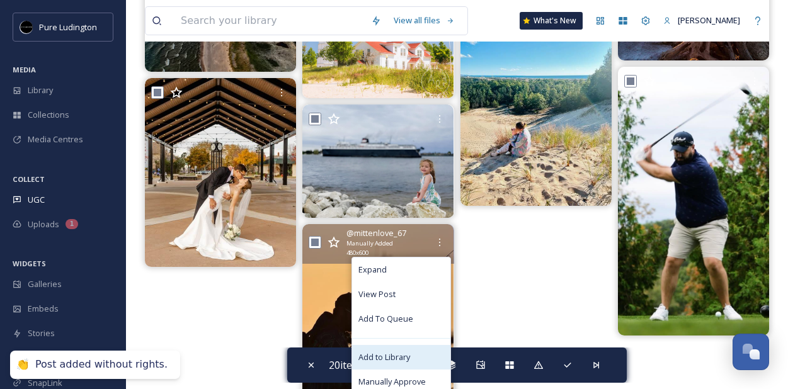
click at [420, 348] on div "Add to Library" at bounding box center [401, 357] width 98 height 25
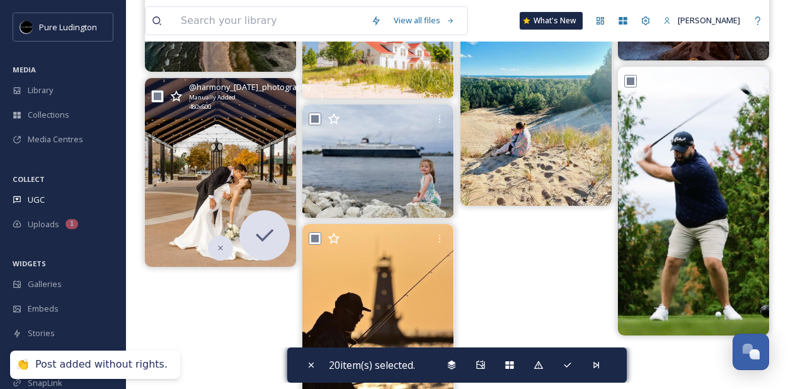
click at [283, 93] on div "@ harmony_noel_photography Manually Added 480 x 600" at bounding box center [250, 96] width 122 height 30
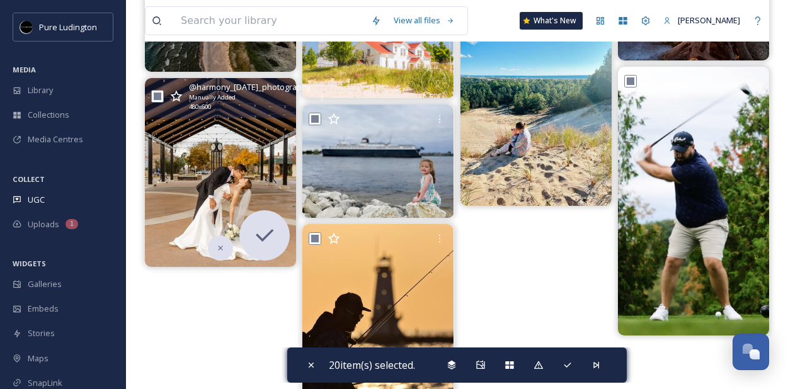
click at [284, 100] on div "@ harmony_noel_photography Manually Added 480 x 600" at bounding box center [250, 96] width 122 height 30
click at [280, 96] on div "@ harmony_noel_photography Manually Added 480 x 600" at bounding box center [250, 96] width 122 height 30
click at [279, 95] on div "@ harmony_noel_photography Manually Added 480 x 600" at bounding box center [250, 96] width 122 height 30
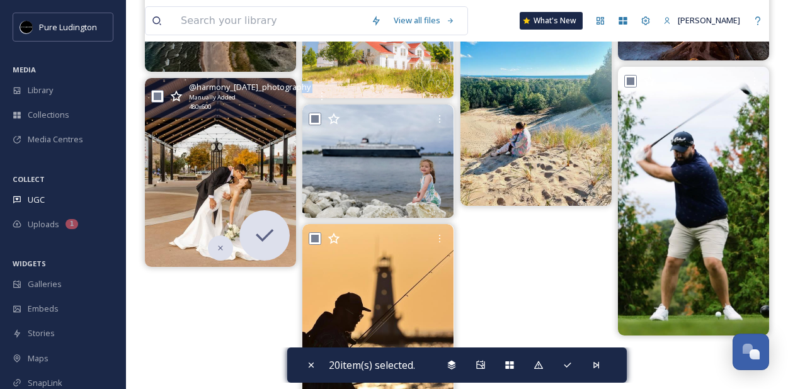
click at [279, 95] on div "@ harmony_noel_photography Manually Added 480 x 600" at bounding box center [250, 96] width 122 height 30
click at [286, 100] on div "@ harmony_noel_photography Manually Added 480 x 600" at bounding box center [250, 96] width 122 height 30
click at [282, 94] on div "@ harmony_noel_photography Manually Added 480 x 600" at bounding box center [250, 96] width 122 height 30
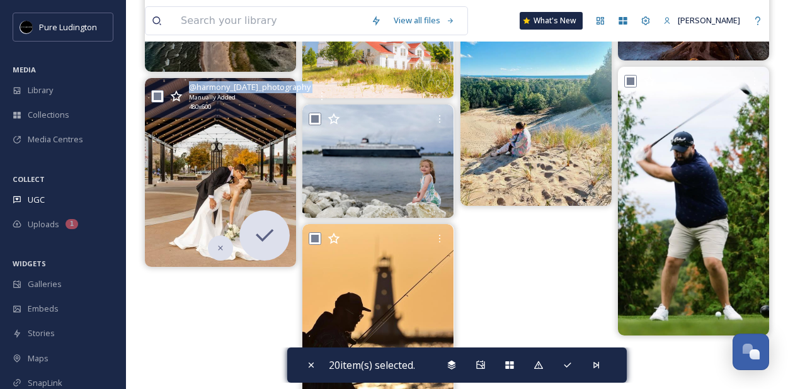
click at [282, 94] on div "@ harmony_noel_photography Manually Added 480 x 600" at bounding box center [250, 96] width 122 height 30
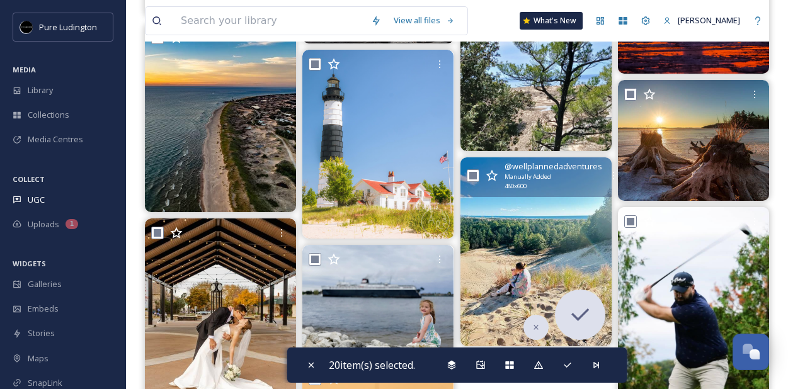
scroll to position [628, 0]
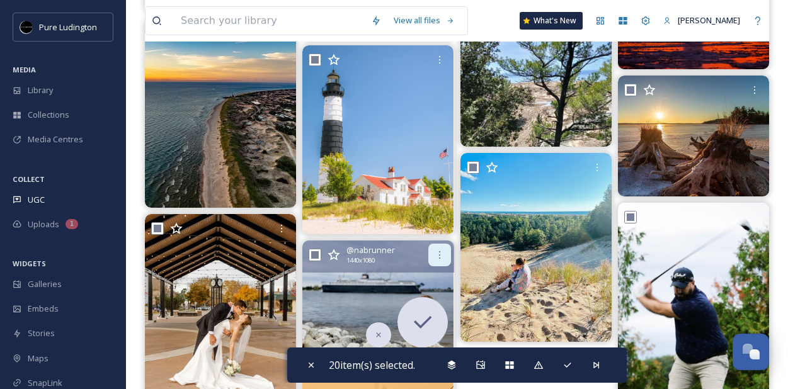
click at [434, 261] on div at bounding box center [439, 255] width 23 height 23
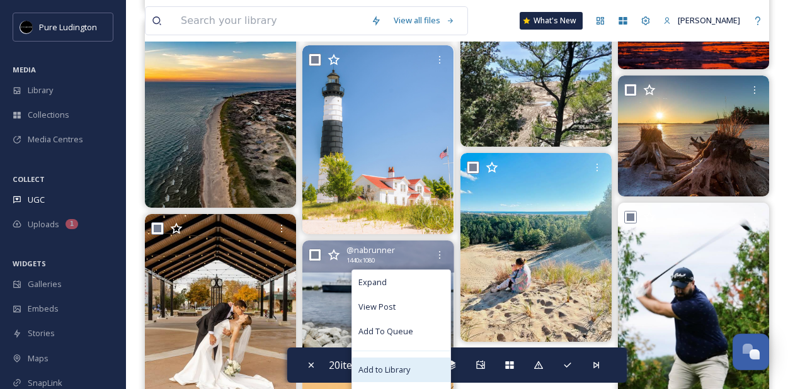
click at [423, 361] on div "Add to Library" at bounding box center [401, 370] width 98 height 25
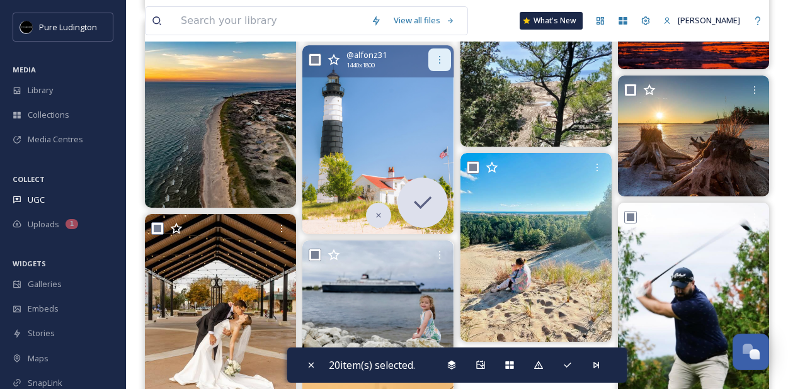
click at [444, 64] on icon at bounding box center [440, 60] width 10 height 10
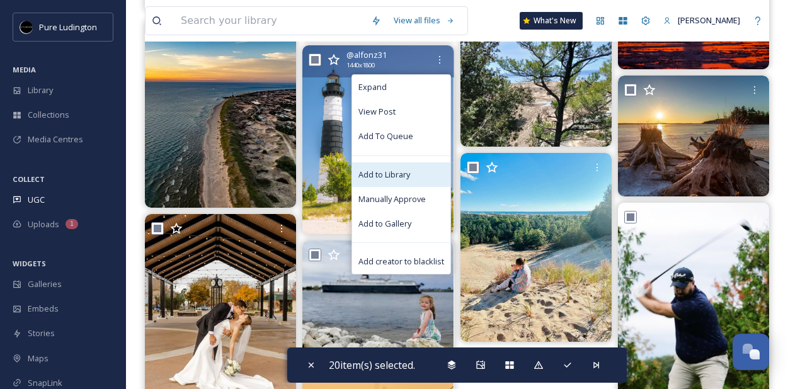
click at [415, 171] on div "Add to Library" at bounding box center [401, 175] width 98 height 25
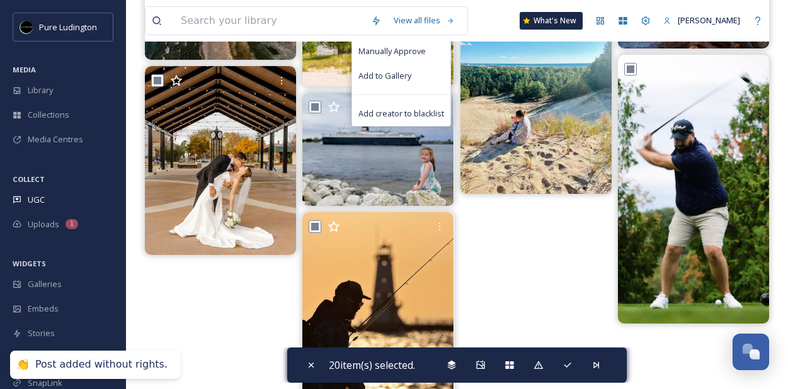
scroll to position [852, 0]
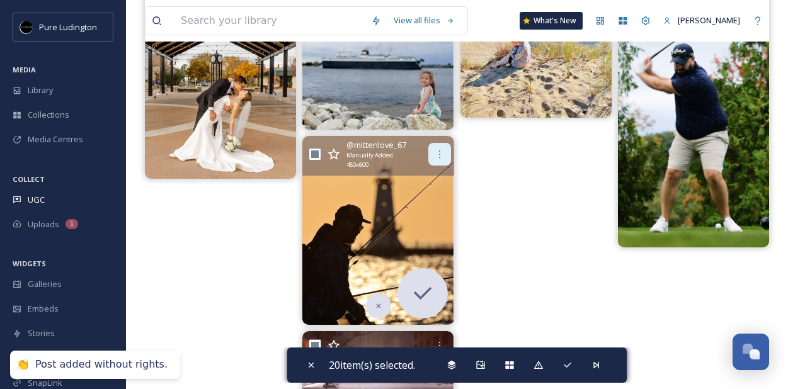
click at [430, 163] on div at bounding box center [439, 154] width 23 height 23
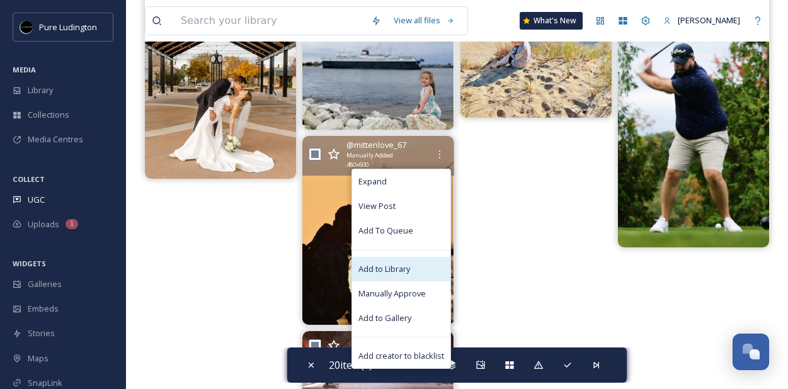
click at [409, 270] on span "Add to Library" at bounding box center [385, 269] width 52 height 12
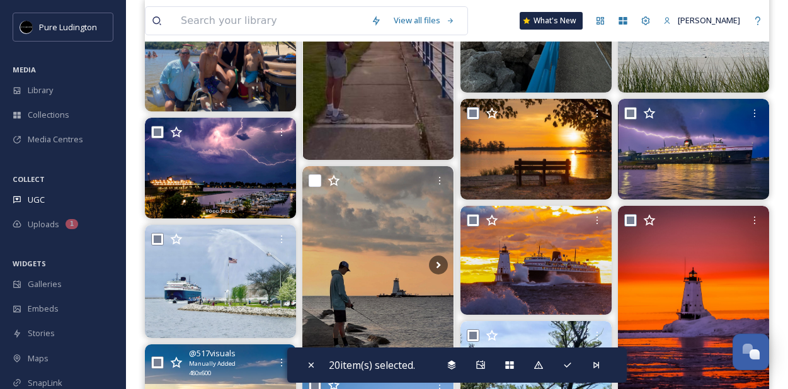
scroll to position [306, 0]
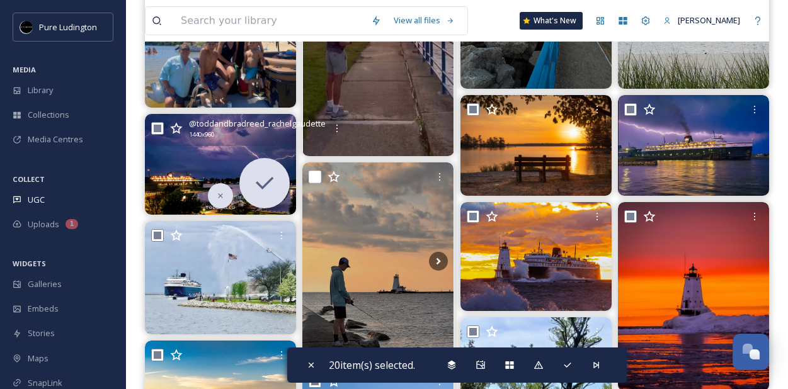
click at [282, 133] on div "@ toddandbradreed_rachelgaudette 1440 x 960" at bounding box center [257, 128] width 137 height 21
click at [282, 132] on div "@ toddandbradreed_rachelgaudette 1440 x 960" at bounding box center [257, 128] width 137 height 21
click at [221, 152] on img at bounding box center [220, 164] width 151 height 101
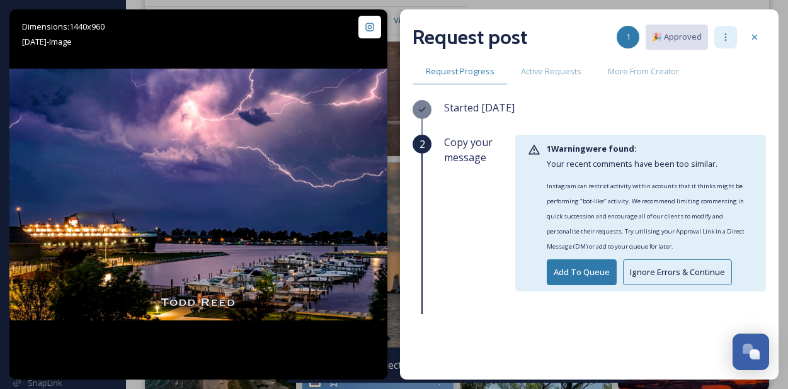
click at [722, 38] on icon at bounding box center [726, 37] width 10 height 10
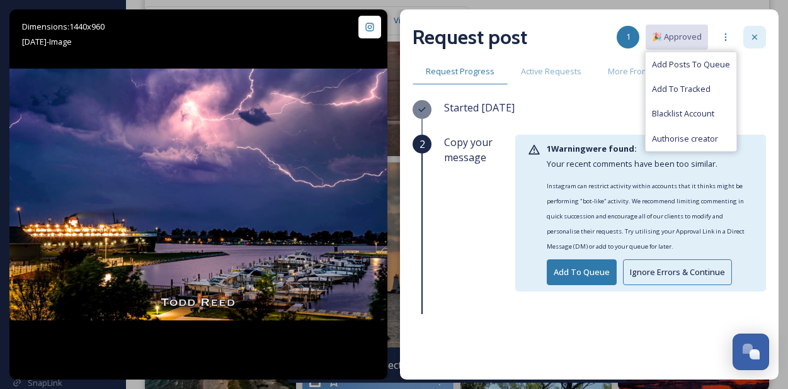
click at [750, 38] on icon at bounding box center [755, 37] width 10 height 10
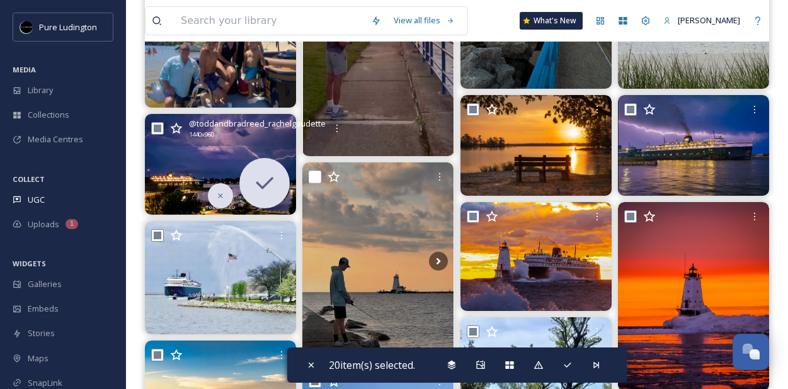
click at [195, 166] on img at bounding box center [220, 164] width 151 height 101
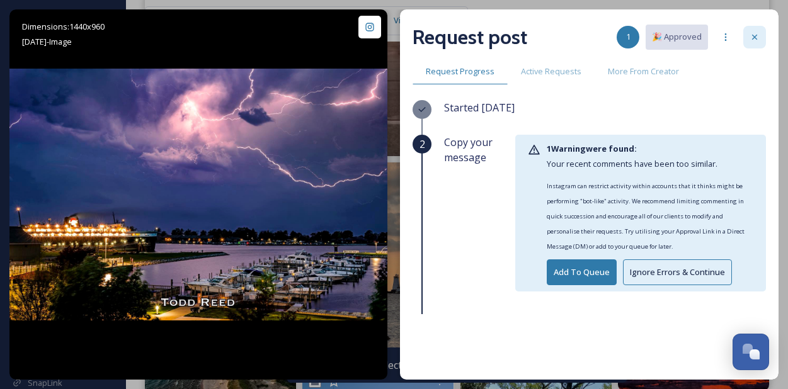
click at [756, 40] on icon at bounding box center [755, 37] width 10 height 10
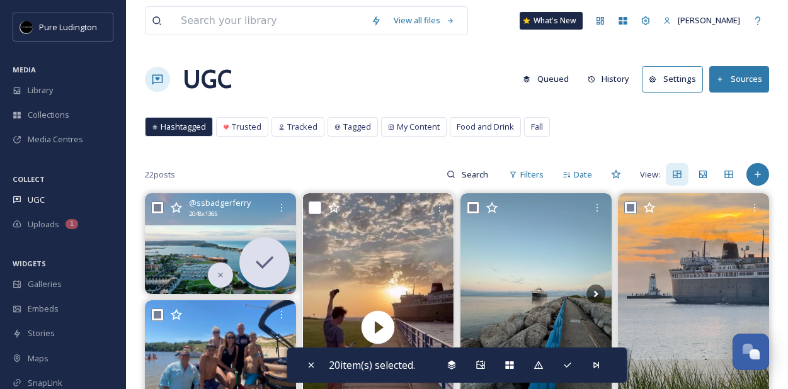
click at [212, 178] on div "22 posts Filters Date View:" at bounding box center [457, 174] width 624 height 25
click at [60, 88] on div "Library" at bounding box center [63, 90] width 126 height 25
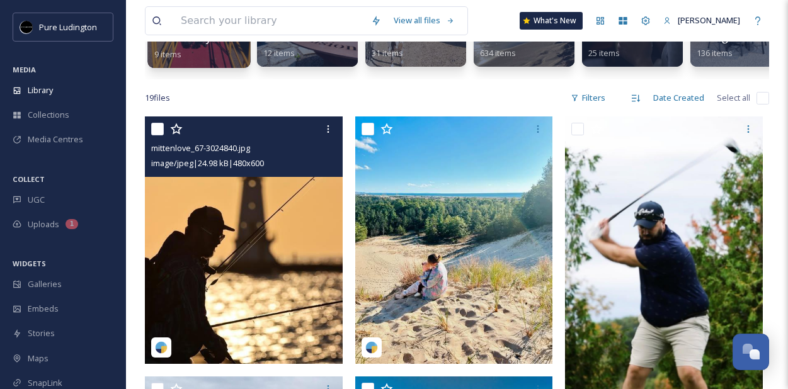
scroll to position [195, 0]
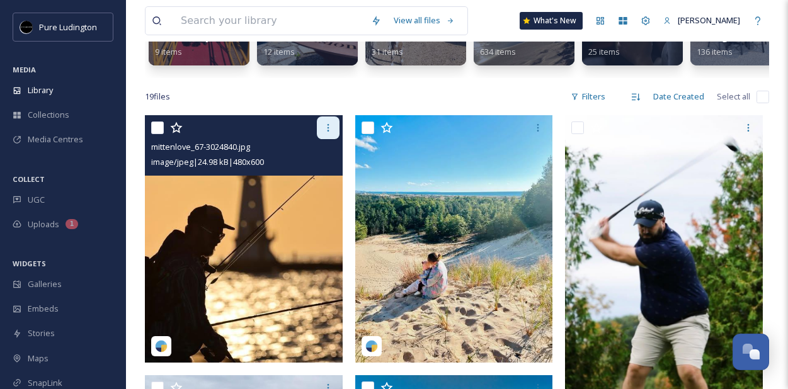
click at [323, 131] on icon at bounding box center [328, 128] width 10 height 10
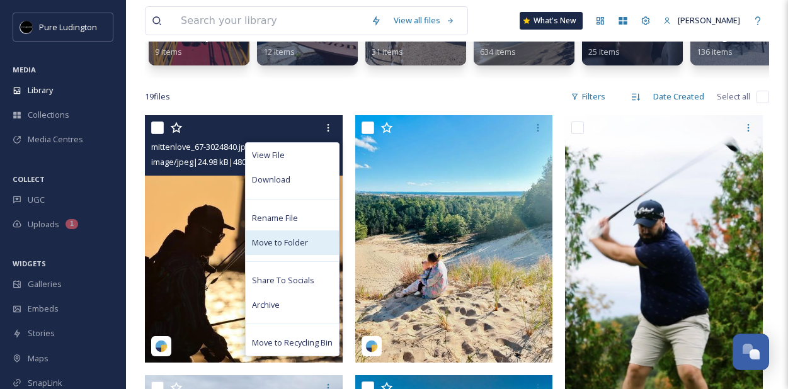
click at [289, 231] on div "Move to Folder" at bounding box center [292, 243] width 93 height 25
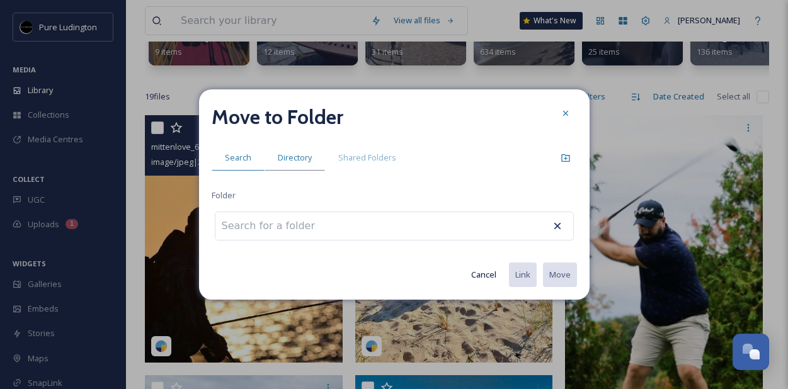
click at [306, 152] on span "Directory" at bounding box center [295, 158] width 34 height 12
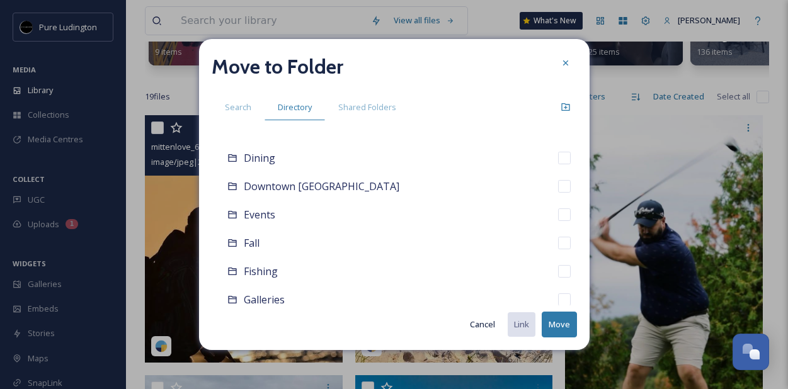
scroll to position [172, 0]
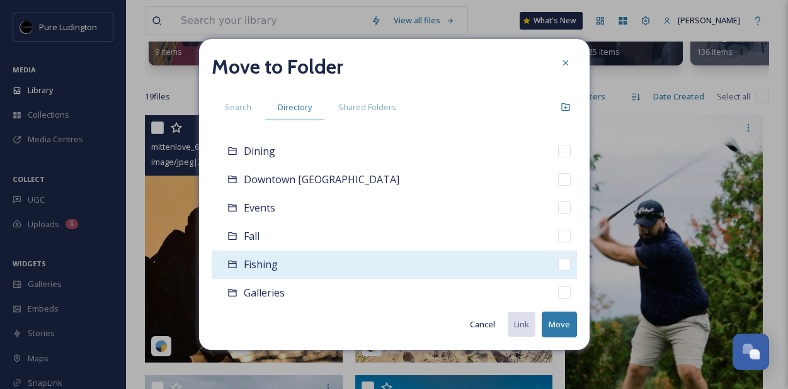
click at [320, 257] on div "Fishing" at bounding box center [394, 265] width 365 height 28
checkbox input "false"
checkbox input "true"
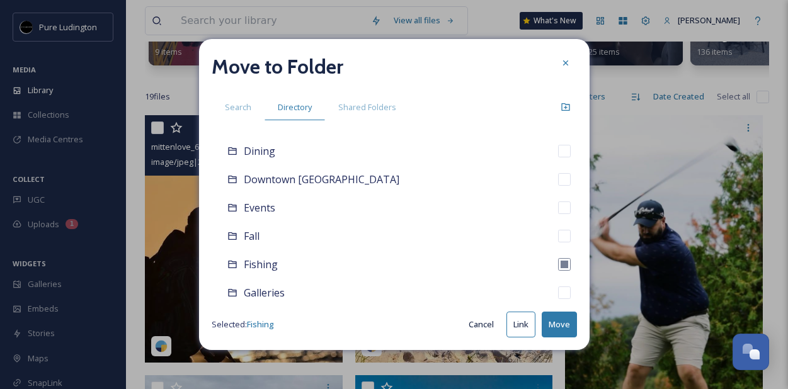
click at [572, 330] on button "Move" at bounding box center [559, 325] width 35 height 26
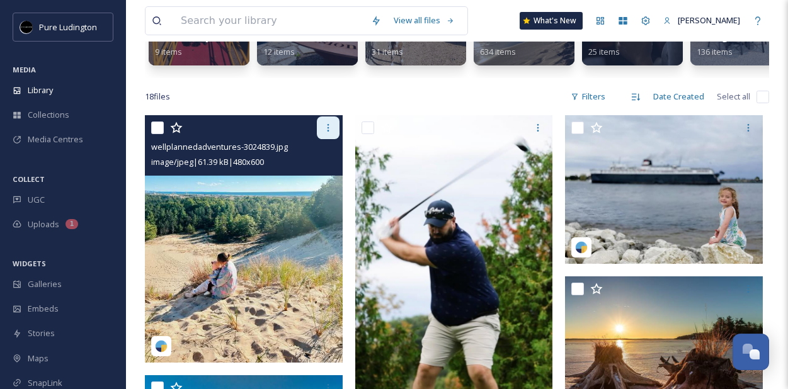
click at [323, 131] on icon at bounding box center [328, 128] width 10 height 10
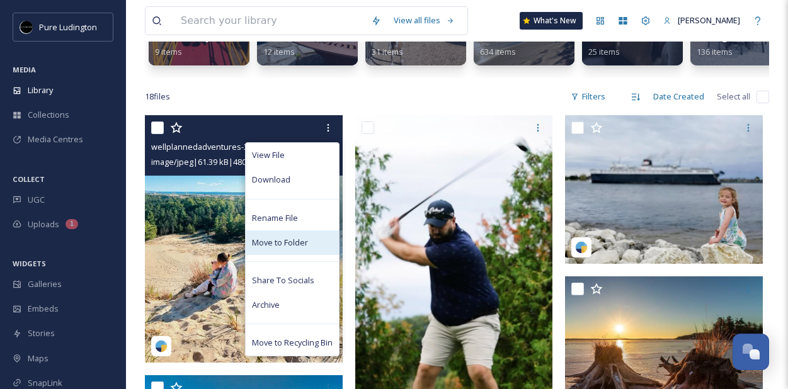
click at [297, 247] on span "Move to Folder" at bounding box center [280, 243] width 56 height 12
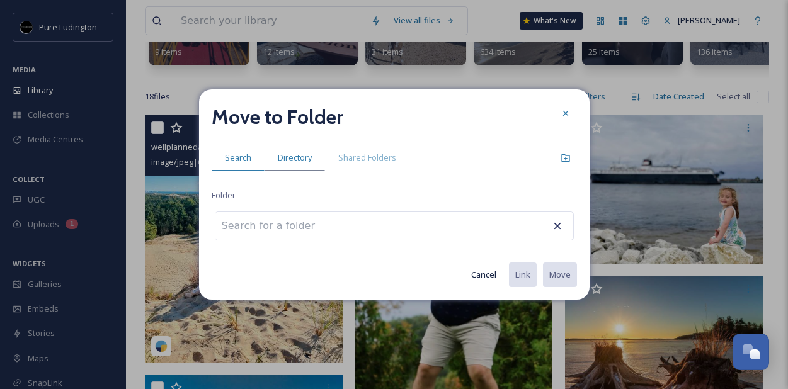
click at [288, 152] on span "Directory" at bounding box center [295, 158] width 34 height 12
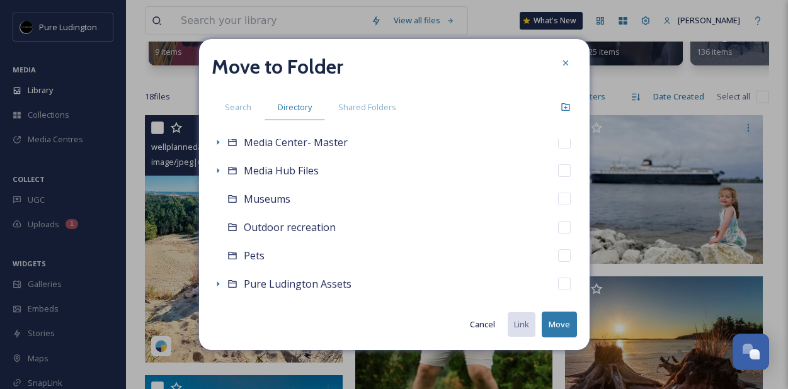
scroll to position [437, 0]
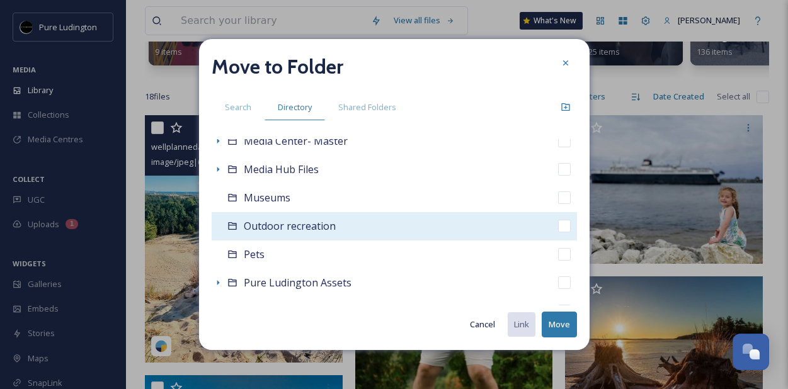
click at [426, 227] on div "Outdoor recreation" at bounding box center [394, 226] width 365 height 28
checkbox input "false"
checkbox input "true"
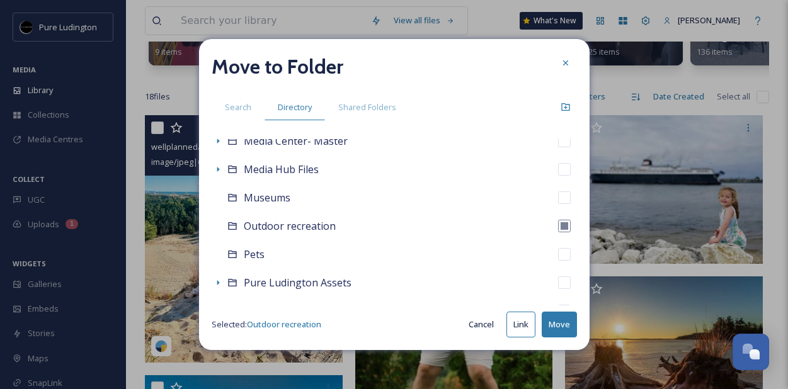
click at [549, 317] on button "Move" at bounding box center [559, 325] width 35 height 26
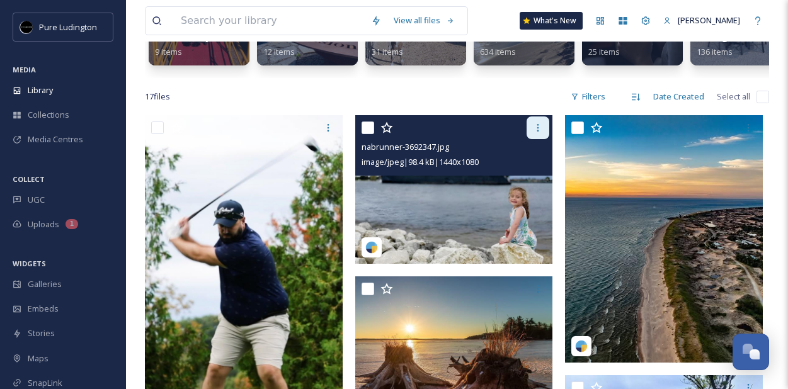
click at [541, 129] on icon at bounding box center [538, 128] width 10 height 10
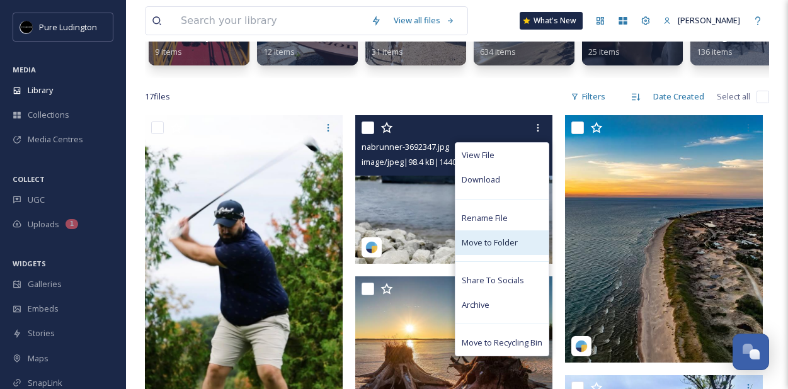
click at [514, 241] on span "Move to Folder" at bounding box center [490, 243] width 56 height 12
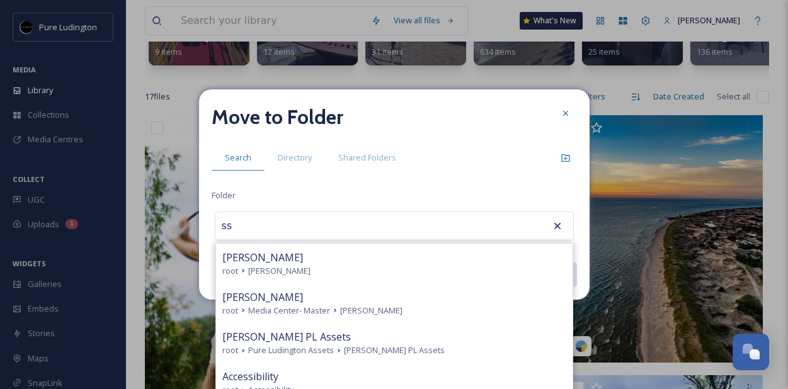
click at [312, 261] on div "SS Badger" at bounding box center [394, 257] width 344 height 15
type input "SS Badger"
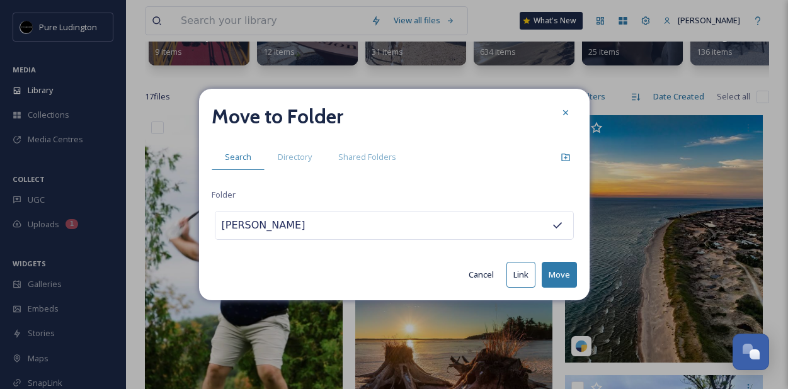
click at [555, 273] on button "Move" at bounding box center [559, 275] width 35 height 26
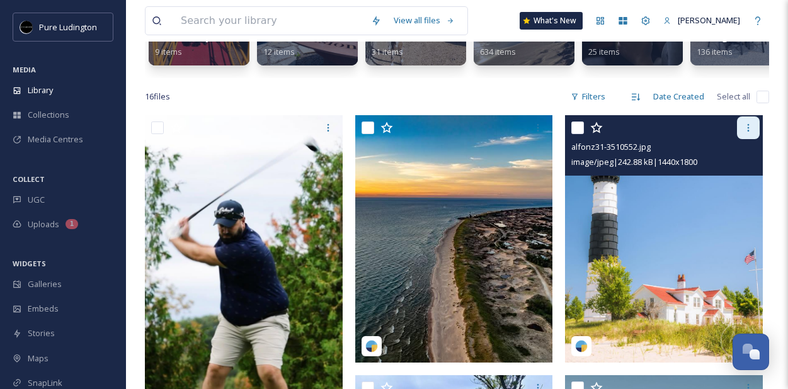
click at [742, 133] on div at bounding box center [748, 128] width 23 height 23
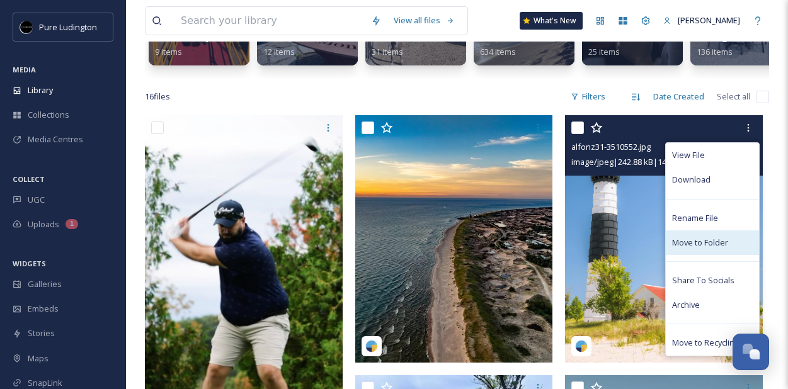
click at [704, 239] on span "Move to Folder" at bounding box center [700, 243] width 56 height 12
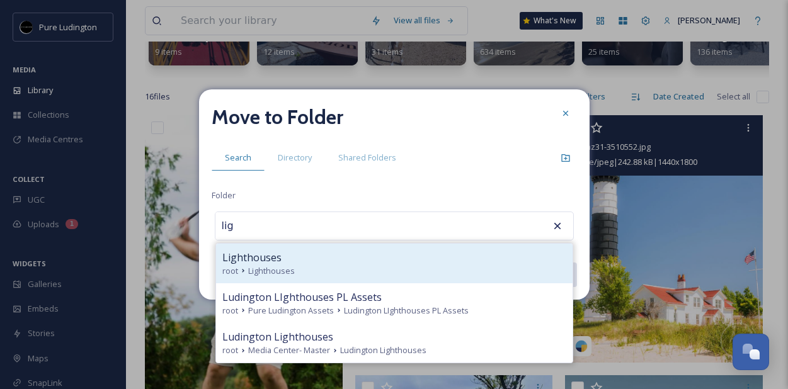
click at [355, 257] on div "Lighthouses" at bounding box center [394, 257] width 344 height 15
type input "Lighthouses"
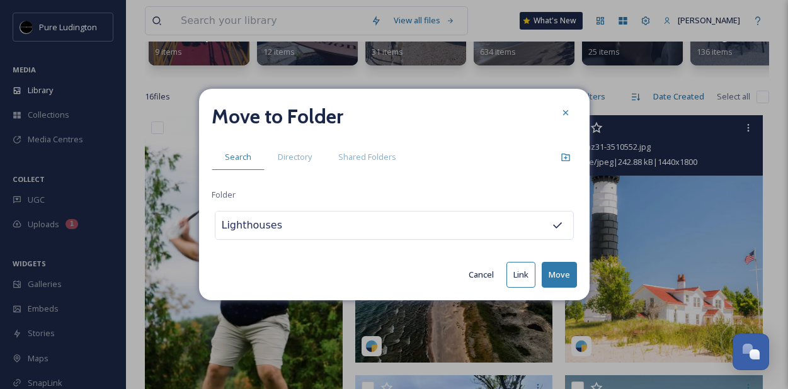
click at [553, 277] on button "Move" at bounding box center [559, 275] width 35 height 26
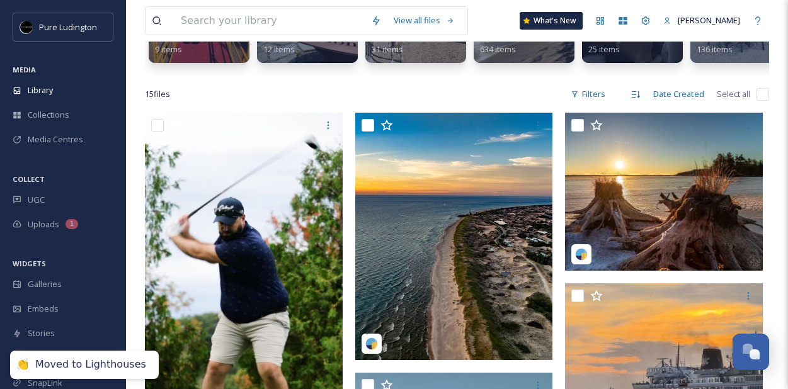
scroll to position [198, 0]
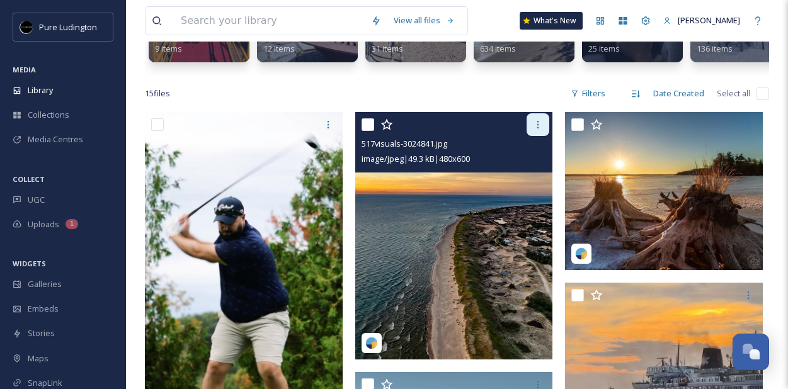
click at [536, 123] on icon at bounding box center [538, 125] width 10 height 10
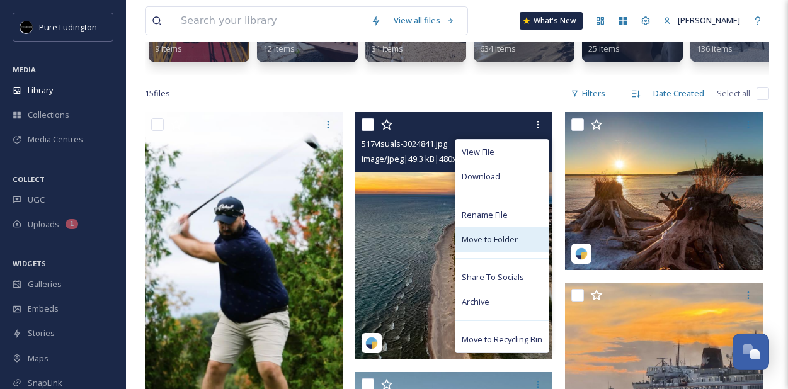
click at [493, 244] on span "Move to Folder" at bounding box center [490, 240] width 56 height 12
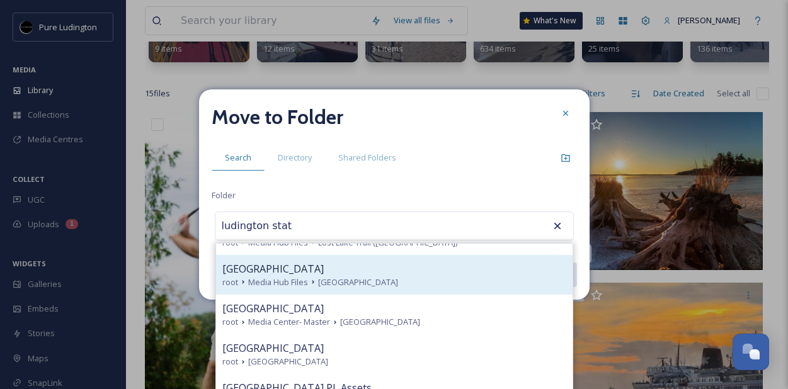
scroll to position [31, 0]
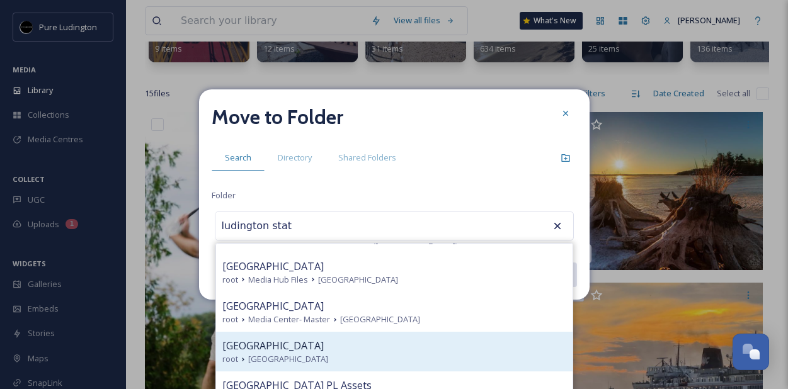
click at [437, 341] on div "Ludington State Park" at bounding box center [394, 345] width 344 height 15
type input "Ludington State Park"
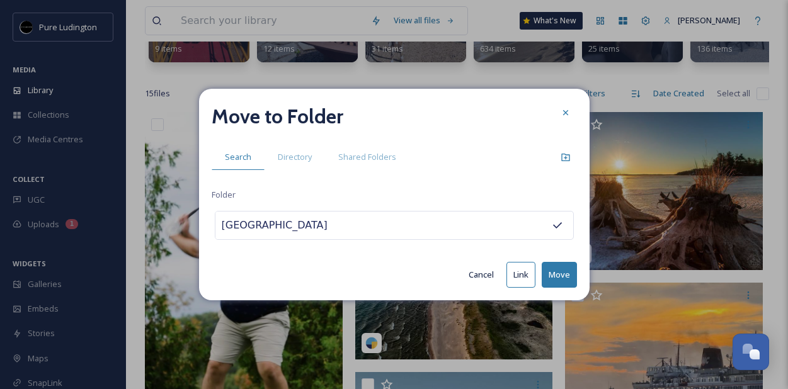
click at [553, 281] on button "Move" at bounding box center [559, 275] width 35 height 26
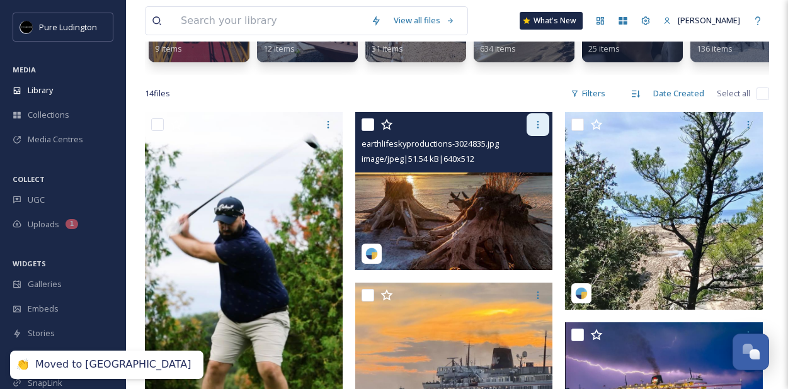
click at [536, 128] on icon at bounding box center [538, 125] width 10 height 10
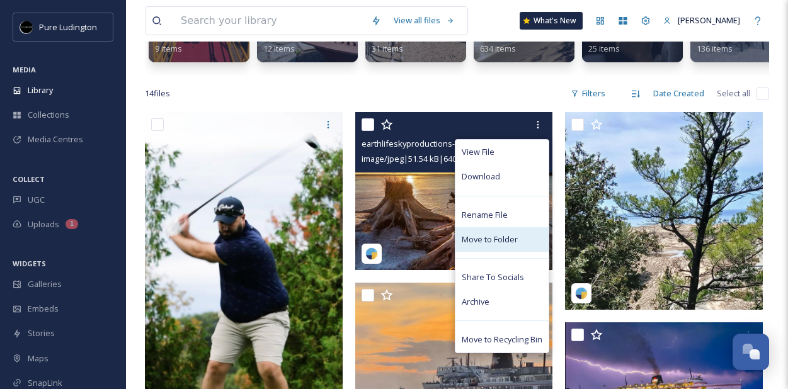
click at [504, 246] on div "Move to Folder" at bounding box center [502, 239] width 93 height 25
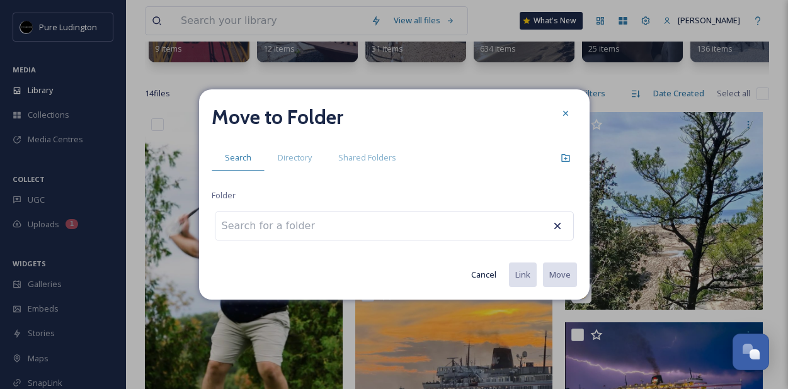
type input "j"
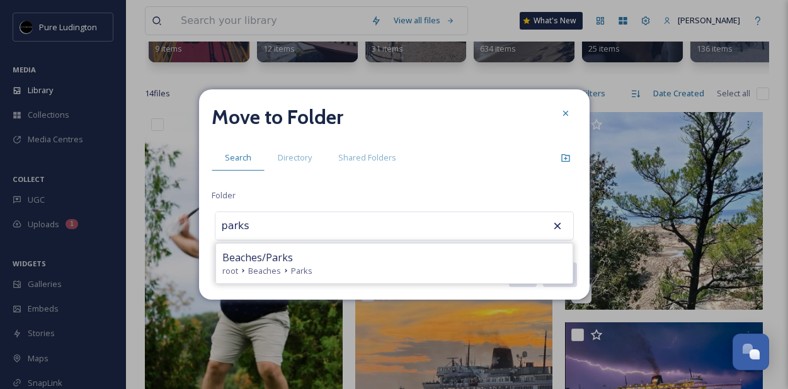
click at [479, 249] on div "Beaches/Parks root Beaches Parks" at bounding box center [394, 264] width 357 height 40
type input "Beaches/Parks"
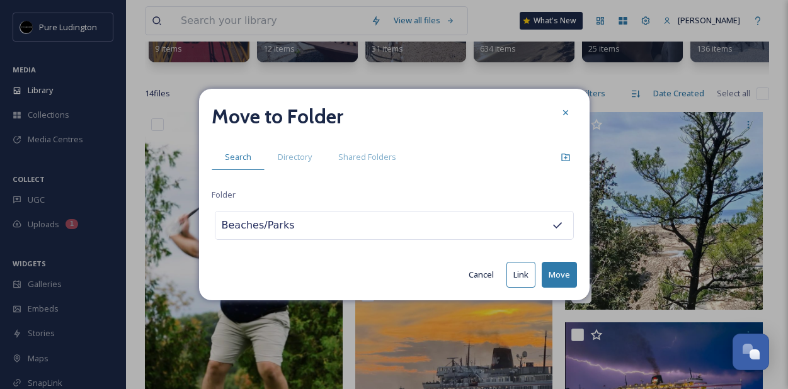
click at [560, 271] on button "Move" at bounding box center [559, 275] width 35 height 26
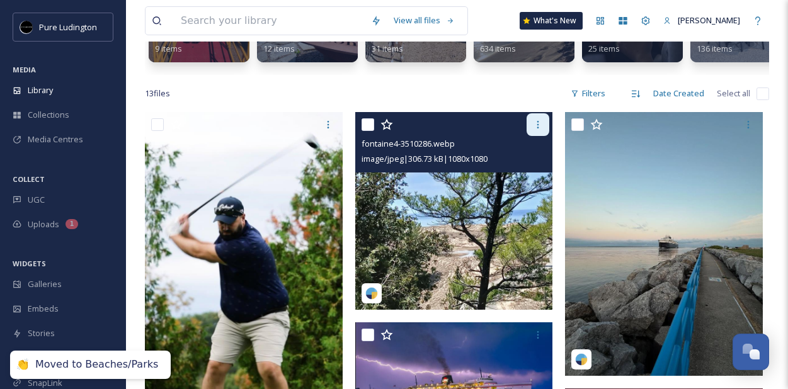
click at [535, 122] on icon at bounding box center [538, 125] width 10 height 10
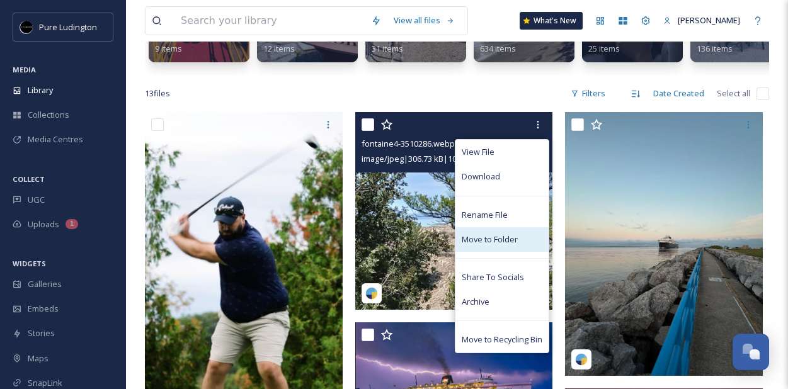
click at [489, 242] on span "Move to Folder" at bounding box center [490, 240] width 56 height 12
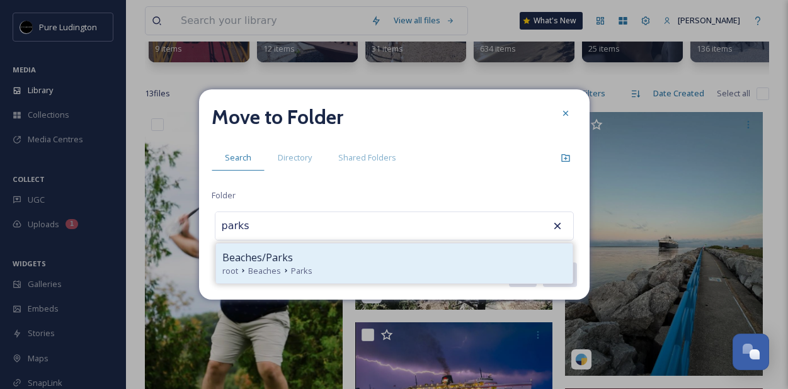
click at [470, 268] on div "root Beaches Parks" at bounding box center [394, 271] width 344 height 12
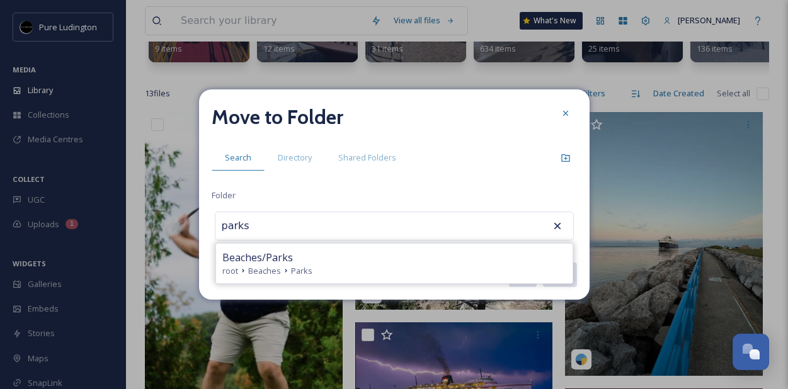
type input "Beaches/Parks"
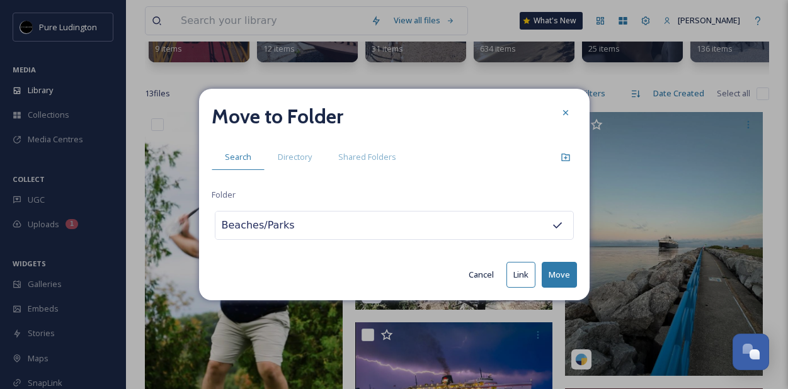
click at [562, 279] on button "Move" at bounding box center [559, 275] width 35 height 26
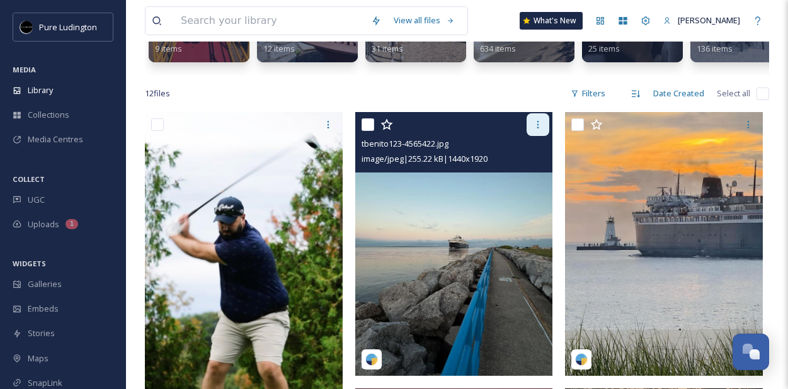
click at [541, 120] on icon at bounding box center [538, 125] width 10 height 10
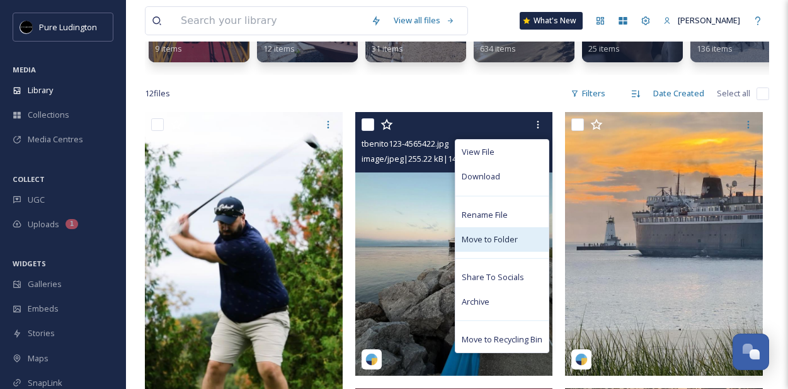
click at [498, 235] on span "Move to Folder" at bounding box center [490, 240] width 56 height 12
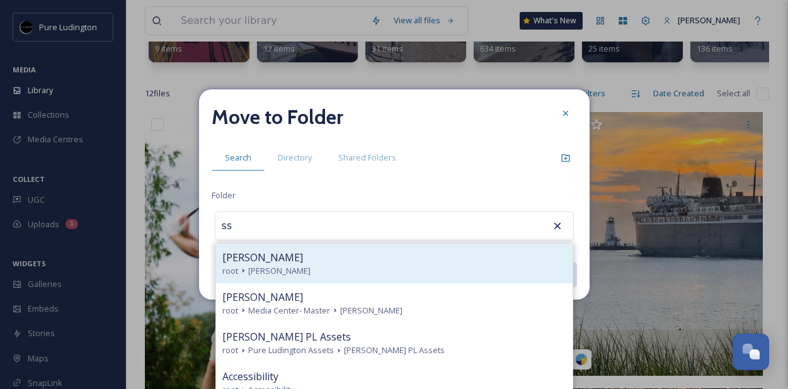
click at [310, 248] on div "SS Badger root SS Badger" at bounding box center [394, 264] width 357 height 40
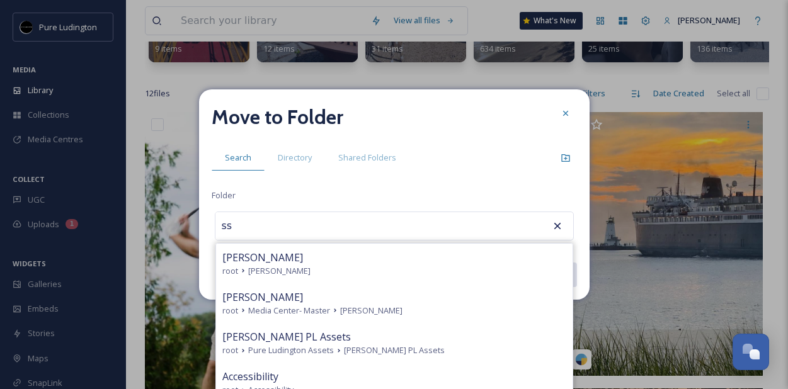
type input "SS Badger"
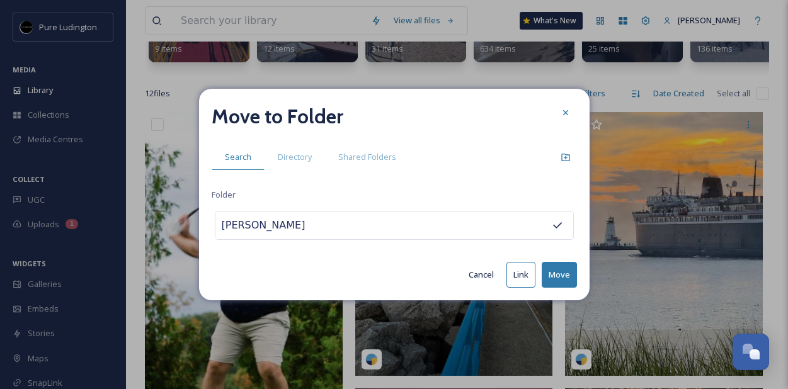
click at [559, 273] on button "Move" at bounding box center [559, 275] width 35 height 26
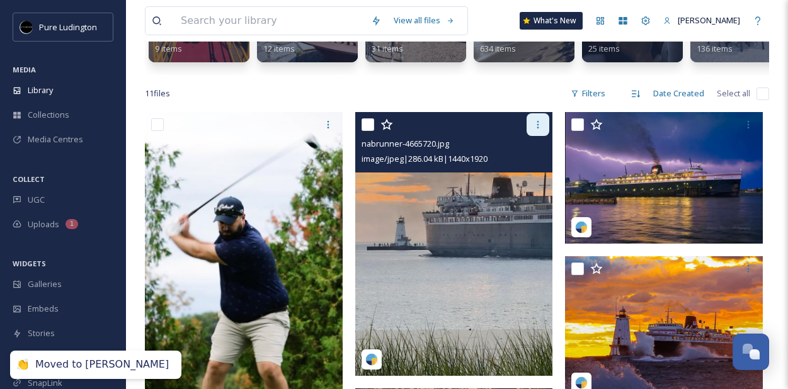
click at [535, 126] on icon at bounding box center [538, 125] width 10 height 10
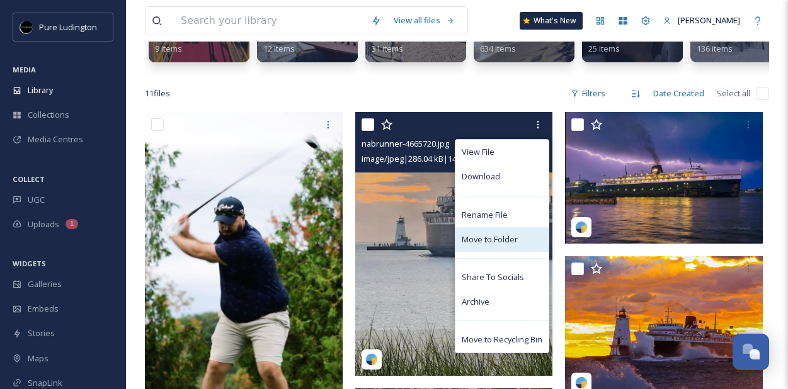
click at [495, 231] on div "Move to Folder" at bounding box center [502, 239] width 93 height 25
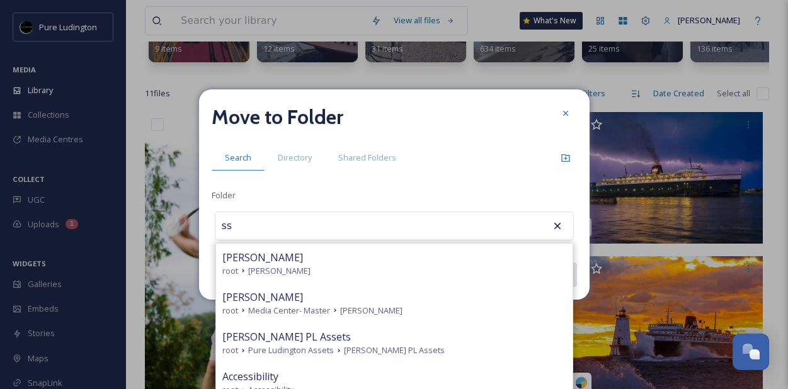
click at [440, 256] on div "SS Badger" at bounding box center [394, 257] width 344 height 15
type input "SS Badger"
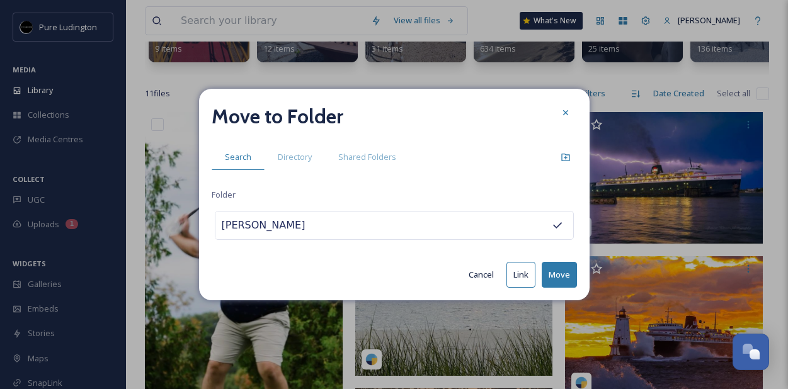
click at [560, 277] on button "Move" at bounding box center [559, 275] width 35 height 26
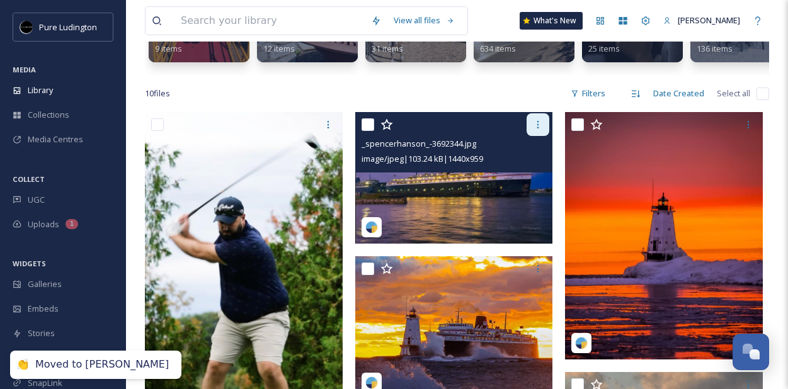
click at [538, 129] on icon at bounding box center [538, 125] width 10 height 10
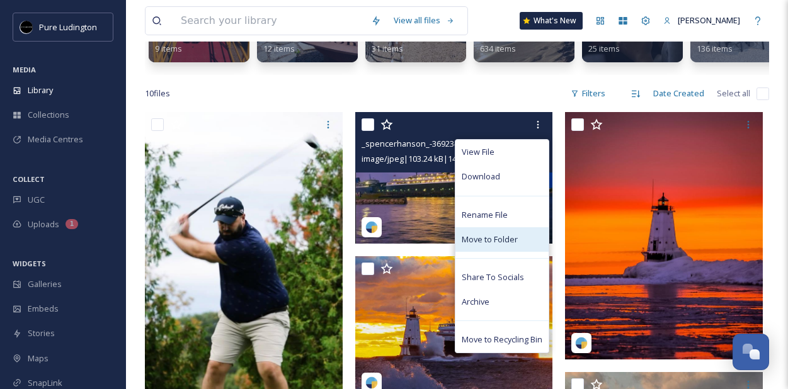
click at [508, 244] on span "Move to Folder" at bounding box center [490, 240] width 56 height 12
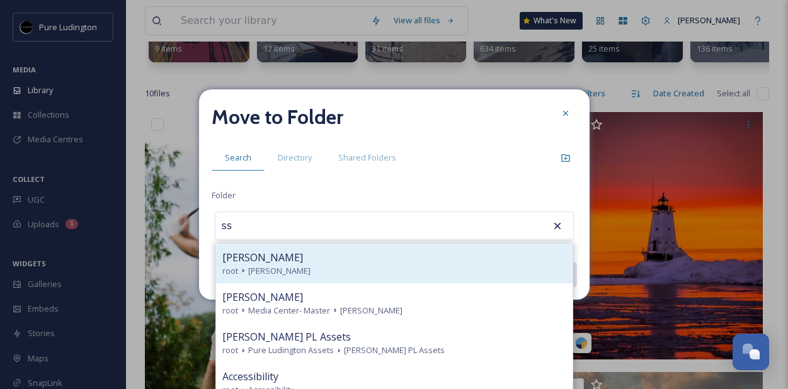
click at [493, 247] on div "SS Badger root SS Badger" at bounding box center [394, 264] width 357 height 40
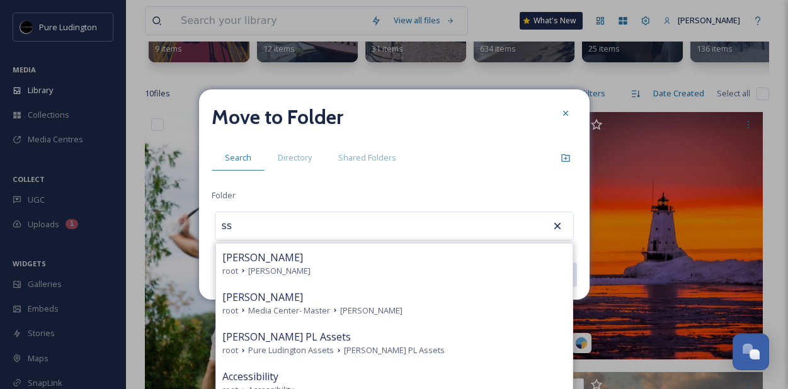
type input "SS Badger"
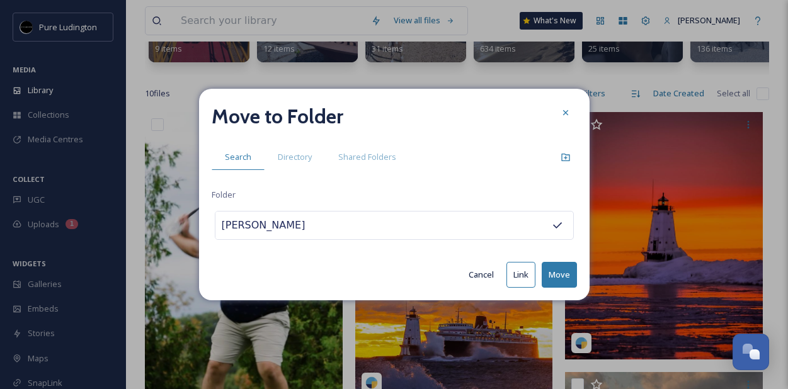
click at [553, 272] on button "Move" at bounding box center [559, 275] width 35 height 26
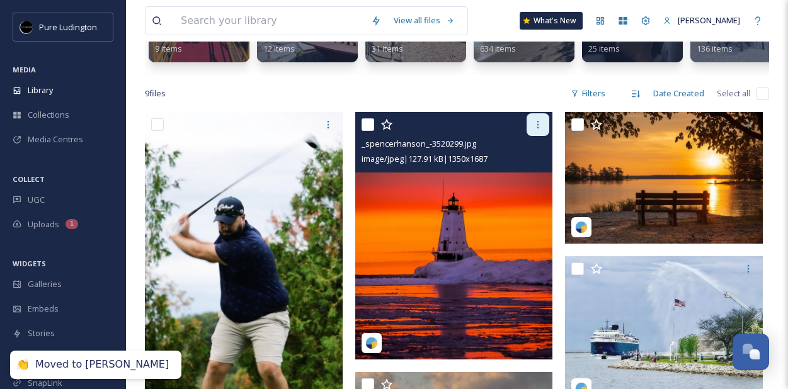
click at [530, 135] on div at bounding box center [538, 124] width 23 height 23
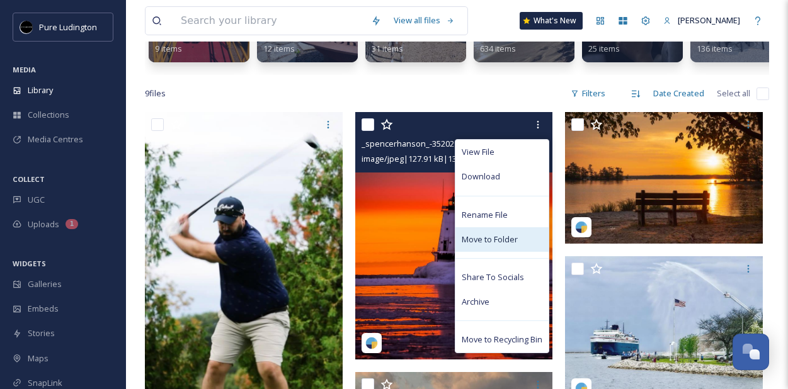
click at [502, 244] on span "Move to Folder" at bounding box center [490, 240] width 56 height 12
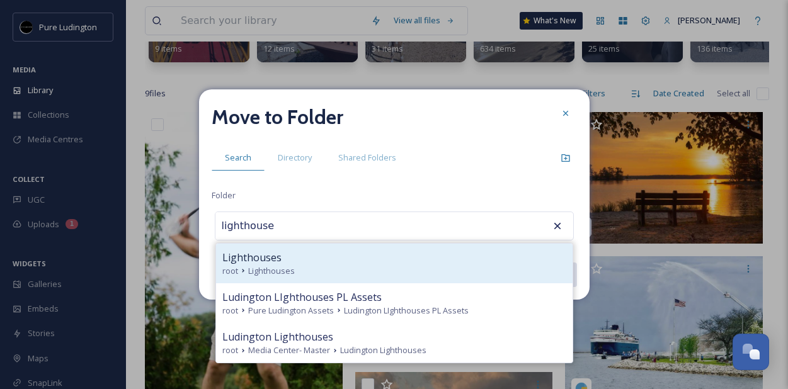
click at [489, 252] on div "Lighthouses" at bounding box center [394, 257] width 344 height 15
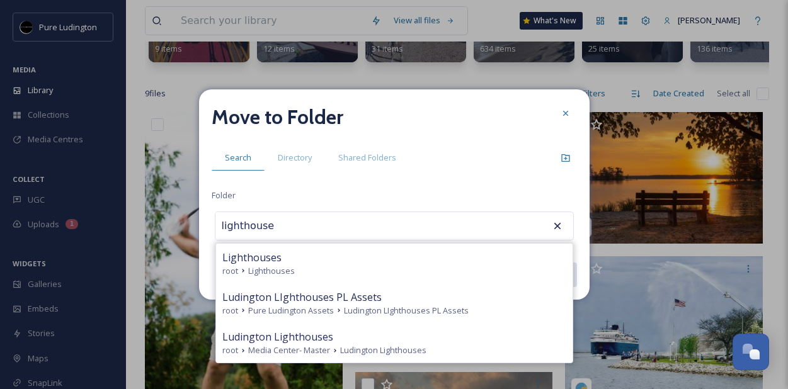
type input "Lighthouses"
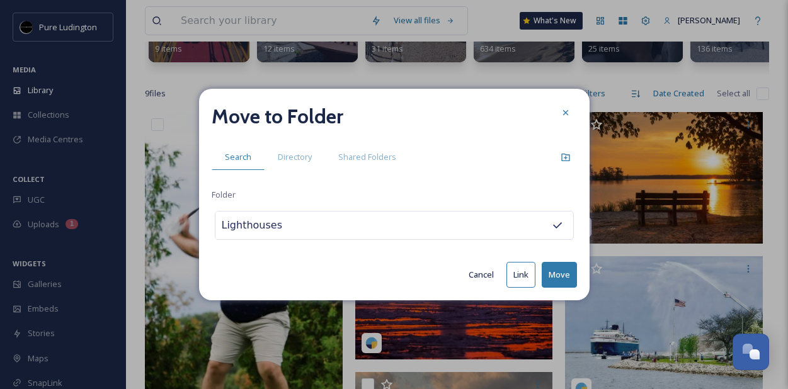
click at [566, 272] on button "Move" at bounding box center [559, 275] width 35 height 26
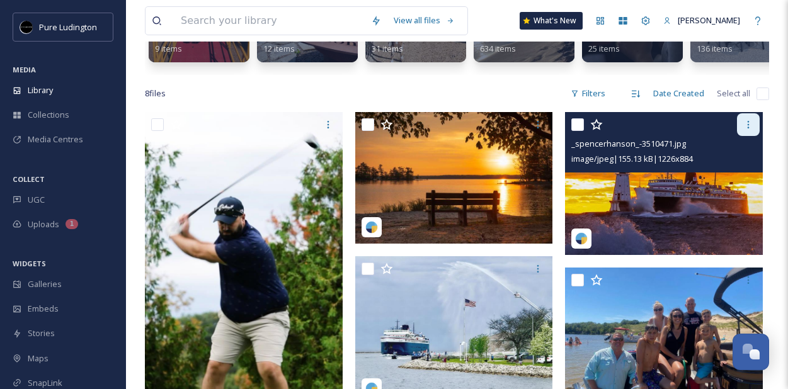
click at [749, 129] on icon at bounding box center [748, 125] width 10 height 10
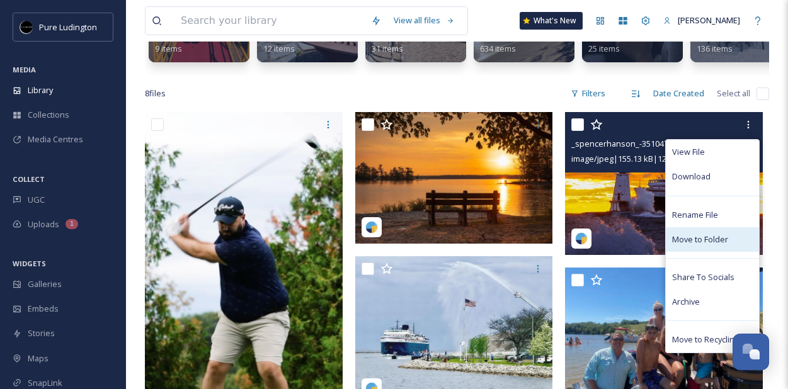
click at [702, 243] on span "Move to Folder" at bounding box center [700, 240] width 56 height 12
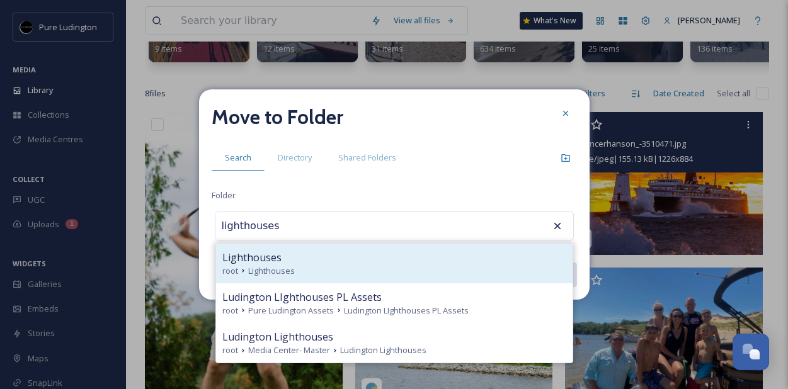
click at [421, 264] on div "Lighthouses" at bounding box center [394, 257] width 344 height 15
type input "Lighthouses"
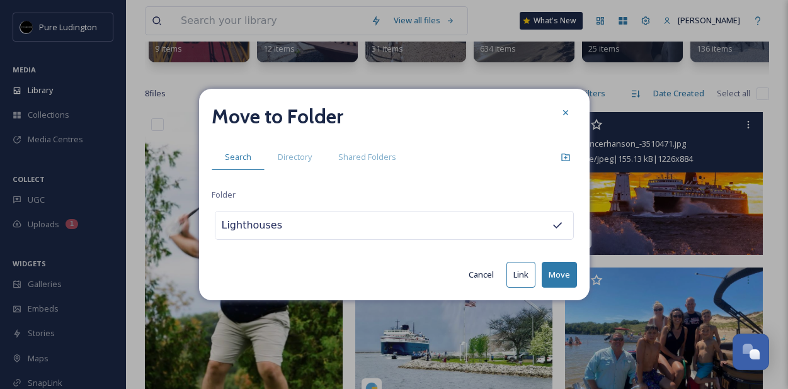
click at [548, 277] on button "Move" at bounding box center [559, 275] width 35 height 26
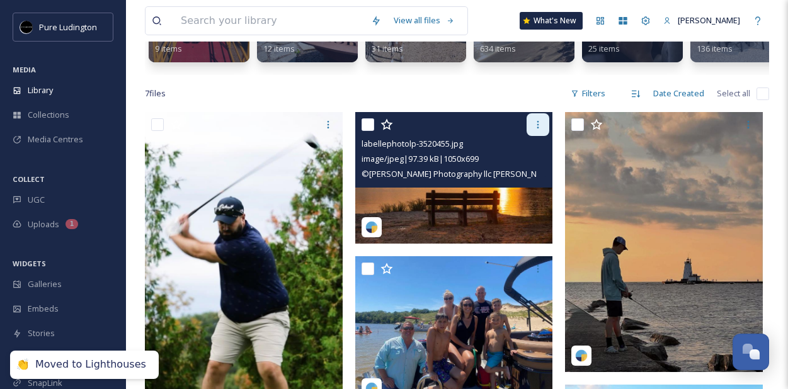
click at [540, 122] on icon at bounding box center [538, 125] width 10 height 10
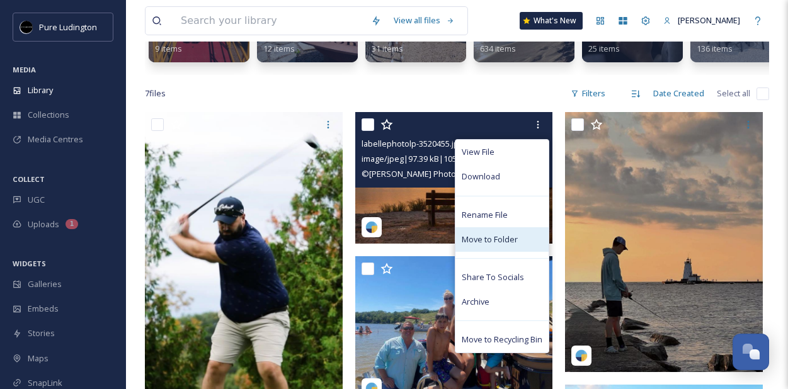
click at [508, 232] on div "Move to Folder" at bounding box center [502, 239] width 93 height 25
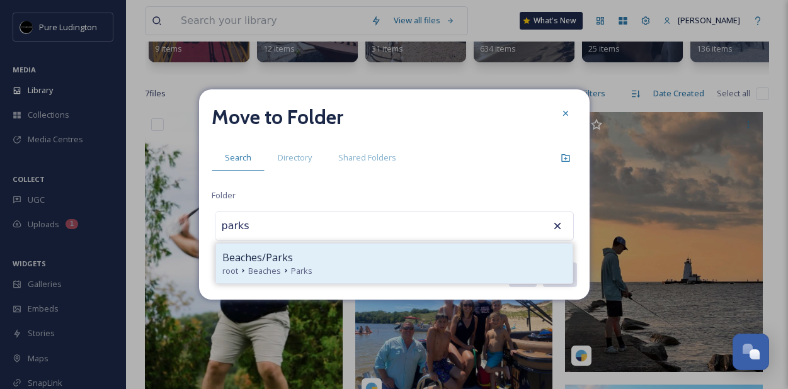
click at [506, 248] on div "Beaches/Parks root Beaches Parks" at bounding box center [394, 264] width 357 height 40
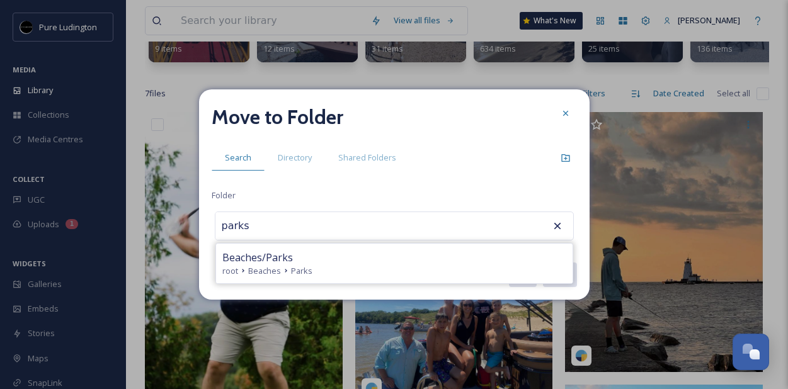
type input "Beaches/Parks"
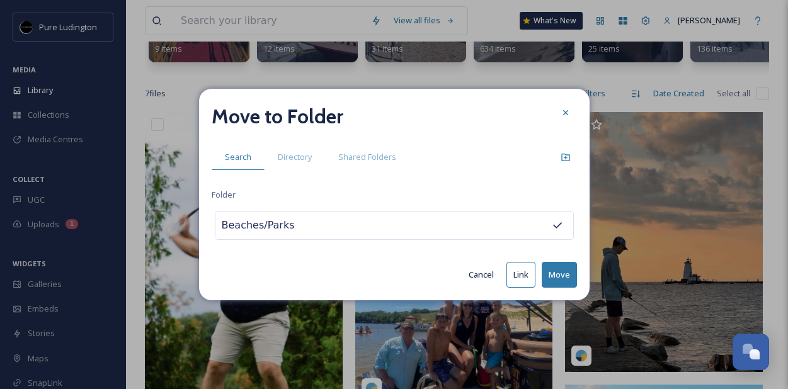
click at [559, 270] on button "Move" at bounding box center [559, 275] width 35 height 26
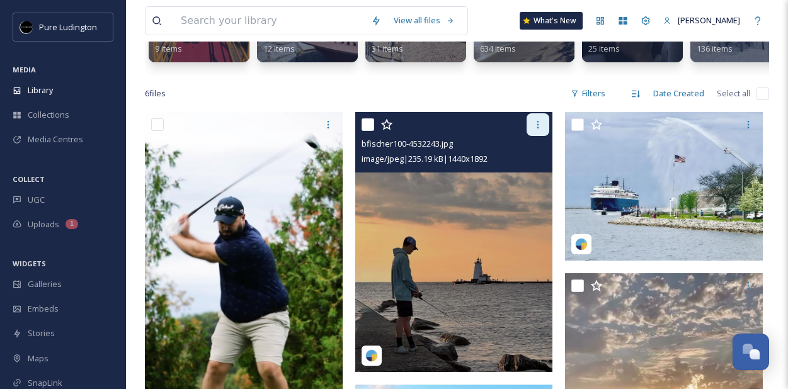
click at [533, 129] on icon at bounding box center [538, 125] width 10 height 10
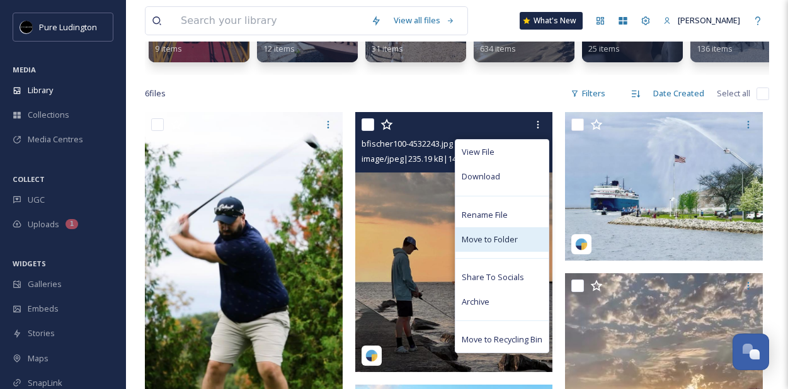
click at [500, 241] on span "Move to Folder" at bounding box center [490, 240] width 56 height 12
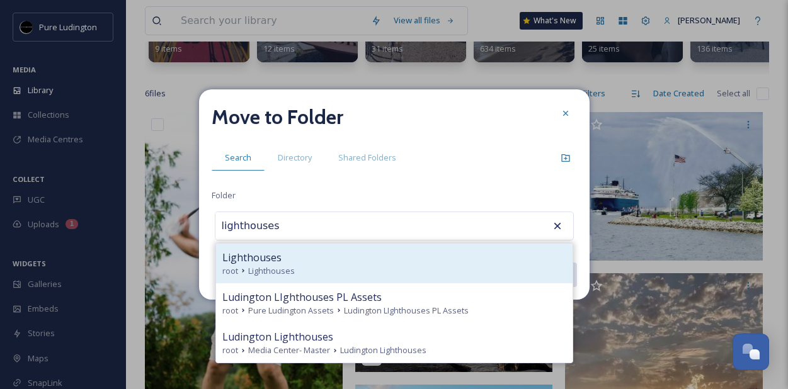
click at [506, 266] on div "root Lighthouses" at bounding box center [394, 271] width 344 height 12
type input "Lighthouses"
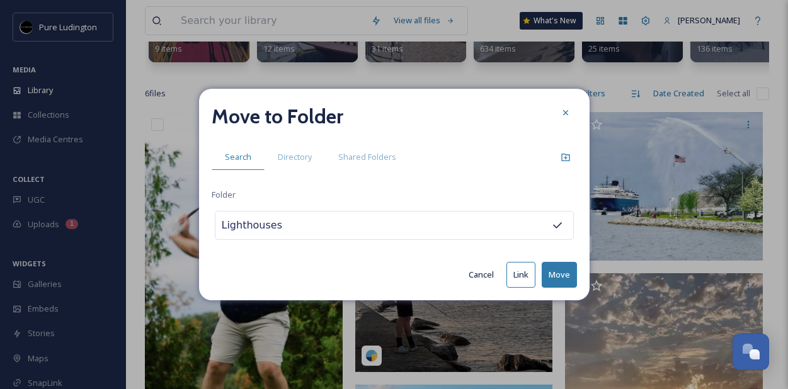
click at [569, 272] on button "Move" at bounding box center [559, 275] width 35 height 26
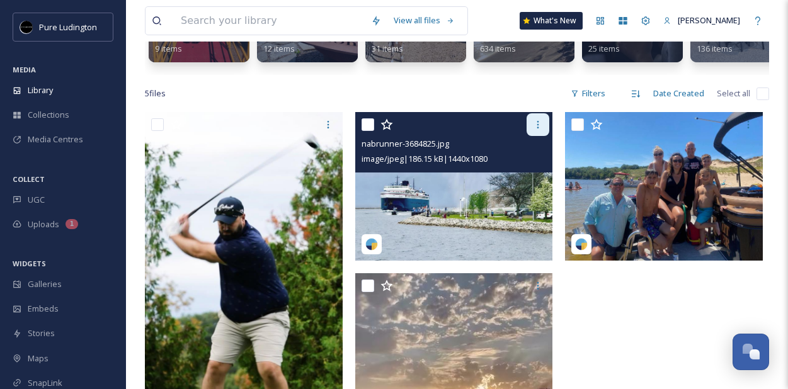
click at [537, 124] on icon at bounding box center [538, 125] width 2 height 8
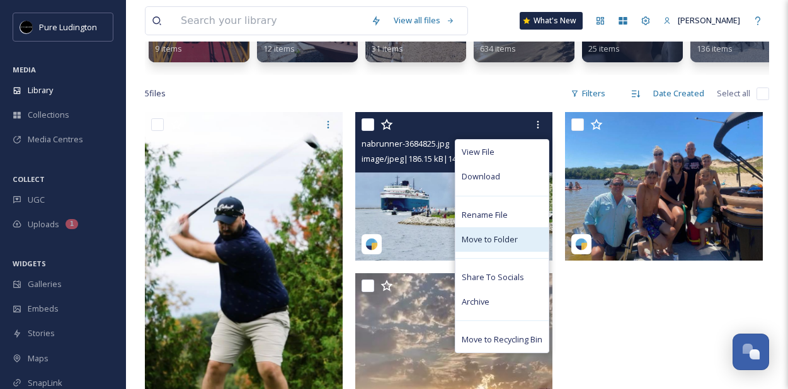
click at [494, 242] on span "Move to Folder" at bounding box center [490, 240] width 56 height 12
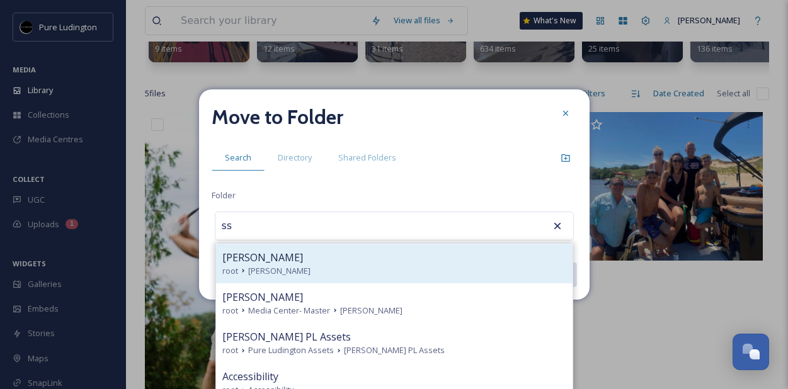
click at [464, 265] on div "root SS Badger" at bounding box center [394, 271] width 344 height 12
type input "SS Badger"
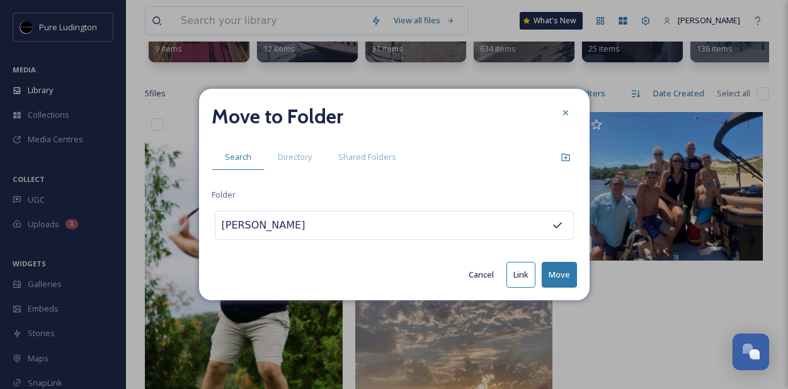
click at [556, 273] on button "Move" at bounding box center [559, 275] width 35 height 26
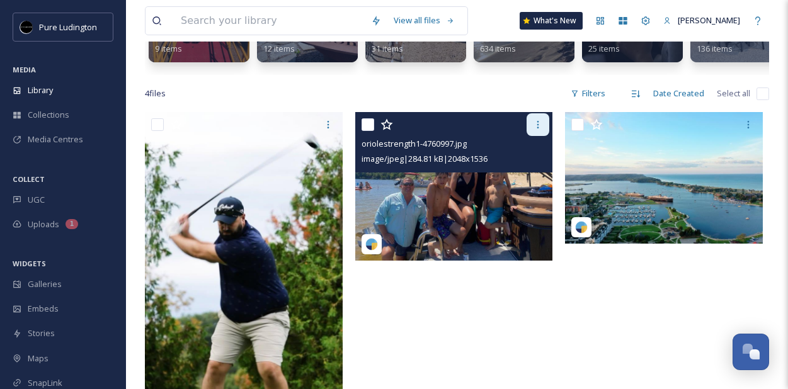
click at [536, 125] on icon at bounding box center [538, 125] width 10 height 10
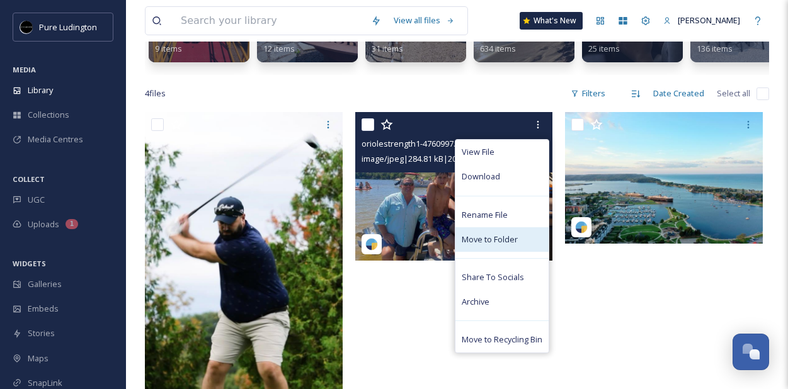
click at [479, 246] on div "Move to Folder" at bounding box center [502, 239] width 93 height 25
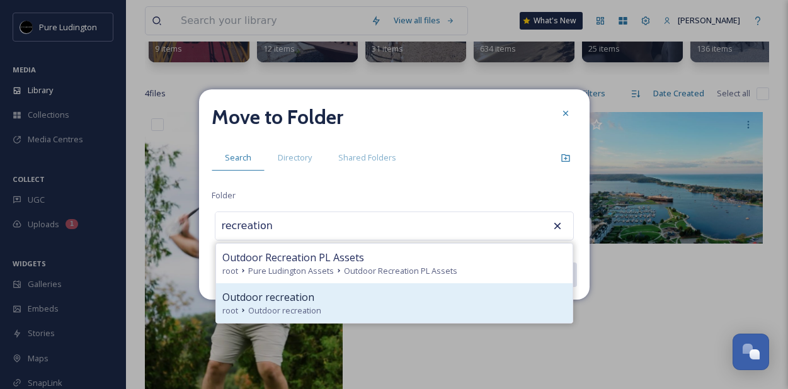
click at [441, 306] on div "root Outdoor recreation" at bounding box center [394, 311] width 344 height 12
type input "Outdoor recreation"
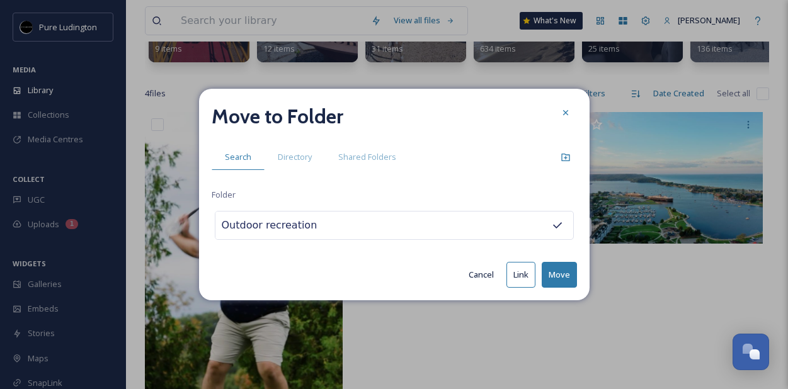
click at [556, 274] on button "Move" at bounding box center [559, 275] width 35 height 26
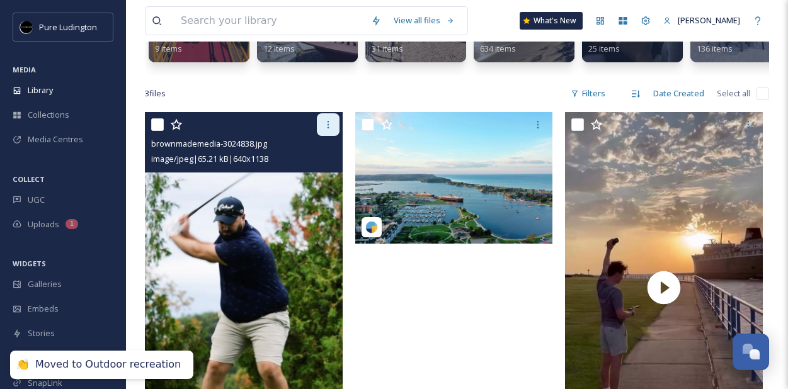
click at [322, 128] on div at bounding box center [328, 124] width 23 height 23
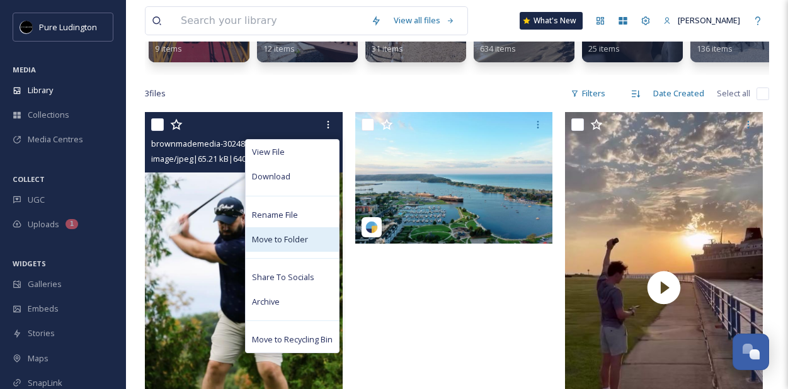
click at [282, 244] on span "Move to Folder" at bounding box center [280, 240] width 56 height 12
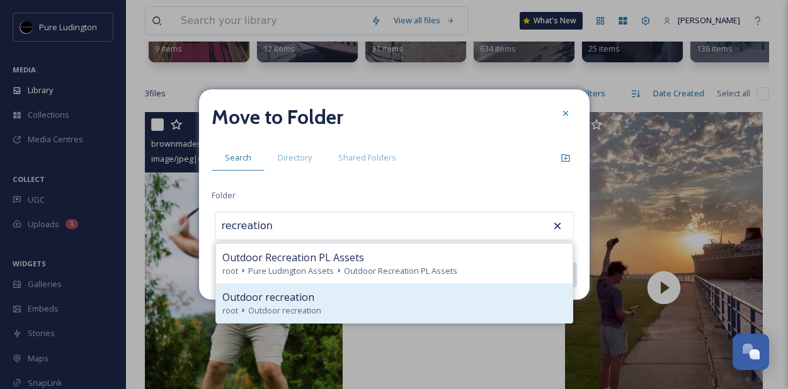
click at [386, 295] on div "Outdoor recreation" at bounding box center [394, 297] width 344 height 15
type input "Outdoor recreation"
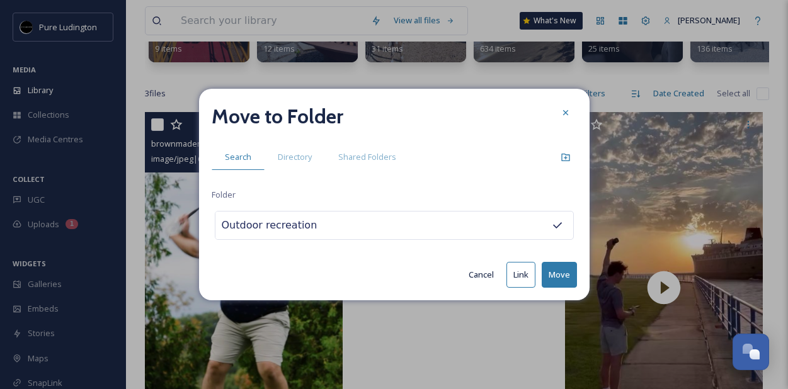
click at [550, 269] on button "Move" at bounding box center [559, 275] width 35 height 26
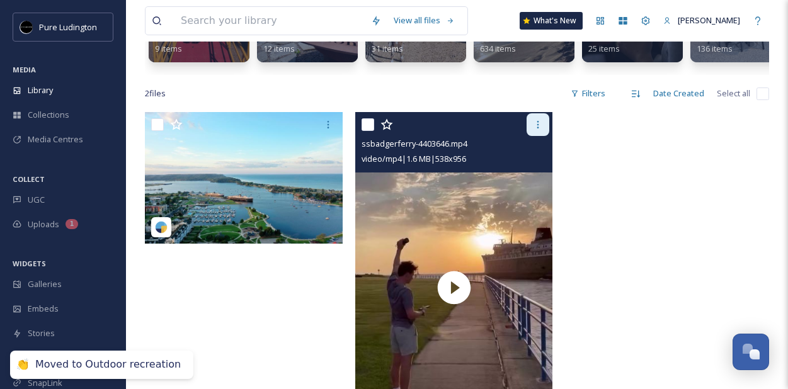
click at [534, 127] on icon at bounding box center [538, 125] width 10 height 10
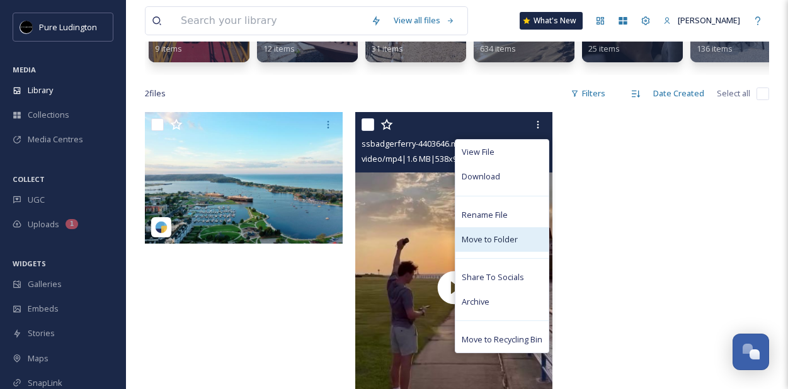
click at [468, 248] on div "Move to Folder" at bounding box center [502, 239] width 93 height 25
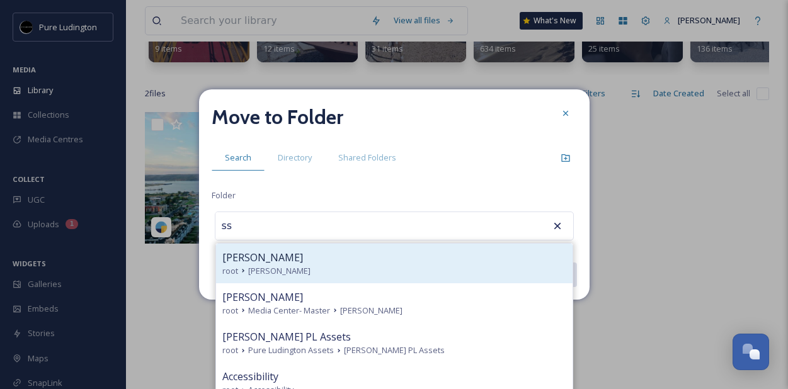
click at [467, 255] on div "SS Badger" at bounding box center [394, 257] width 344 height 15
type input "SS Badger"
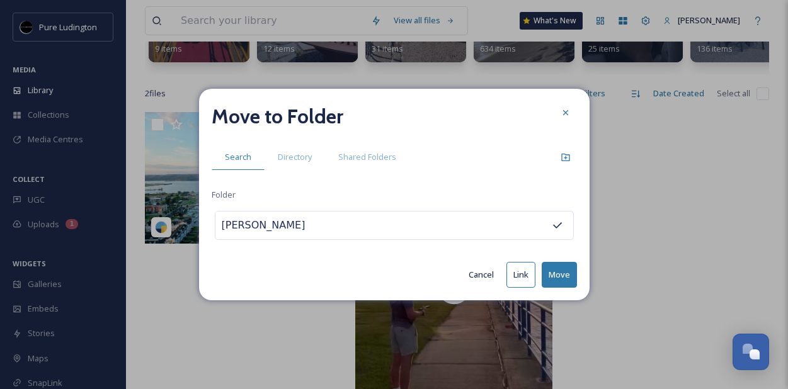
click at [557, 269] on button "Move" at bounding box center [559, 275] width 35 height 26
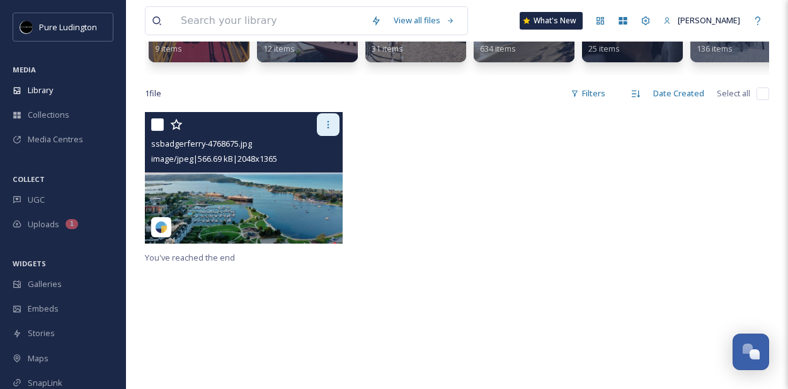
click at [325, 116] on div at bounding box center [328, 124] width 23 height 23
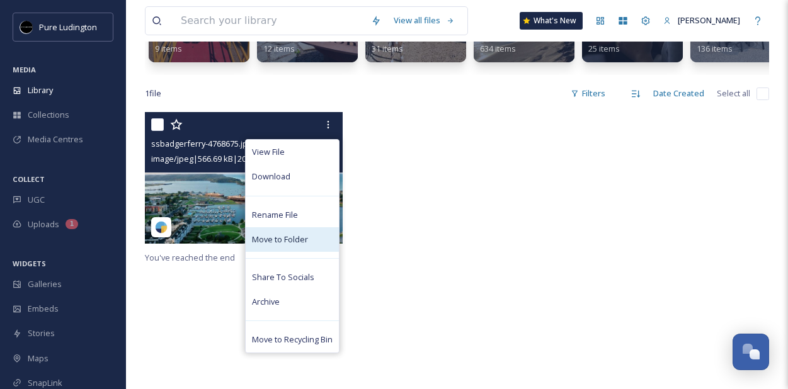
click at [295, 234] on span "Move to Folder" at bounding box center [280, 240] width 56 height 12
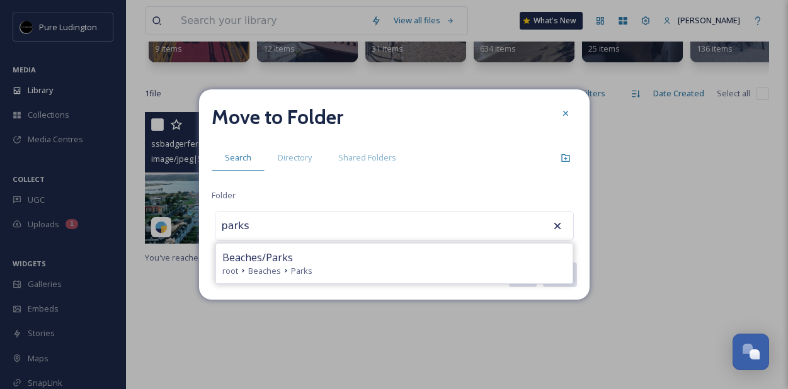
click at [375, 267] on div "root Beaches Parks" at bounding box center [394, 271] width 344 height 12
type input "Beaches/Parks"
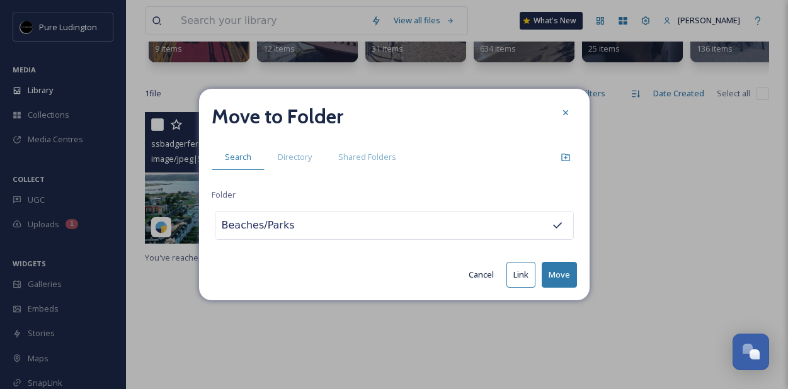
click at [551, 279] on button "Move" at bounding box center [559, 275] width 35 height 26
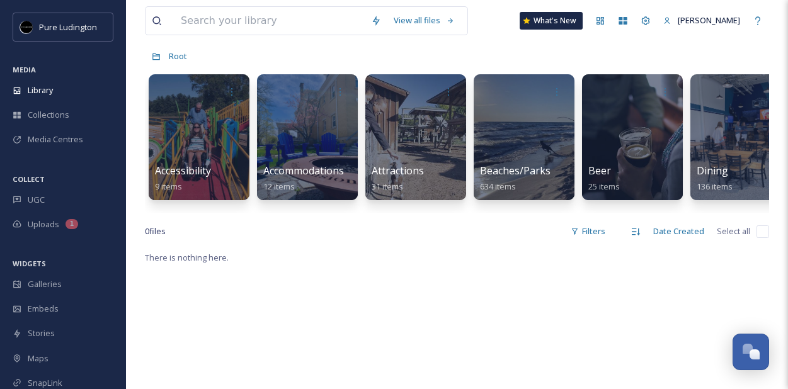
scroll to position [60, 0]
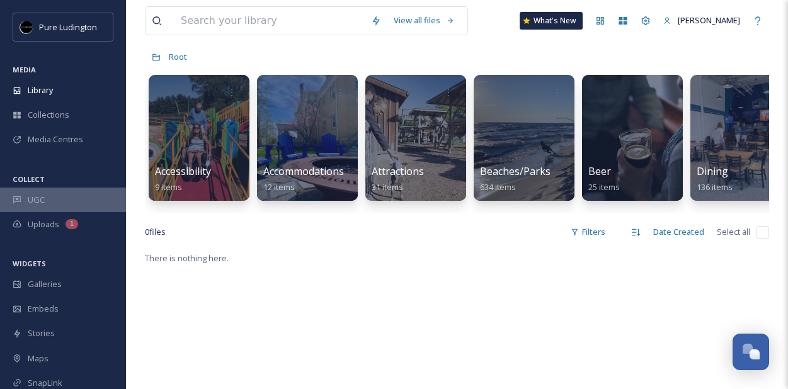
click at [37, 202] on span "UGC" at bounding box center [36, 200] width 17 height 12
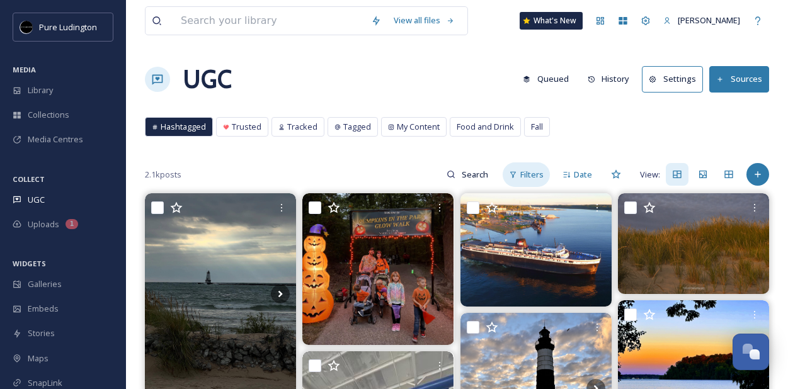
click at [523, 181] on div "Filters" at bounding box center [526, 175] width 47 height 25
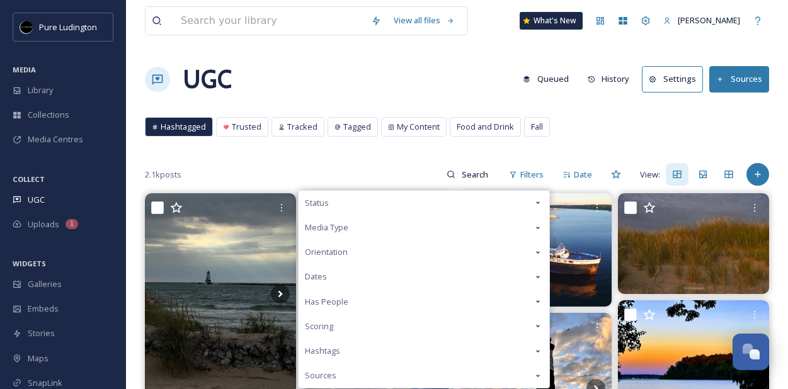
click at [520, 193] on div "Status" at bounding box center [424, 203] width 251 height 25
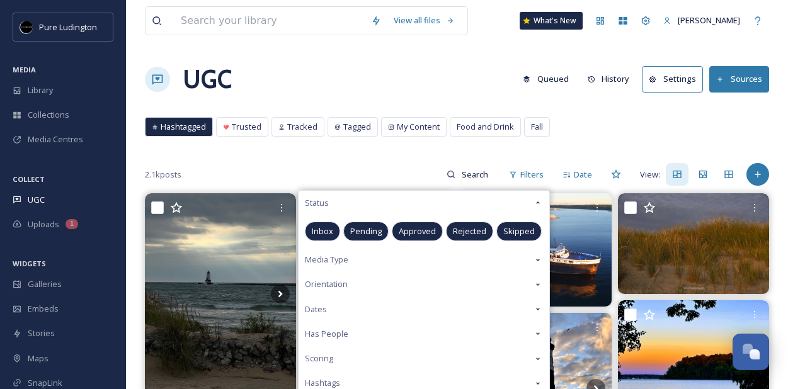
click at [365, 226] on span "Pending" at bounding box center [366, 232] width 32 height 12
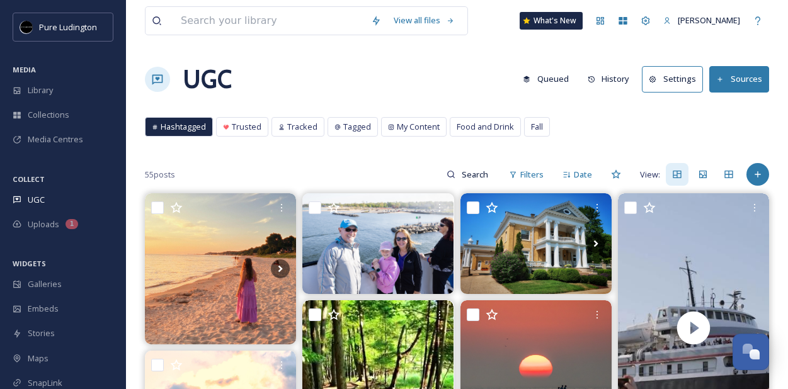
click at [377, 169] on div "55 posts Filters Date View:" at bounding box center [457, 174] width 624 height 25
